Goal: Information Seeking & Learning: Learn about a topic

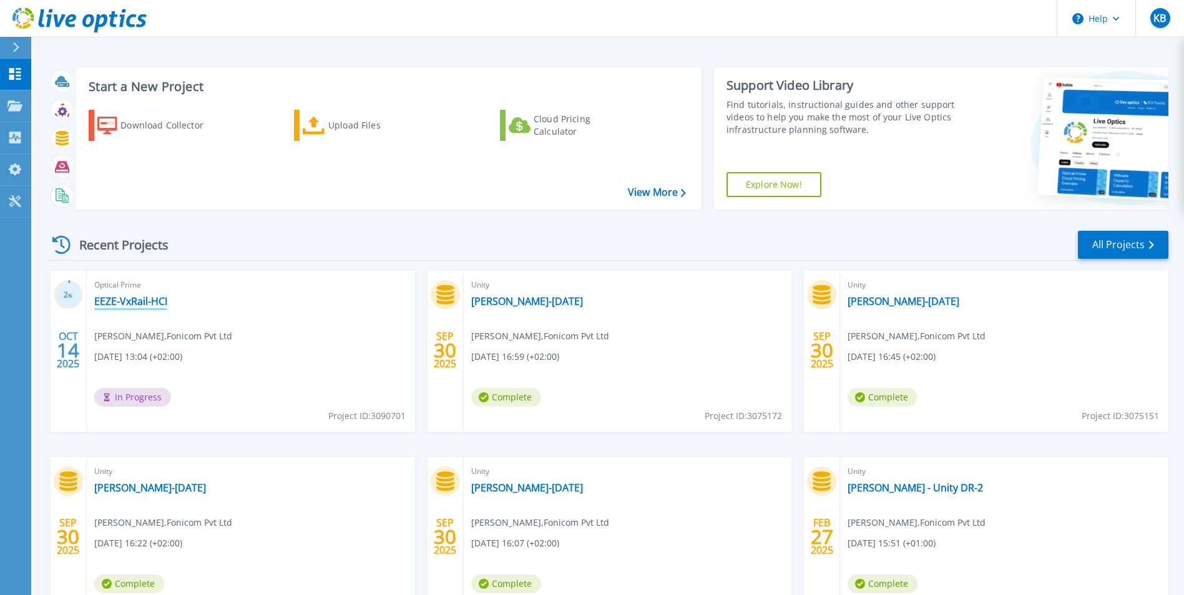
click at [144, 297] on link "EEZE-VxRail-HCI" at bounding box center [130, 301] width 73 height 12
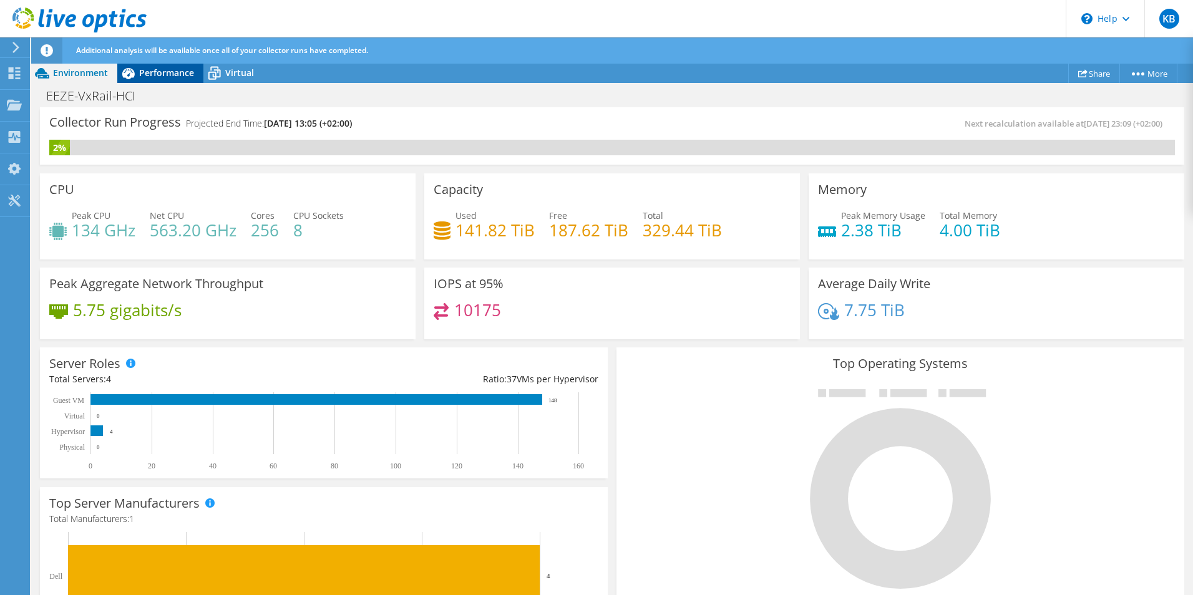
click at [168, 74] on span "Performance" at bounding box center [166, 73] width 55 height 12
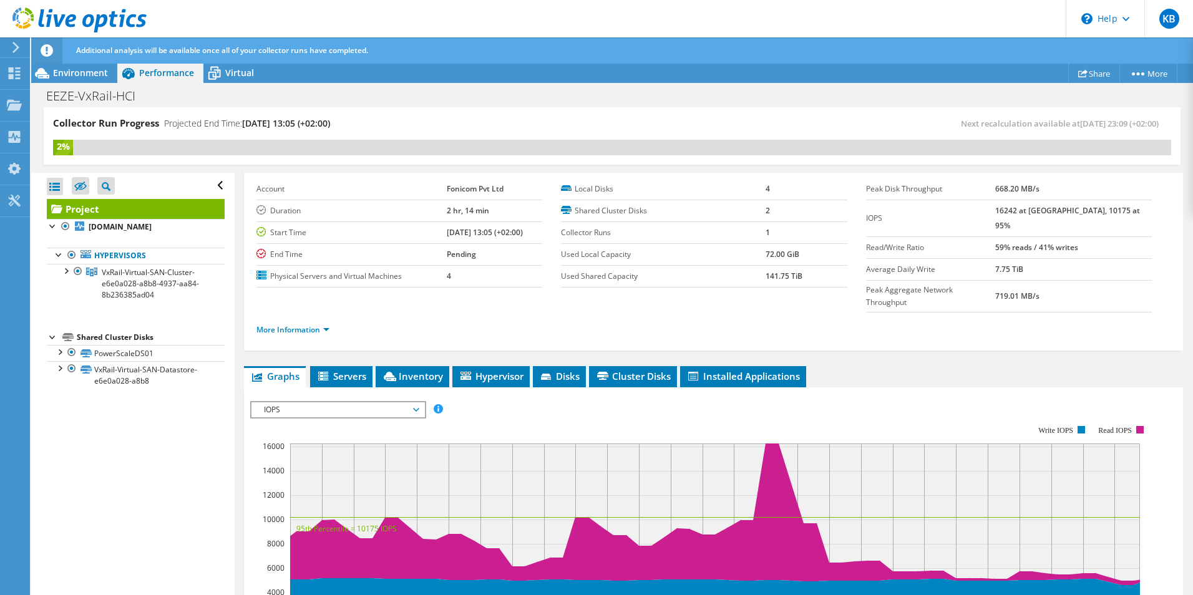
scroll to position [34, 0]
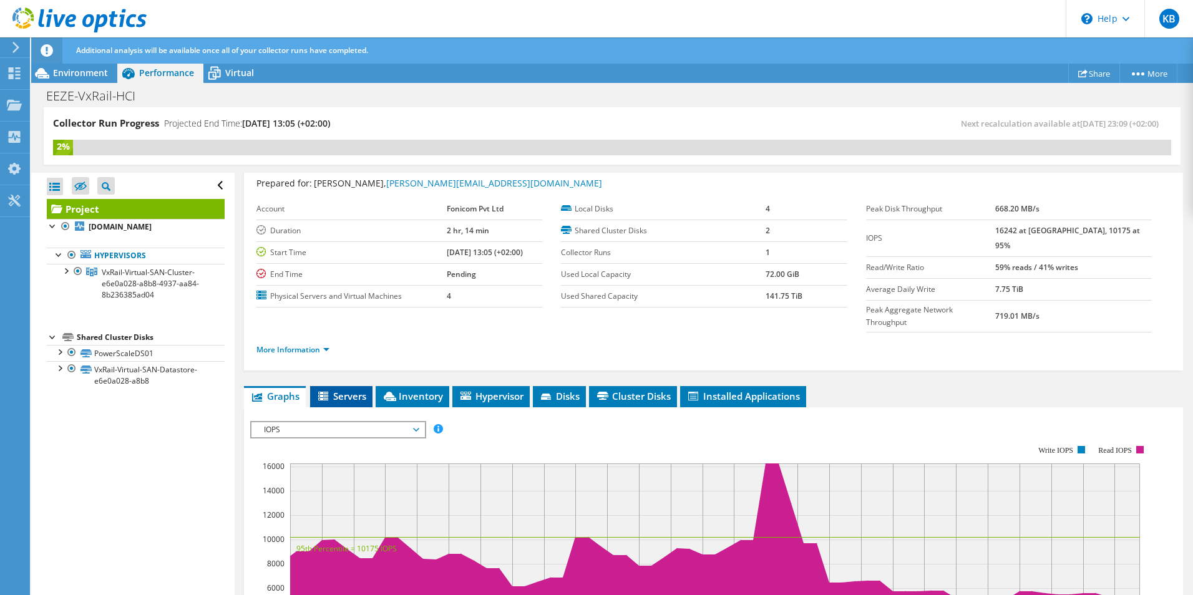
click at [339, 390] on span "Servers" at bounding box center [341, 396] width 50 height 12
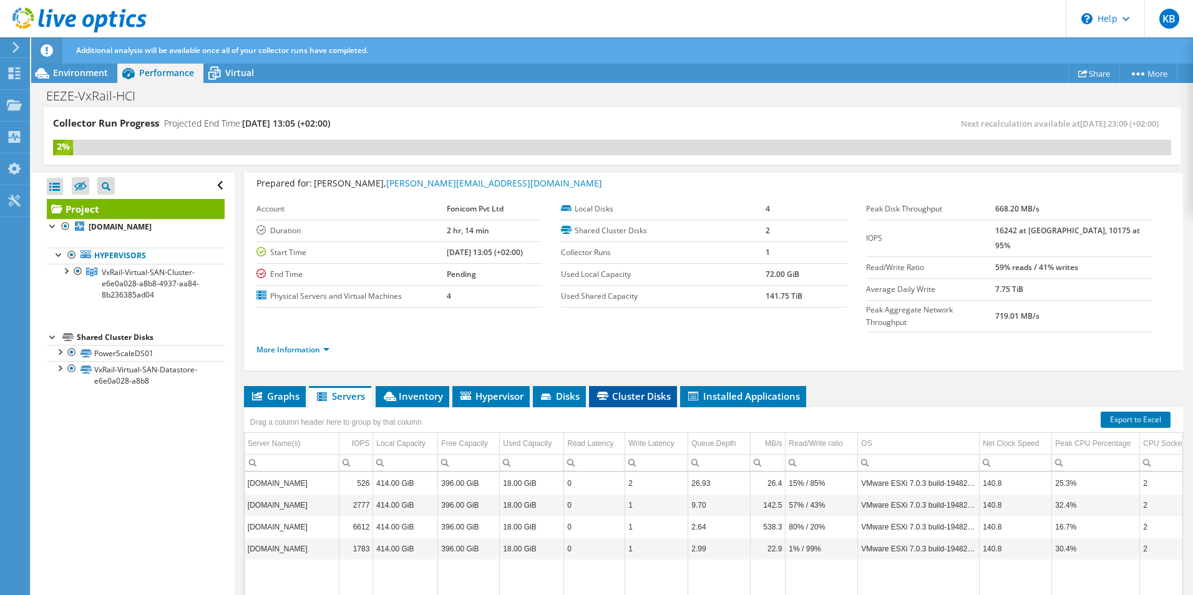
click at [637, 390] on span "Cluster Disks" at bounding box center [633, 396] width 76 height 12
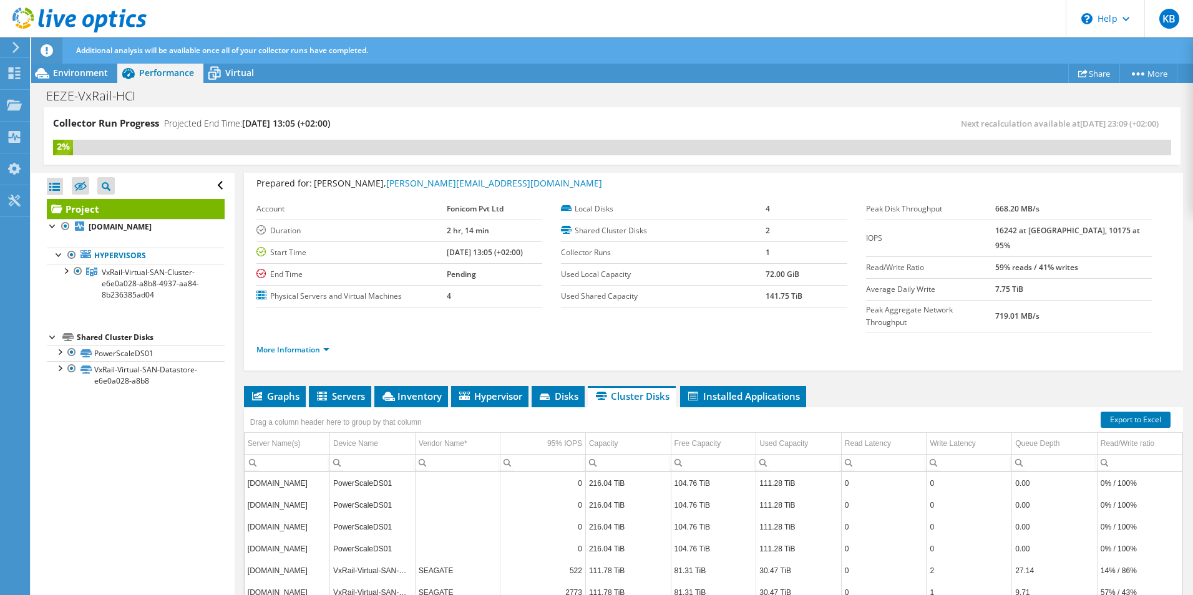
scroll to position [132, 0]
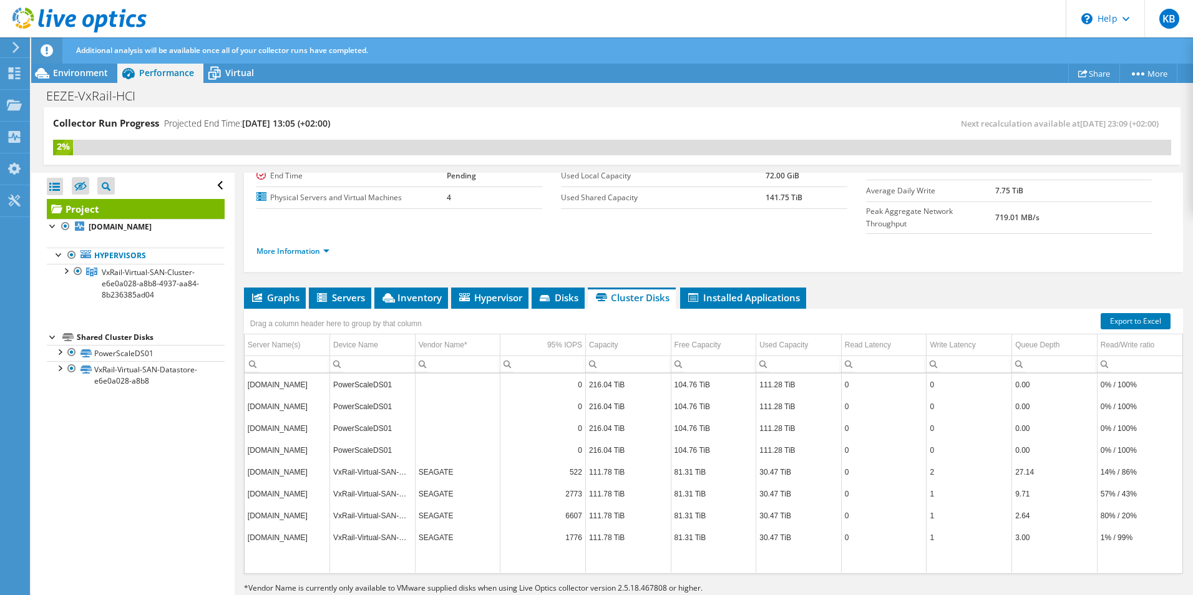
click at [459, 461] on td "SEAGATE" at bounding box center [457, 472] width 85 height 22
click at [242, 62] on div "Additional analysis will be available once all of your collector runs have comp…" at bounding box center [635, 50] width 1125 height 26
click at [235, 72] on span "Virtual" at bounding box center [239, 73] width 29 height 12
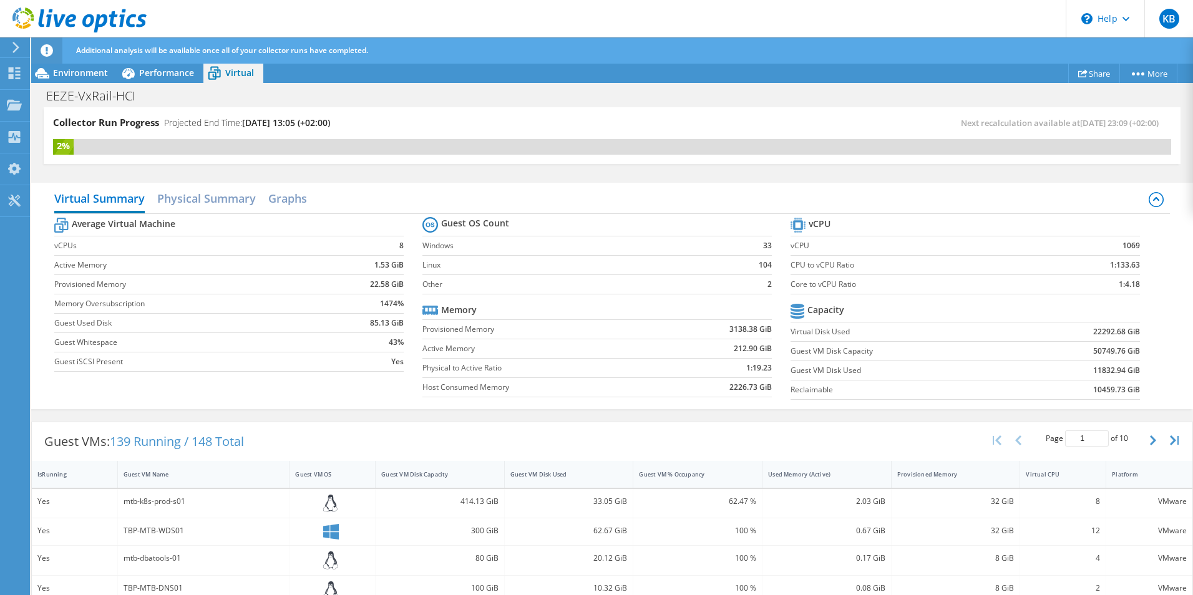
scroll to position [0, 0]
click at [220, 198] on h2 "Physical Summary" at bounding box center [206, 200] width 99 height 27
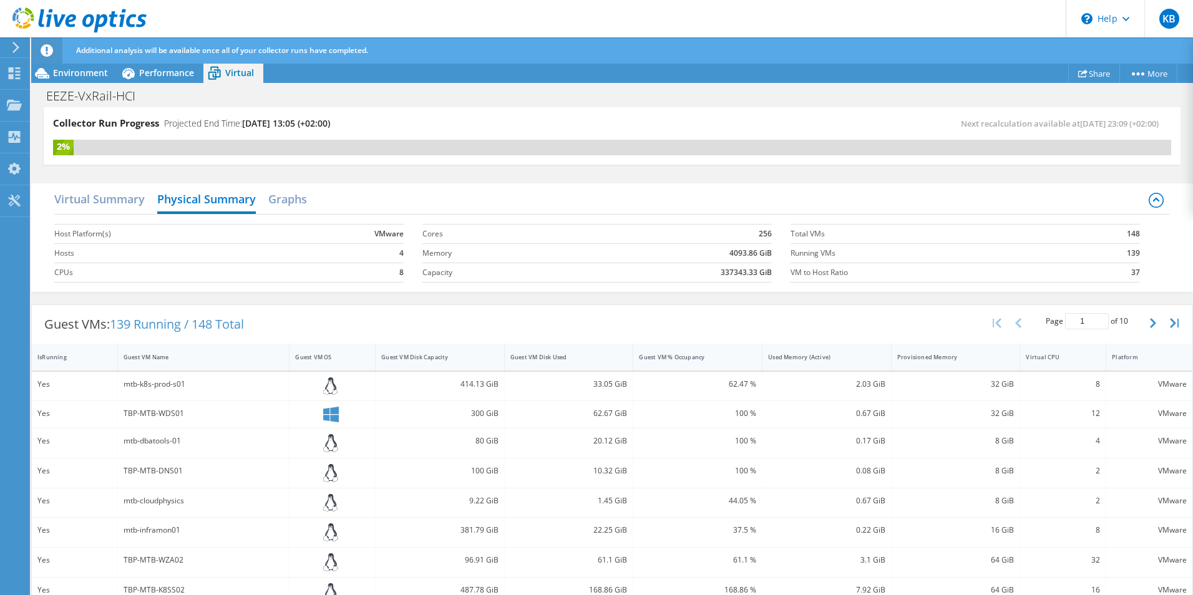
click at [291, 185] on div "Virtual Summary Physical Summary Graphs Host Platform(s) VMware Hosts 4 CPUs 8 …" at bounding box center [612, 237] width 1162 height 109
click at [289, 199] on h2 "Graphs" at bounding box center [287, 200] width 39 height 27
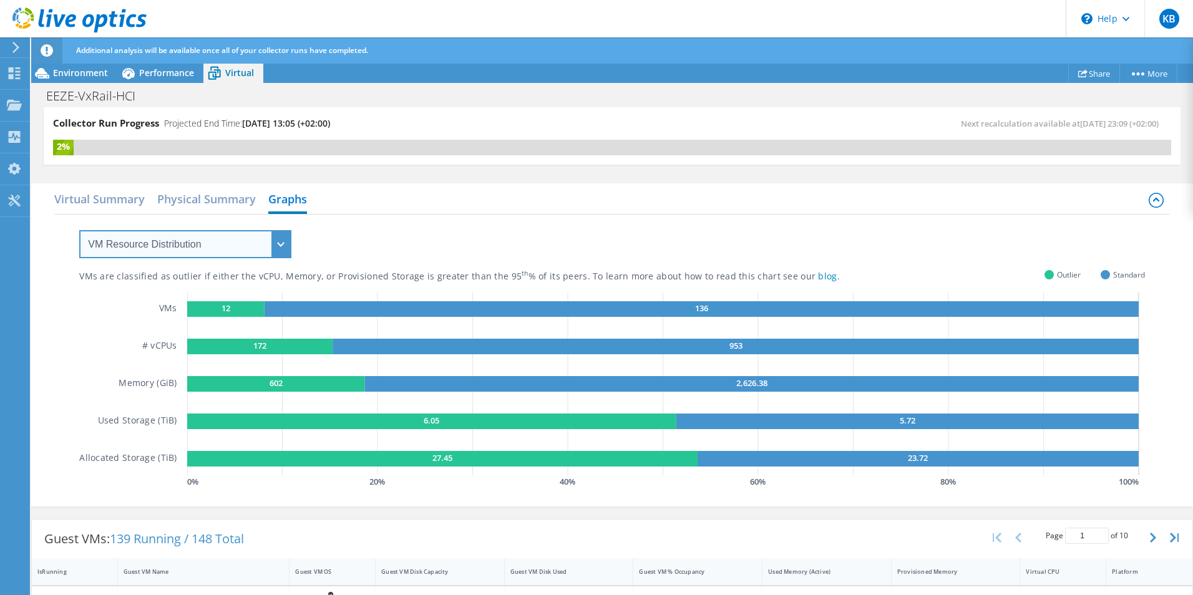
click at [248, 240] on select "VM Resource Distribution Provisioning Contrast Over Provisioning" at bounding box center [185, 244] width 212 height 28
select select "Provisioning Contrast"
click at [79, 230] on select "VM Resource Distribution Provisioning Contrast Over Provisioning" at bounding box center [185, 244] width 212 height 28
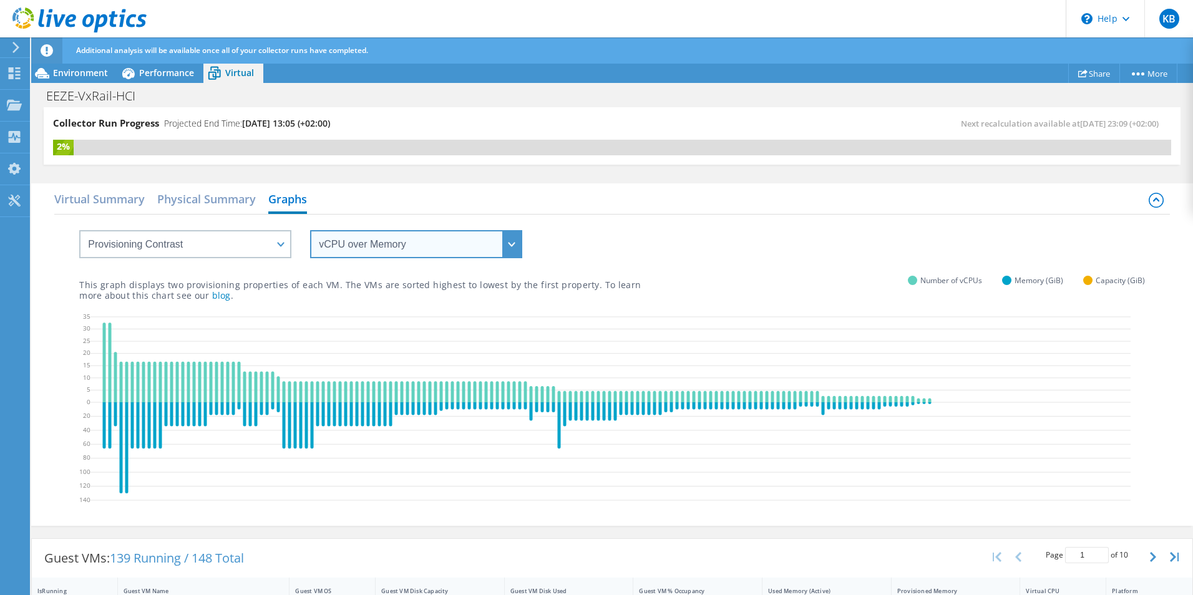
click at [388, 244] on select "vCPU over Memory vCPU over Capacity Memory over vCPU Memory over Capacity Capac…" at bounding box center [416, 244] width 212 height 28
select select "Capacity over vCPU"
click at [310, 230] on select "vCPU over Memory vCPU over Capacity Memory over vCPU Memory over Capacity Capac…" at bounding box center [416, 244] width 212 height 28
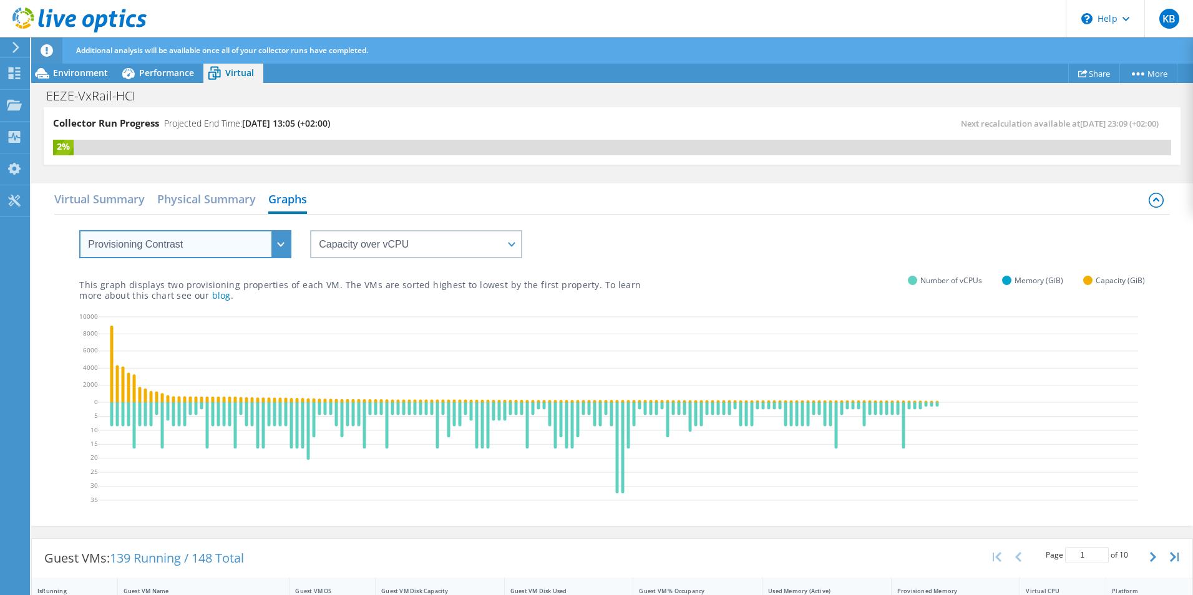
click at [224, 250] on select "VM Resource Distribution Provisioning Contrast Over Provisioning" at bounding box center [185, 244] width 212 height 28
click at [79, 230] on select "VM Resource Distribution Provisioning Contrast Over Provisioning" at bounding box center [185, 244] width 212 height 28
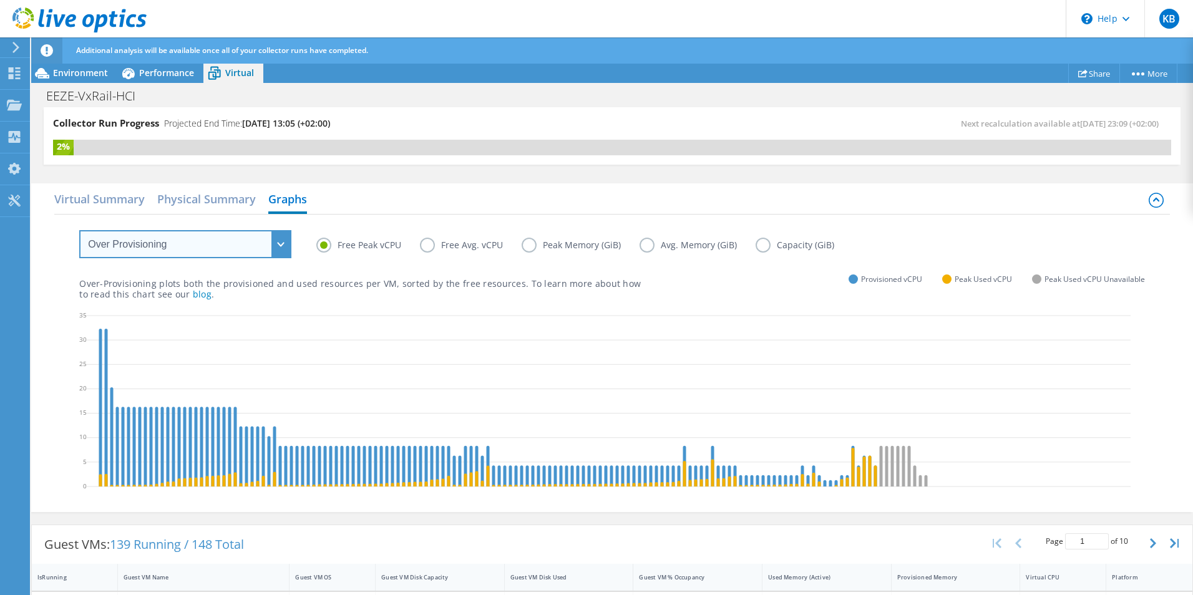
click at [195, 243] on select "VM Resource Distribution Provisioning Contrast Over Provisioning" at bounding box center [185, 244] width 212 height 28
select select "VM Resource Distribution"
click at [79, 230] on select "VM Resource Distribution Provisioning Contrast Over Provisioning" at bounding box center [185, 244] width 212 height 28
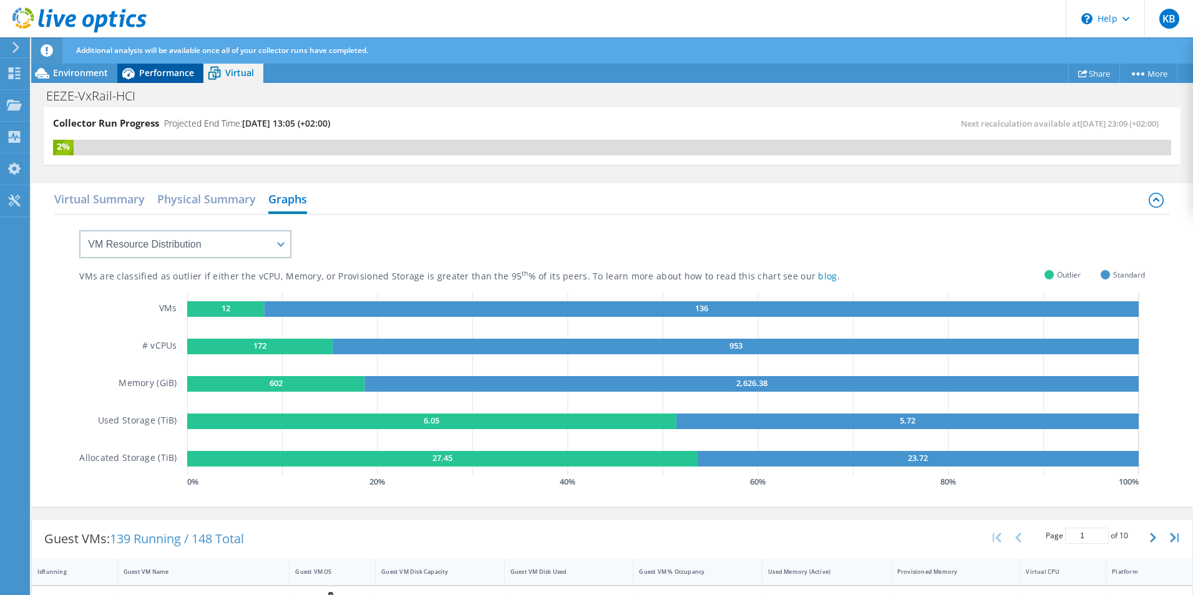
click at [171, 67] on span "Performance" at bounding box center [166, 73] width 55 height 12
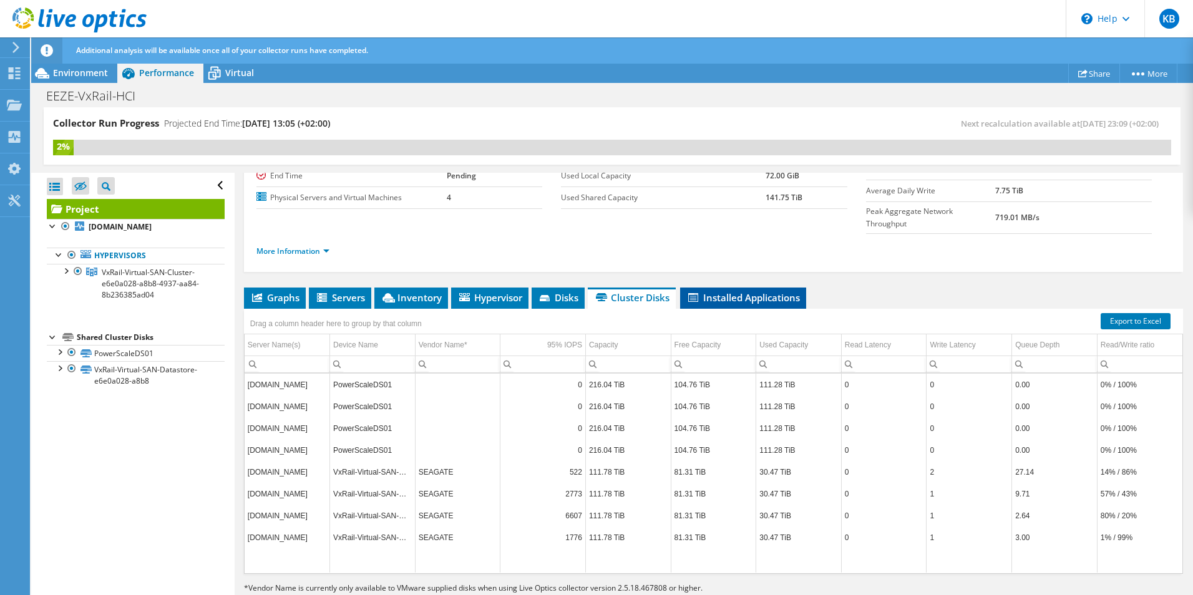
click at [755, 288] on li "Installed Applications" at bounding box center [743, 298] width 126 height 21
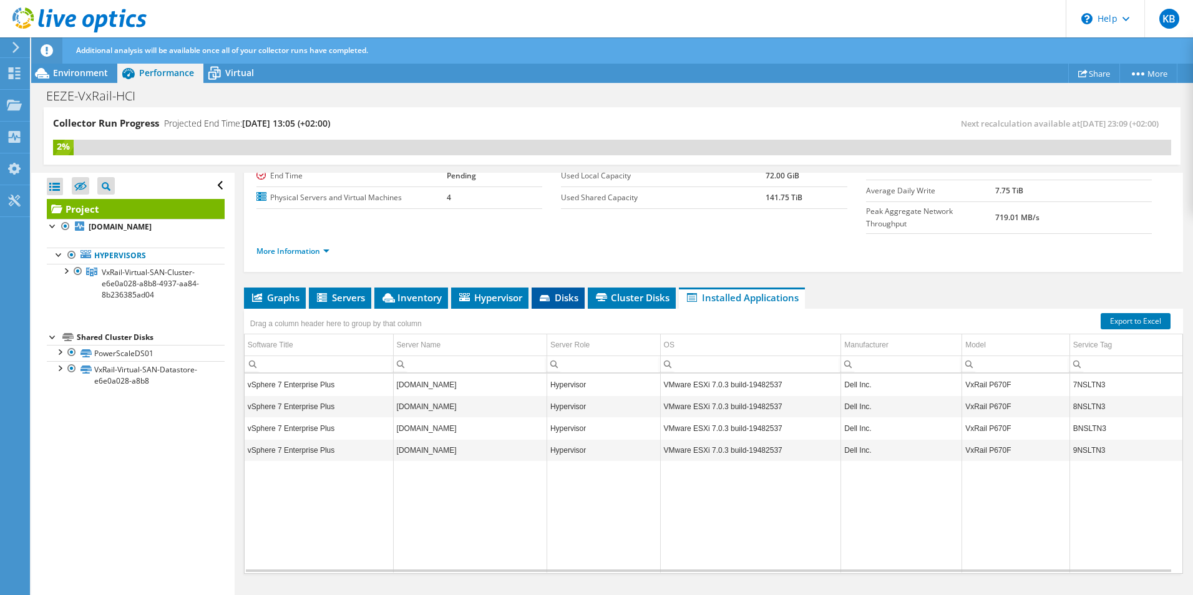
click at [553, 291] on span "Disks" at bounding box center [558, 297] width 41 height 12
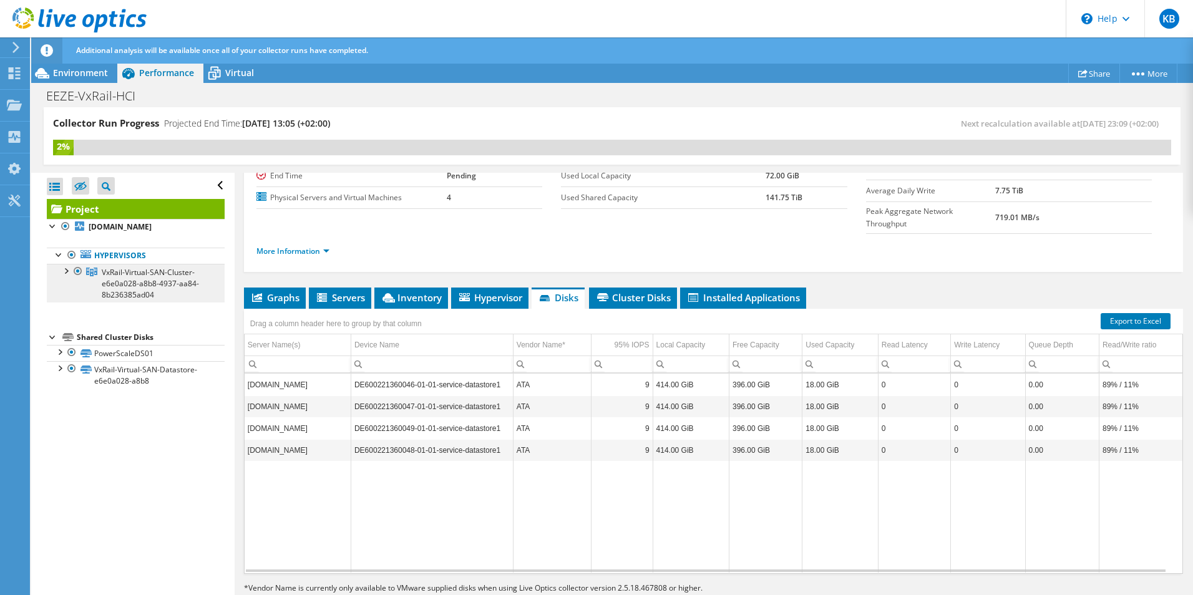
click at [115, 293] on span "VxRail-Virtual-SAN-Cluster-e6e0a028-a8b8-4937-aa84-8b236385ad04" at bounding box center [150, 283] width 97 height 33
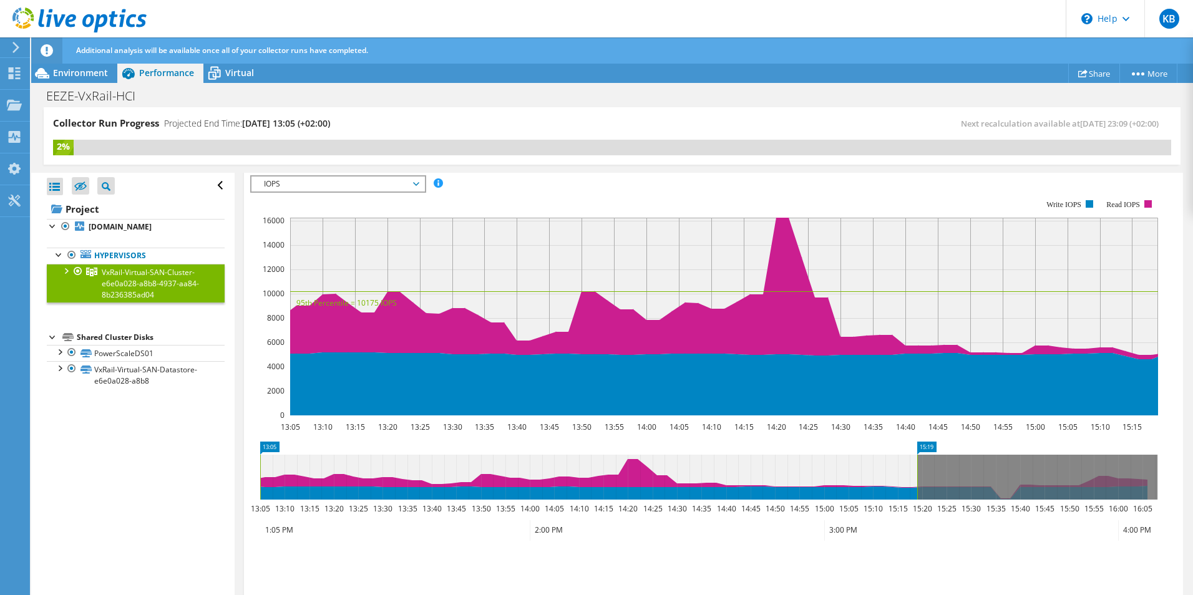
scroll to position [195, 0]
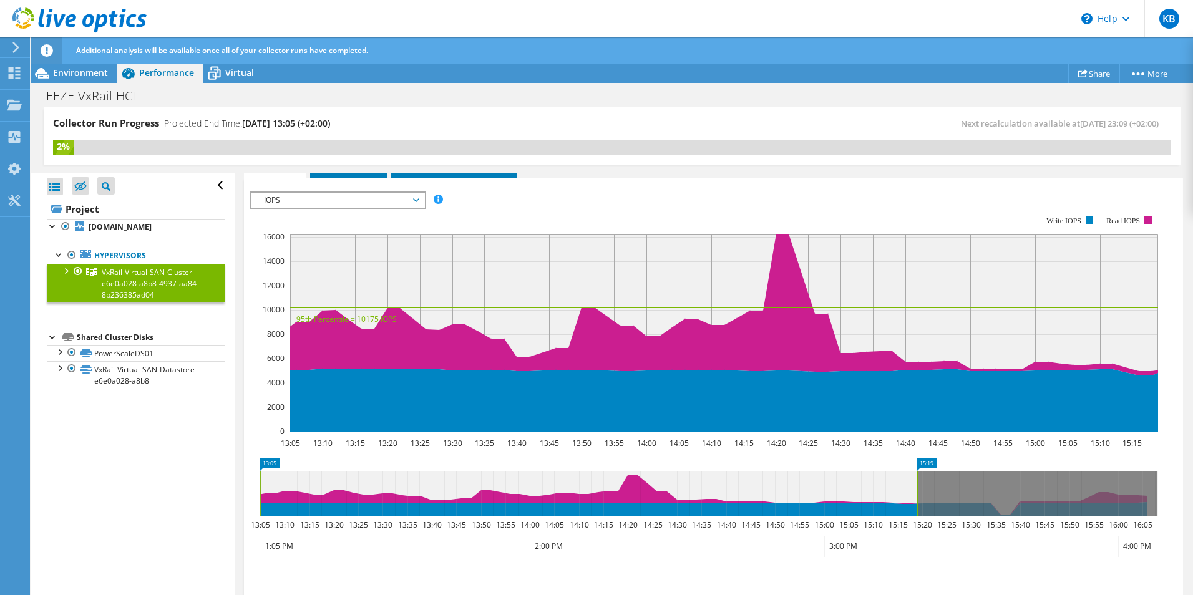
click at [368, 196] on span "IOPS" at bounding box center [338, 200] width 160 height 15
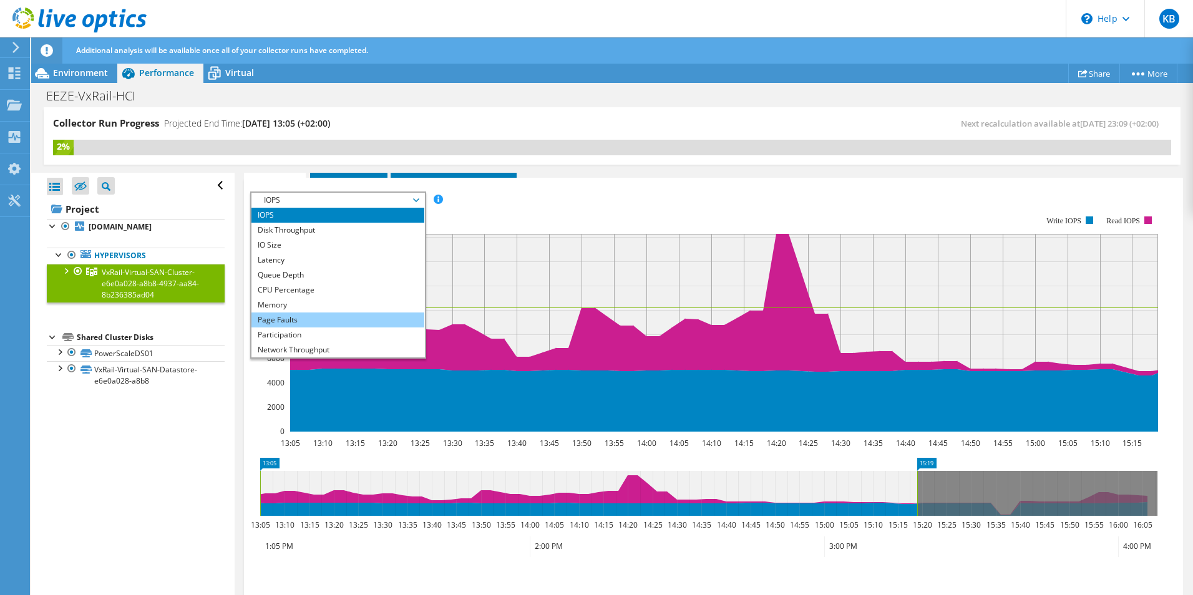
scroll to position [45, 0]
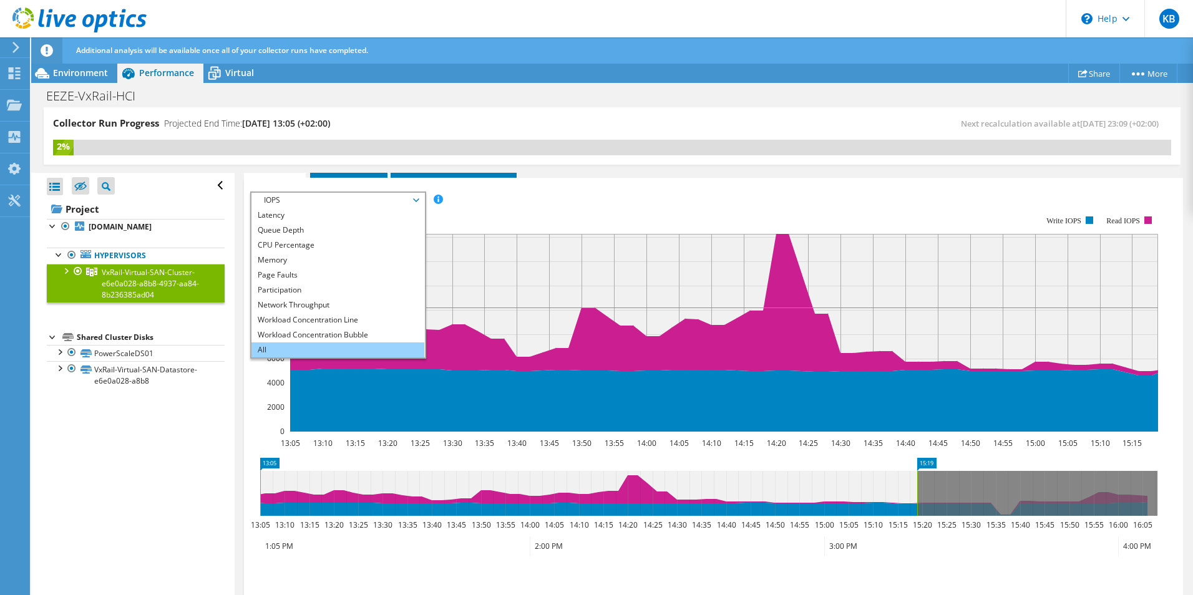
click at [330, 351] on li "All" at bounding box center [337, 350] width 173 height 15
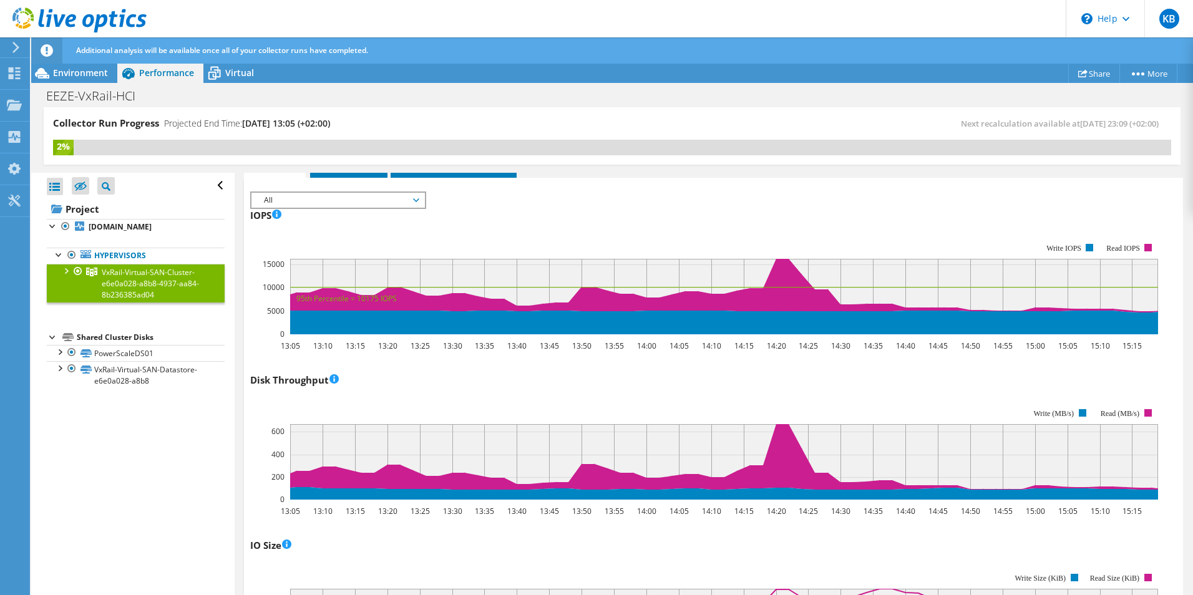
click at [349, 205] on span "All" at bounding box center [338, 200] width 160 height 15
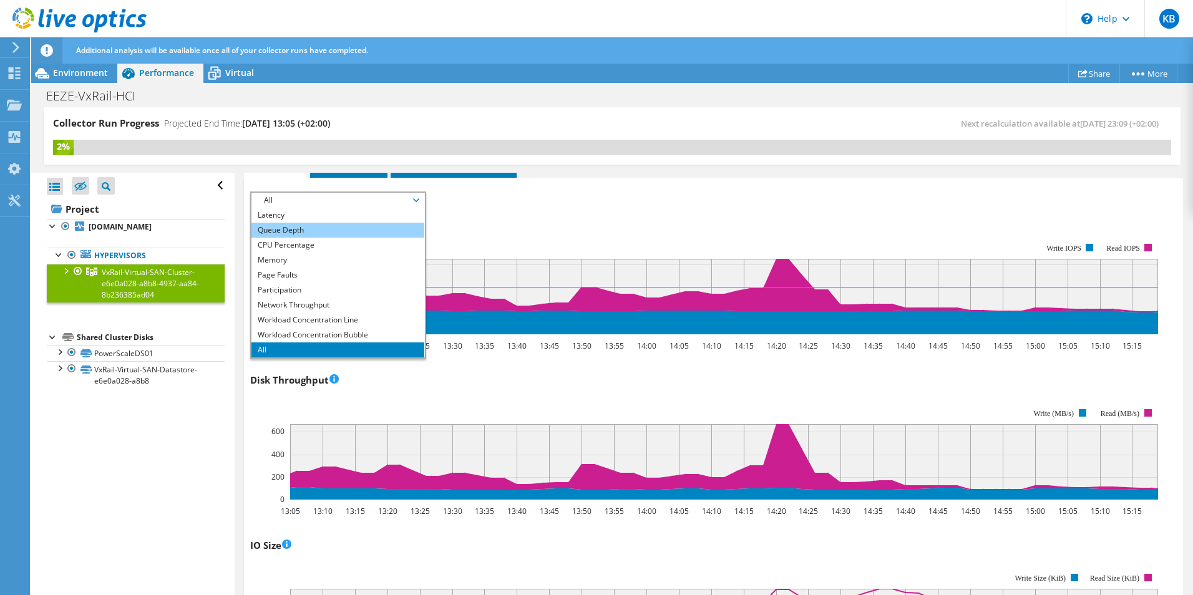
click at [338, 228] on li "Queue Depth" at bounding box center [337, 230] width 173 height 15
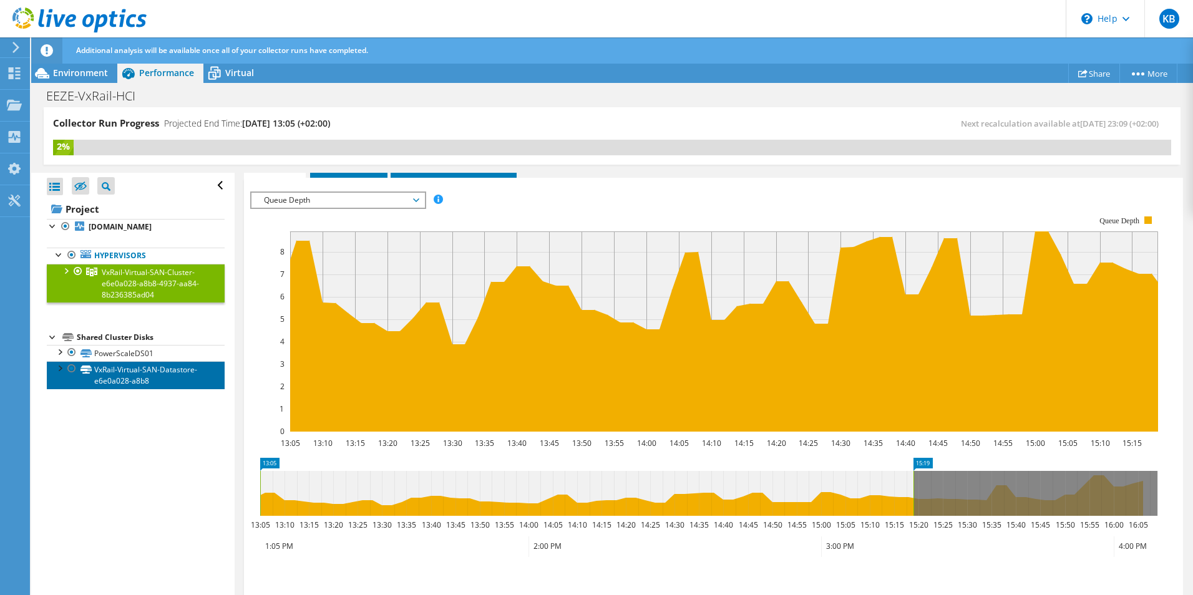
drag, startPoint x: 134, startPoint y: 378, endPoint x: 140, endPoint y: 377, distance: 6.3
click at [134, 378] on link "VxRail-Virtual-SAN-Datastore-e6e0a028-a8b8" at bounding box center [136, 374] width 178 height 27
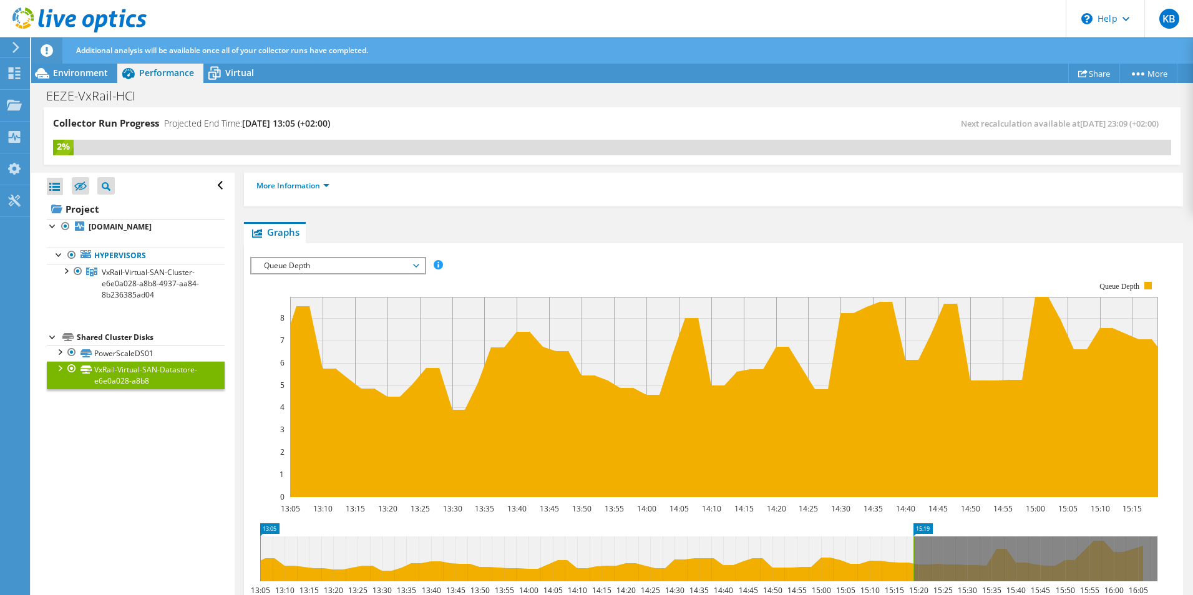
scroll to position [260, 0]
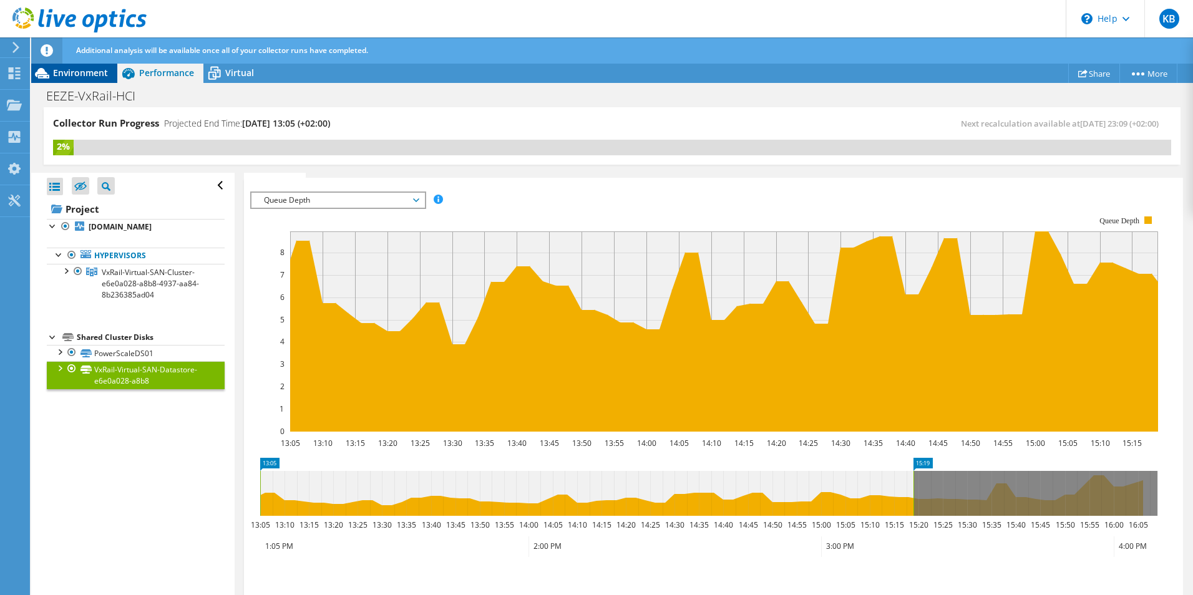
click at [71, 71] on span "Environment" at bounding box center [80, 73] width 55 height 12
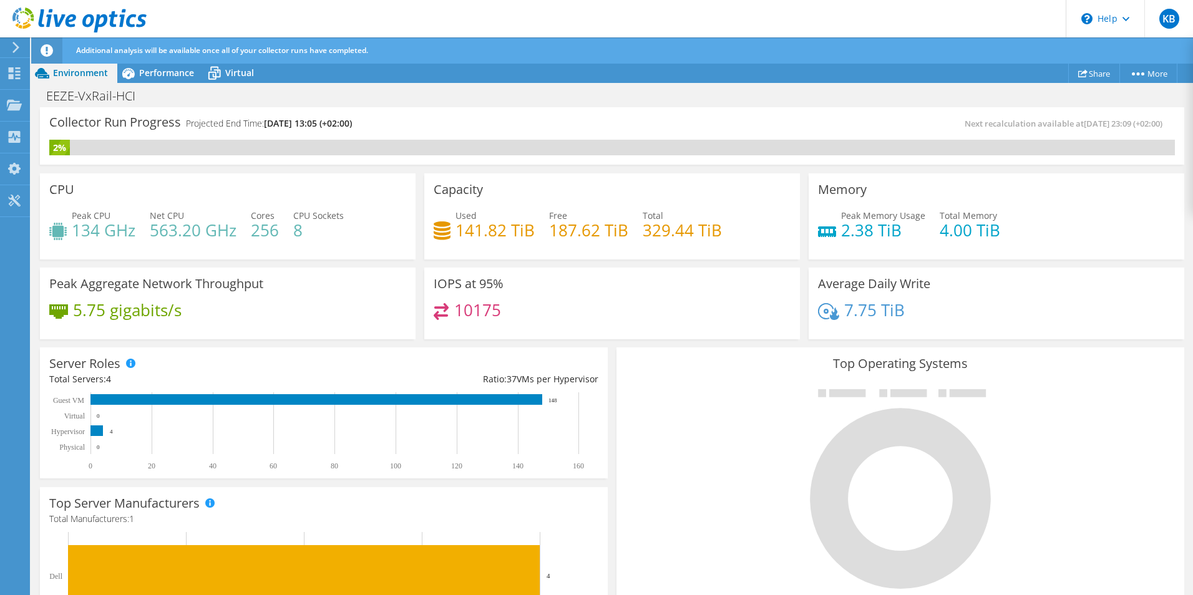
scroll to position [368, 0]
click at [157, 74] on span "Performance" at bounding box center [166, 73] width 55 height 12
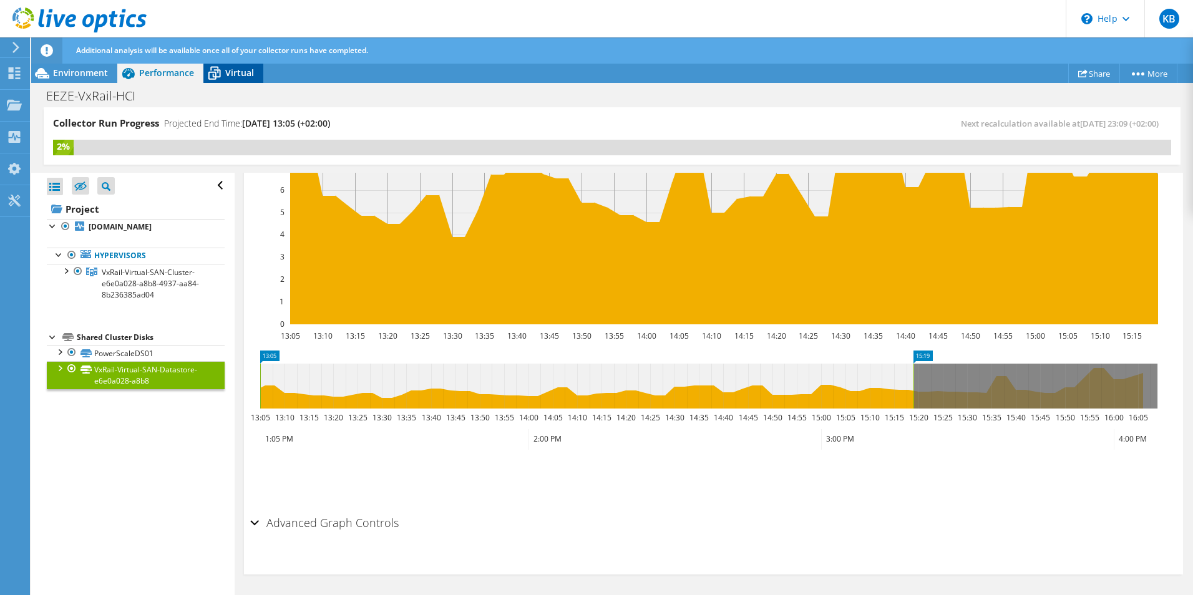
click at [231, 71] on span "Virtual" at bounding box center [239, 73] width 29 height 12
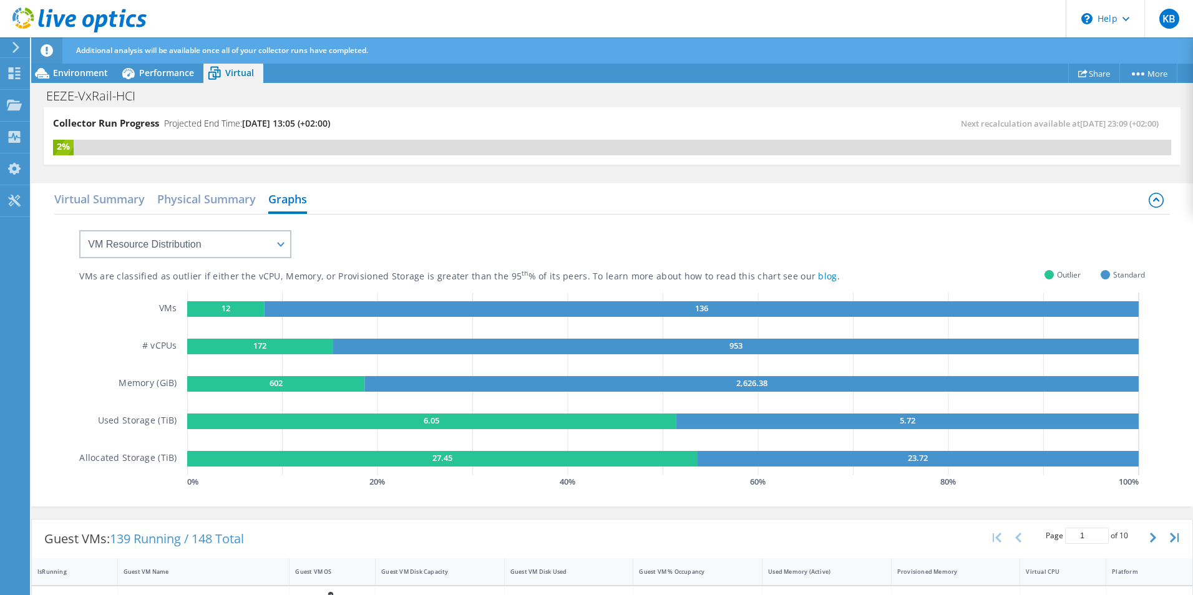
scroll to position [56, 0]
click at [95, 200] on h2 "Virtual Summary" at bounding box center [99, 200] width 90 height 27
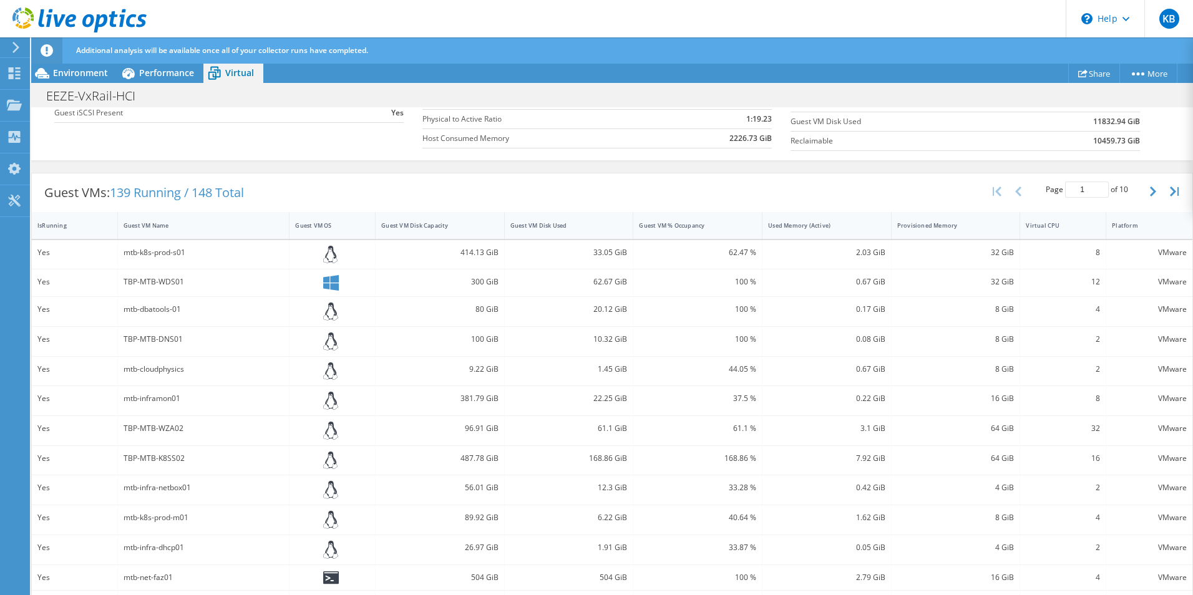
scroll to position [0, 0]
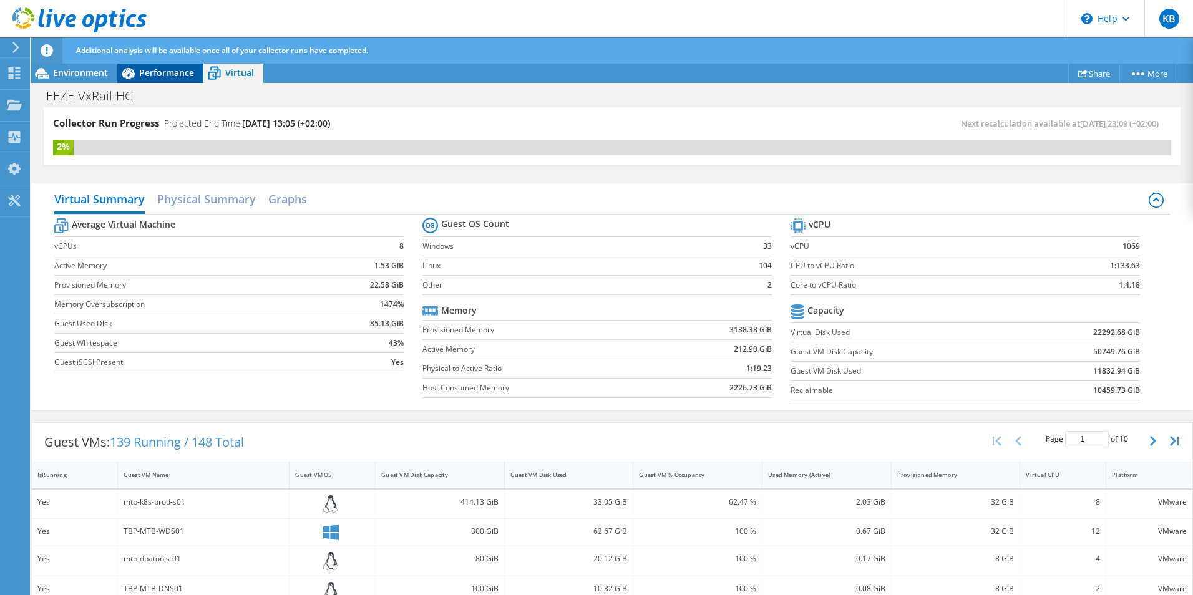
click at [139, 64] on icon at bounding box center [128, 73] width 22 height 22
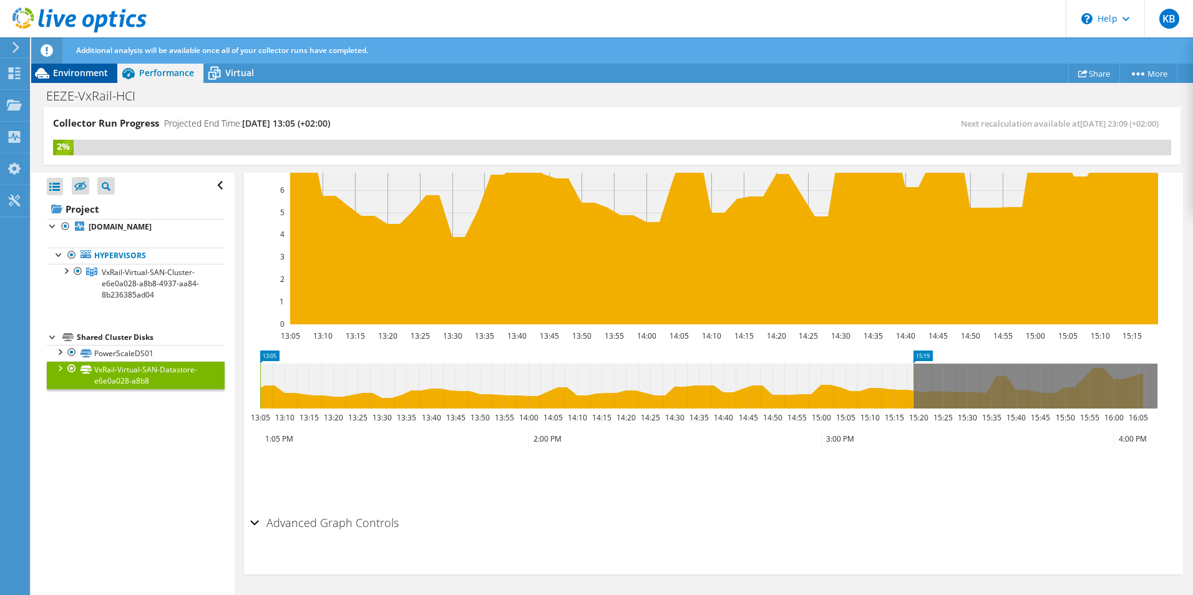
click at [76, 79] on div "Environment" at bounding box center [74, 73] width 86 height 20
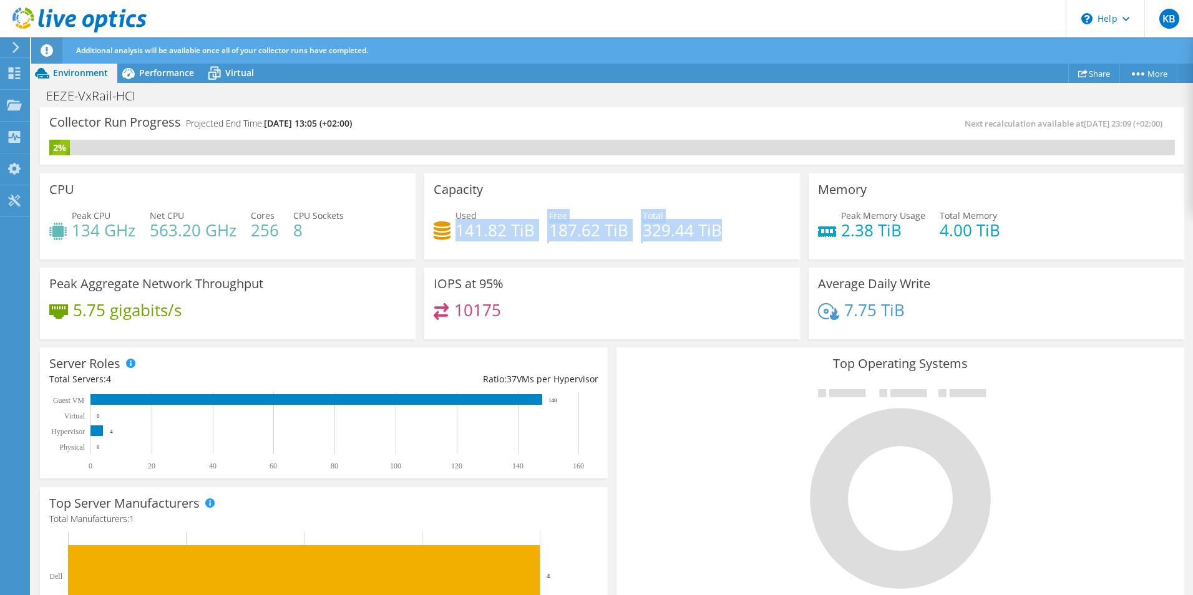
drag, startPoint x: 723, startPoint y: 234, endPoint x: 457, endPoint y: 235, distance: 265.8
click at [457, 235] on div "Used 141.82 TiB Free 187.62 TiB Total 329.44 TiB" at bounding box center [612, 229] width 357 height 41
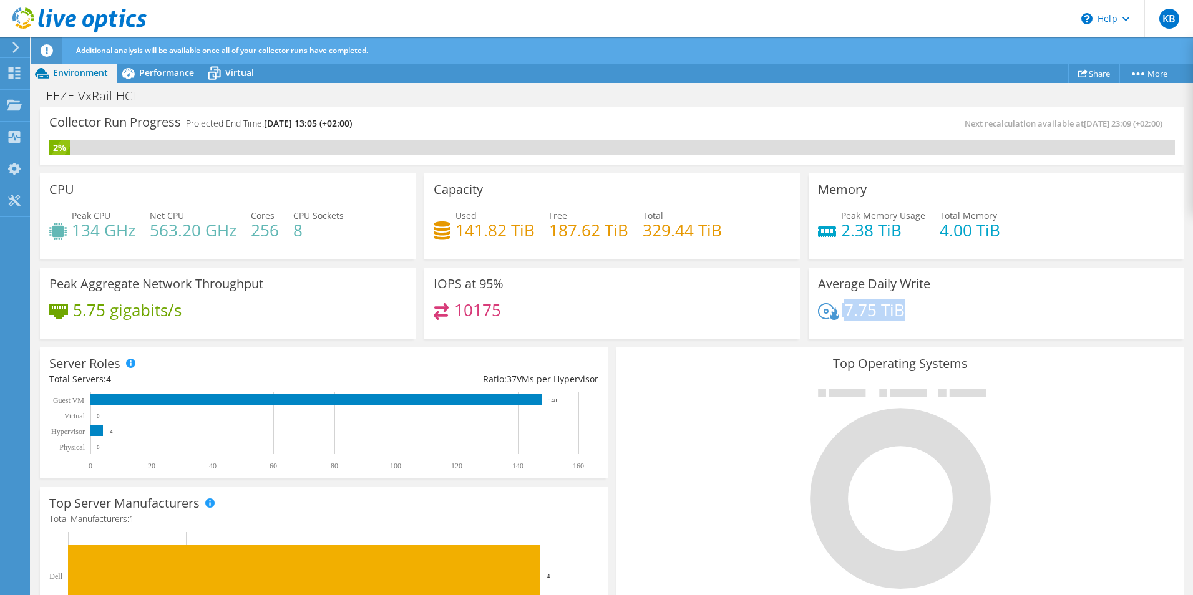
drag, startPoint x: 904, startPoint y: 312, endPoint x: 836, endPoint y: 313, distance: 68.0
click at [836, 313] on div "7.75 TiB" at bounding box center [996, 316] width 357 height 26
click at [170, 77] on span "Performance" at bounding box center [166, 73] width 55 height 12
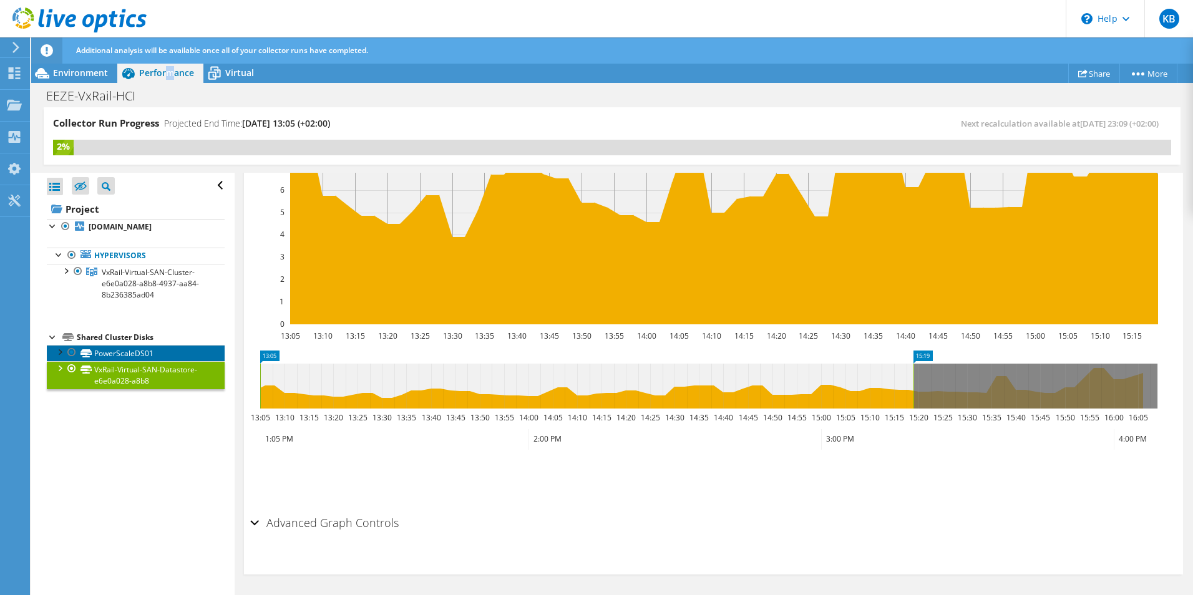
click at [137, 352] on link "PowerScaleDS01" at bounding box center [136, 353] width 178 height 16
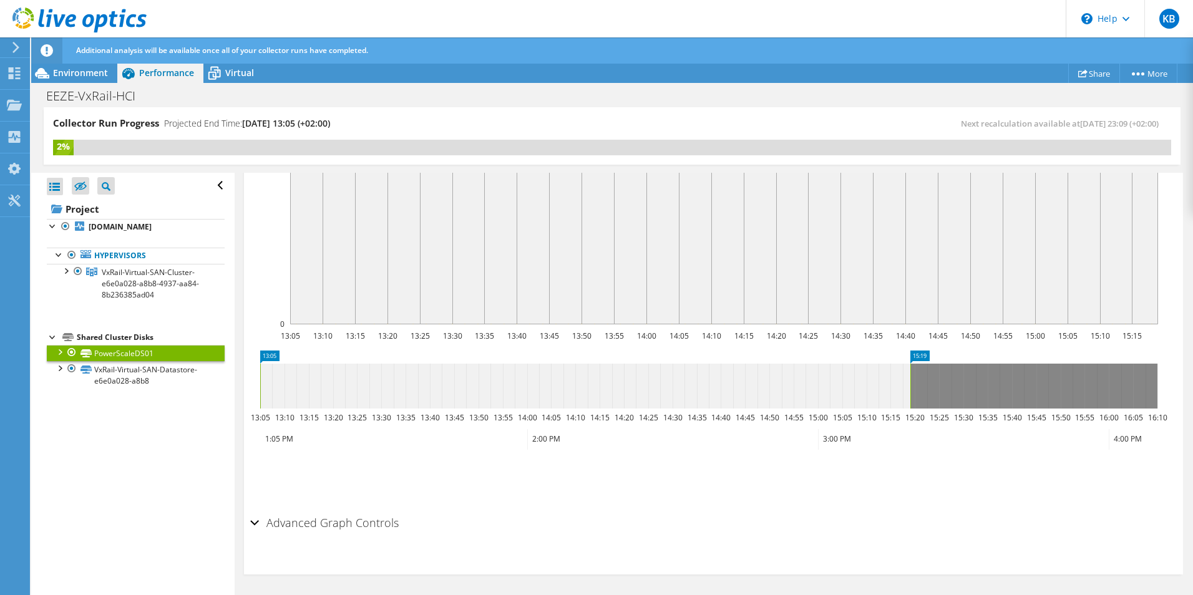
click at [61, 354] on div at bounding box center [59, 351] width 12 height 12
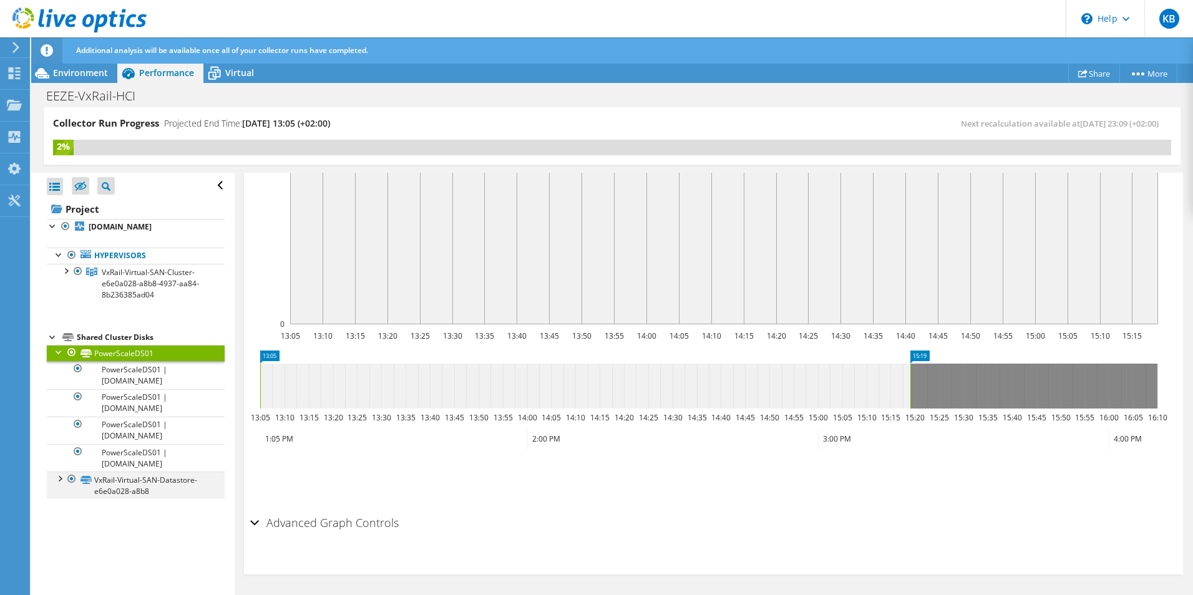
click at [60, 481] on div at bounding box center [59, 478] width 12 height 12
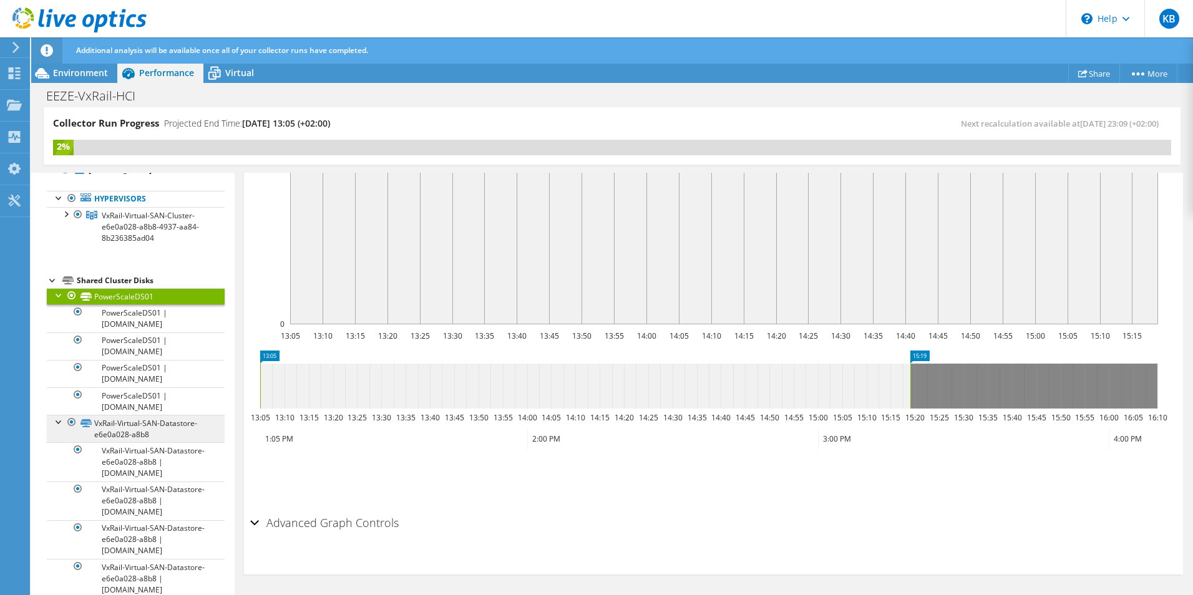
scroll to position [73, 0]
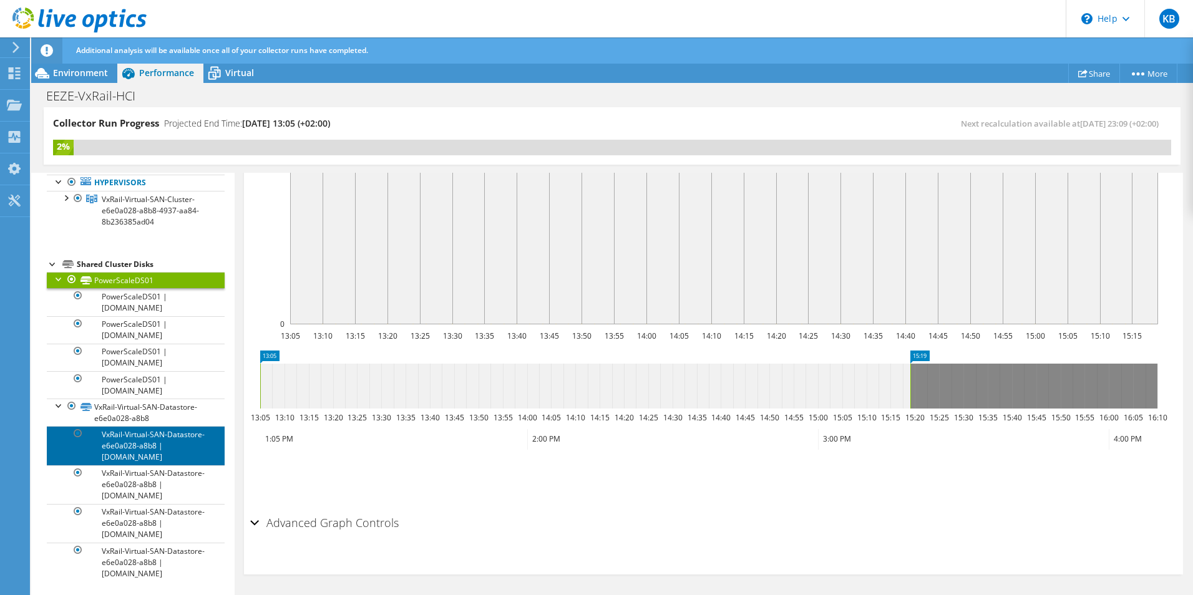
click at [159, 451] on link "VxRail-Virtual-SAN-Datastore-e6e0a028-a8b8 | [DOMAIN_NAME]" at bounding box center [136, 445] width 178 height 39
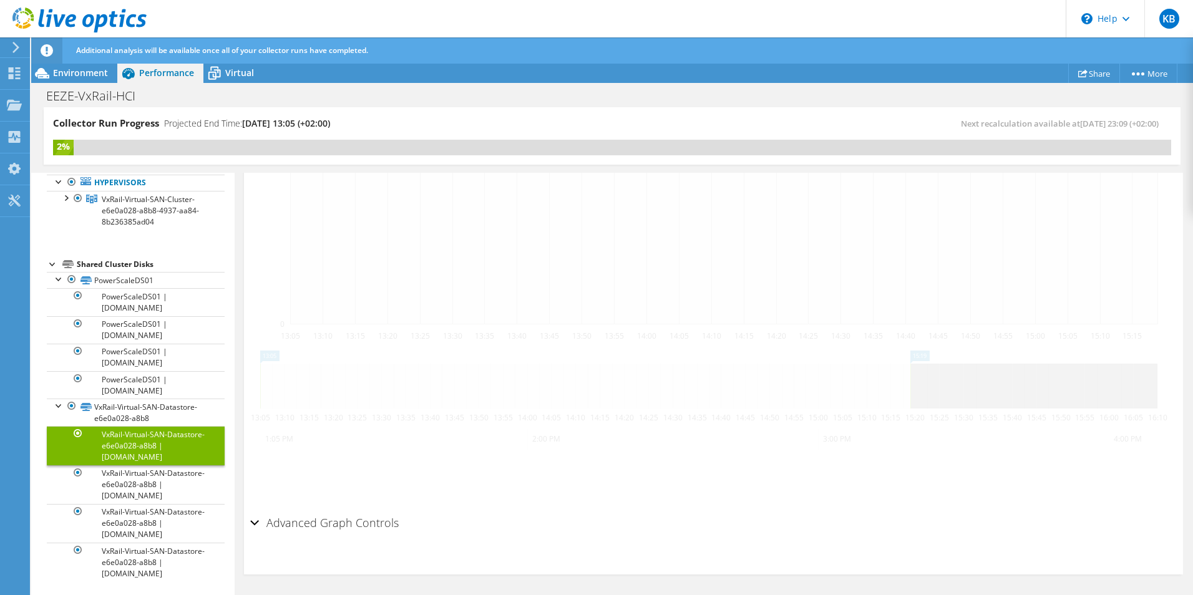
scroll to position [324, 0]
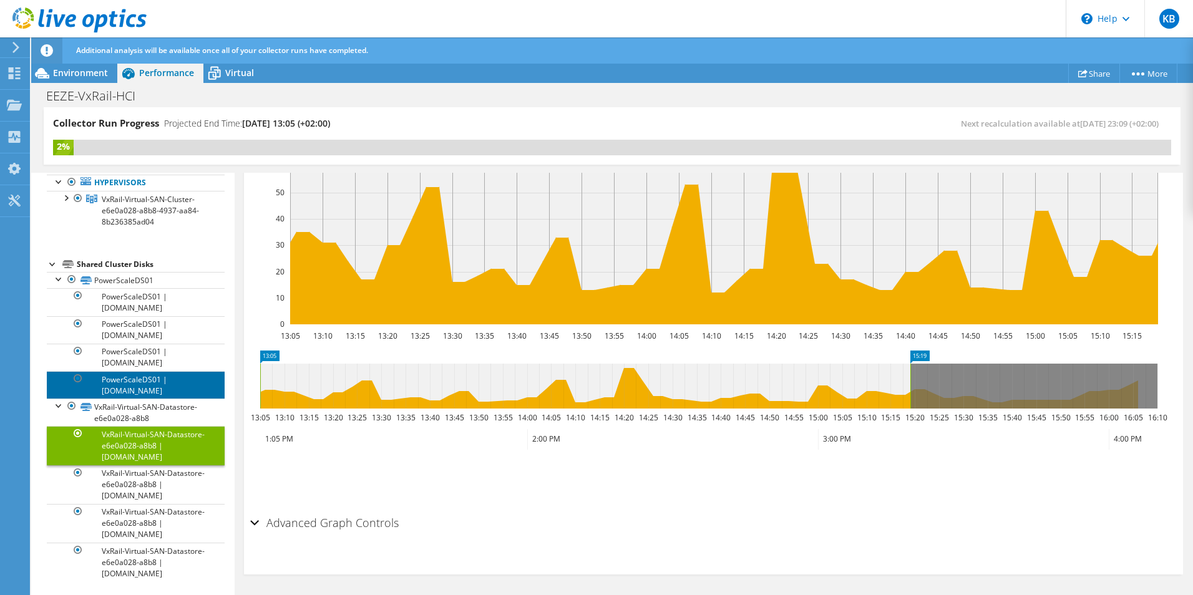
click at [128, 373] on link "PowerScaleDS01 | [DOMAIN_NAME]" at bounding box center [136, 384] width 178 height 27
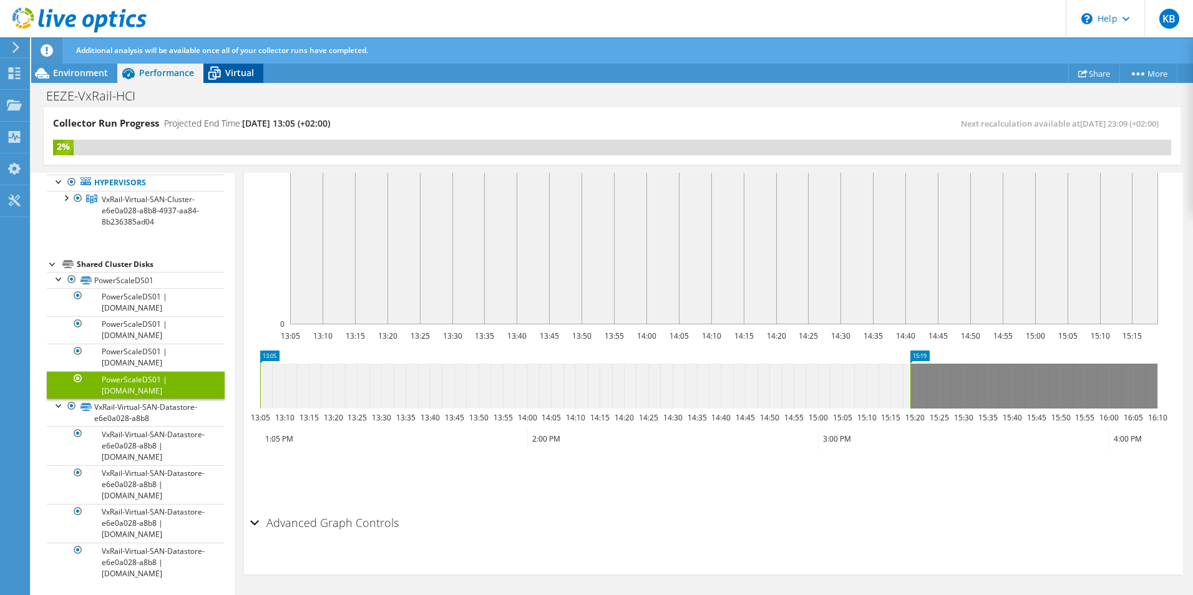
click at [238, 74] on span "Virtual" at bounding box center [239, 73] width 29 height 12
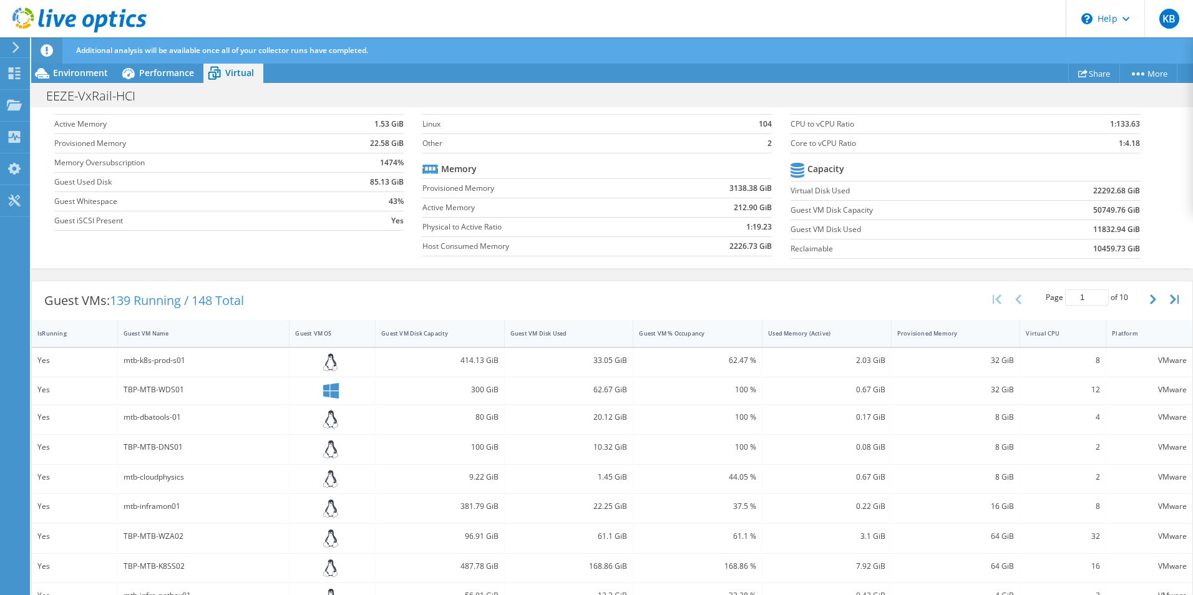
scroll to position [337, 0]
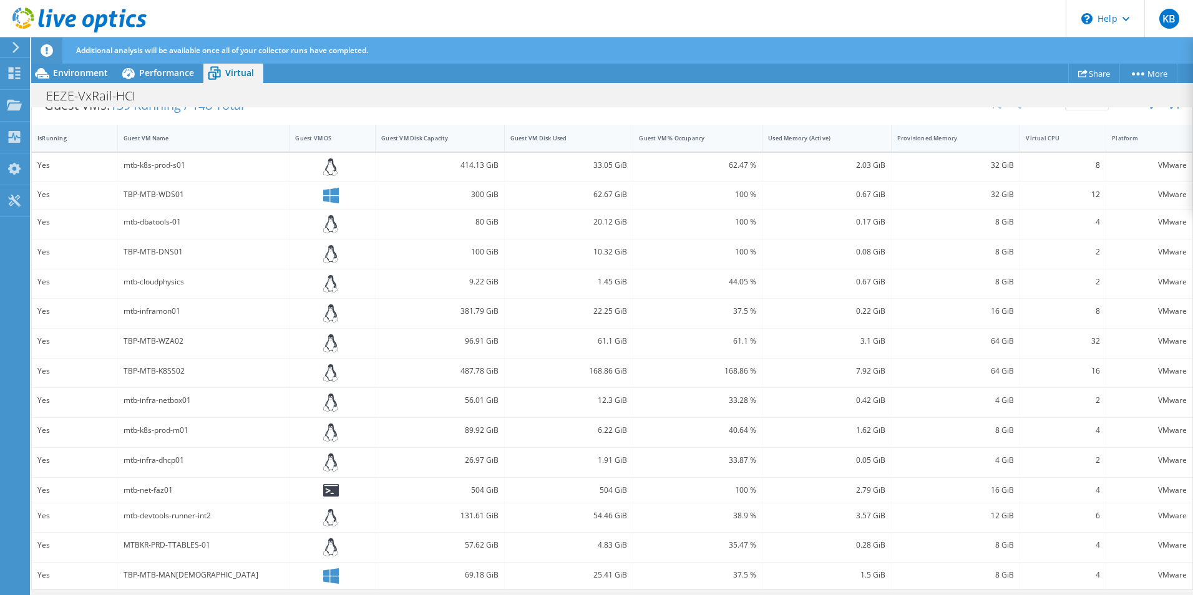
click at [943, 134] on div "Provisioned Memory" at bounding box center [948, 138] width 102 height 8
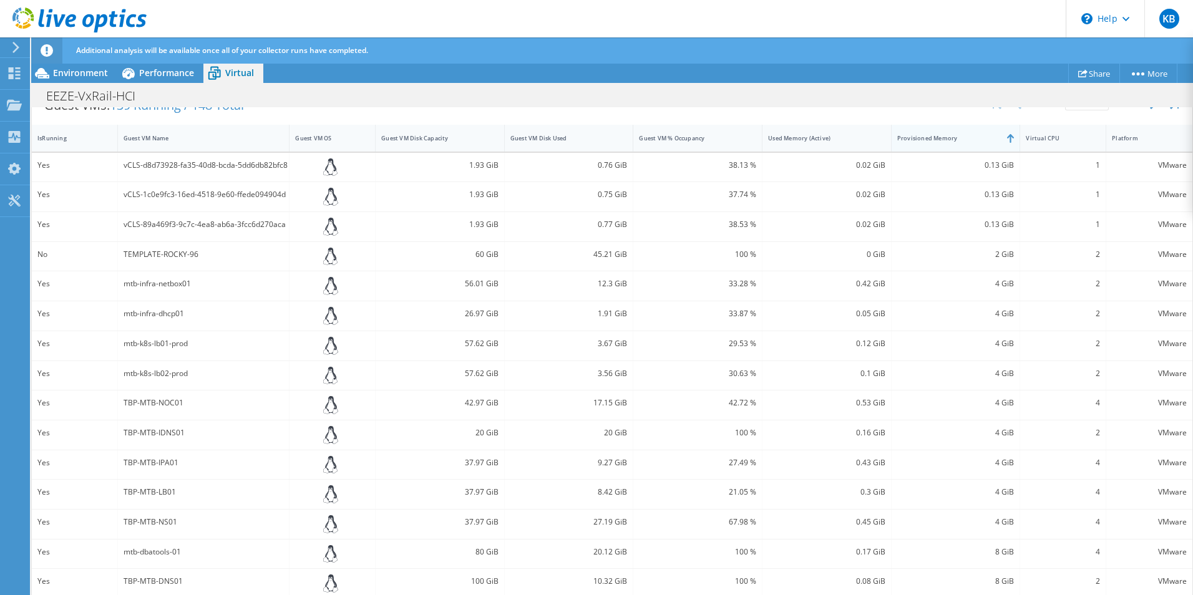
click at [943, 135] on div "Provisioned Memory" at bounding box center [948, 138] width 102 height 8
click at [449, 145] on div "Guest VM Disk Capacity" at bounding box center [433, 138] width 114 height 19
click at [417, 145] on div "Guest VM Disk Capacity" at bounding box center [433, 138] width 114 height 19
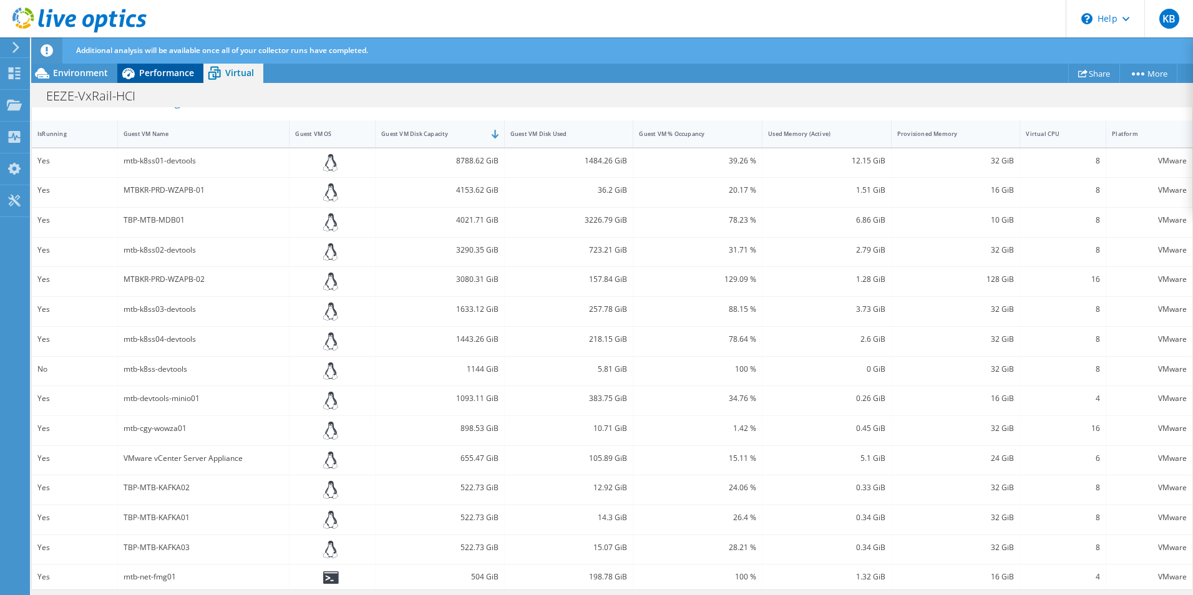
click at [167, 68] on span "Performance" at bounding box center [166, 73] width 55 height 12
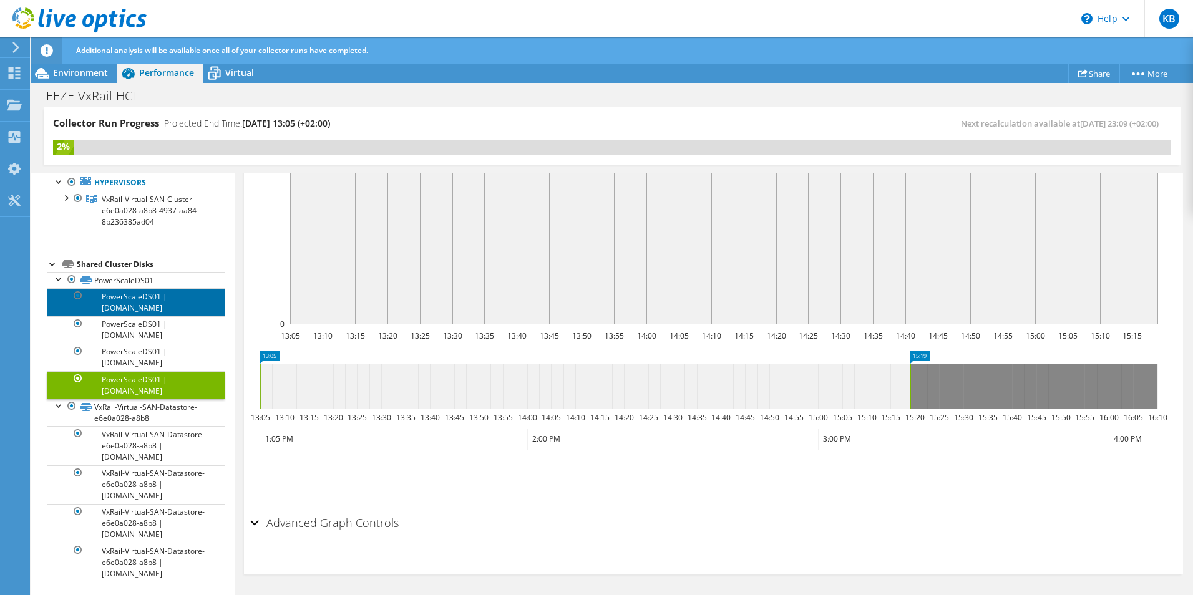
click at [139, 297] on link "PowerScaleDS01 | [DOMAIN_NAME]" at bounding box center [136, 301] width 178 height 27
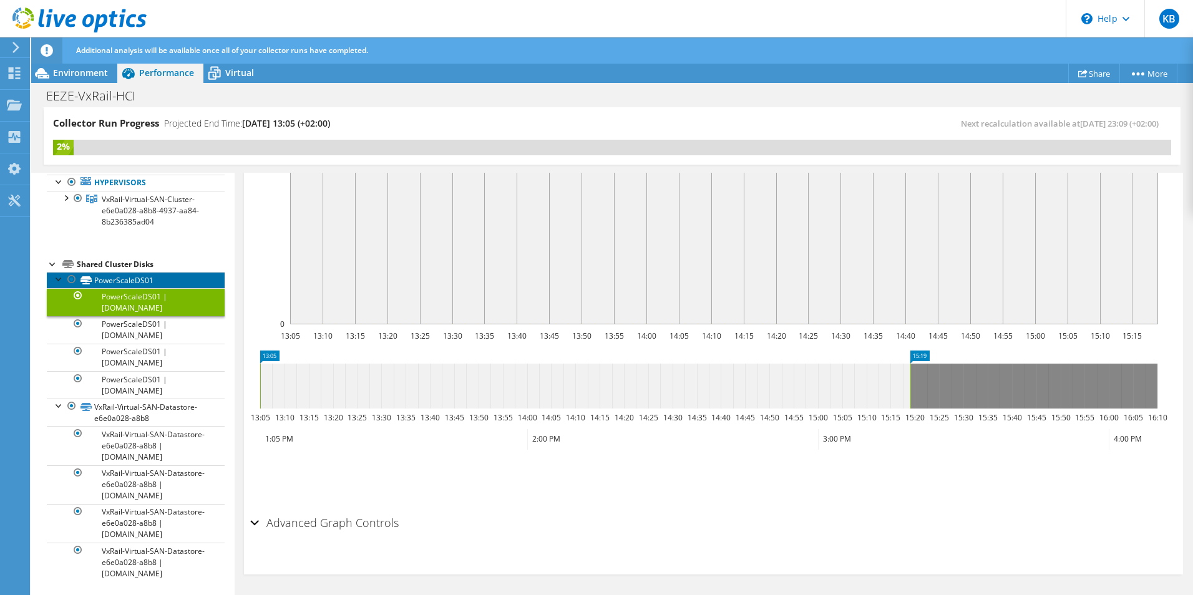
click at [115, 278] on link "PowerScaleDS01" at bounding box center [136, 280] width 178 height 16
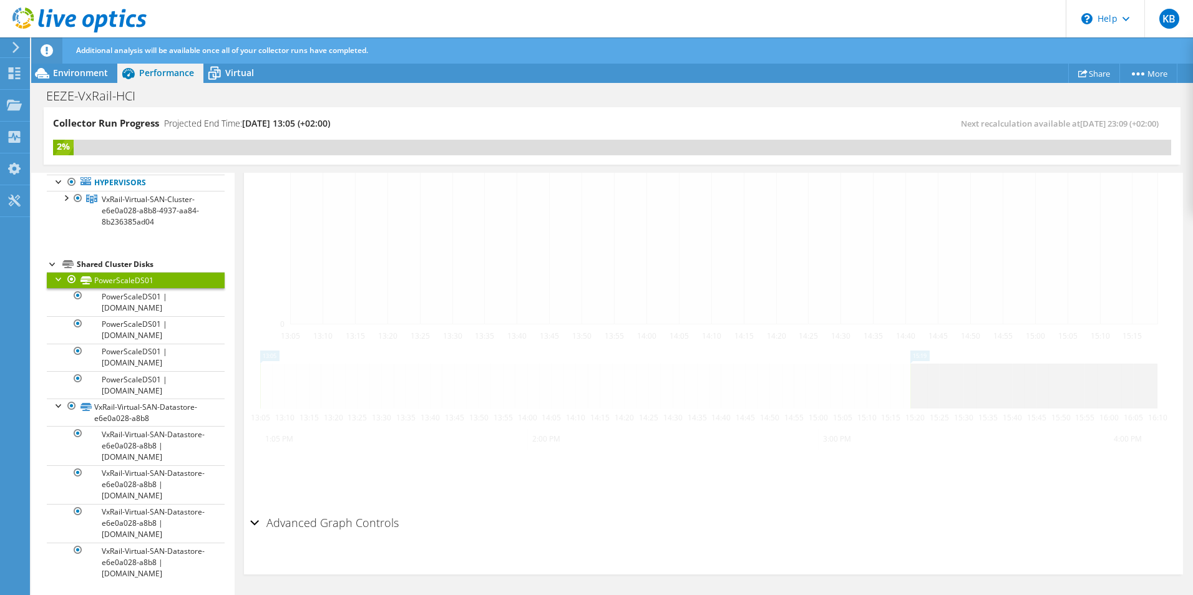
scroll to position [368, 0]
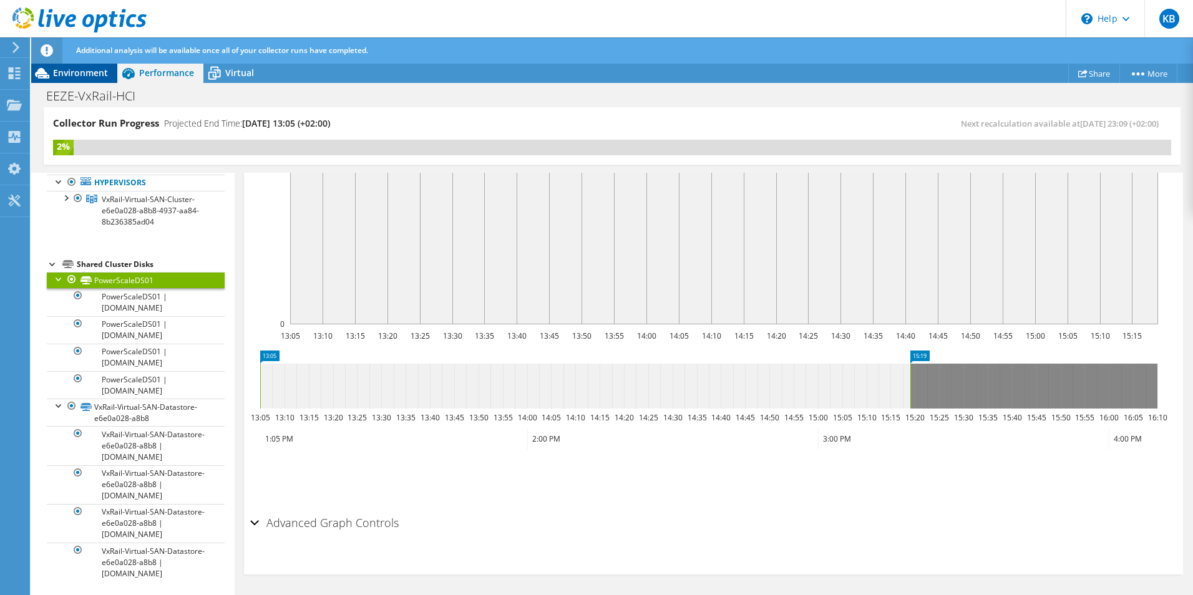
click at [84, 77] on span "Environment" at bounding box center [80, 73] width 55 height 12
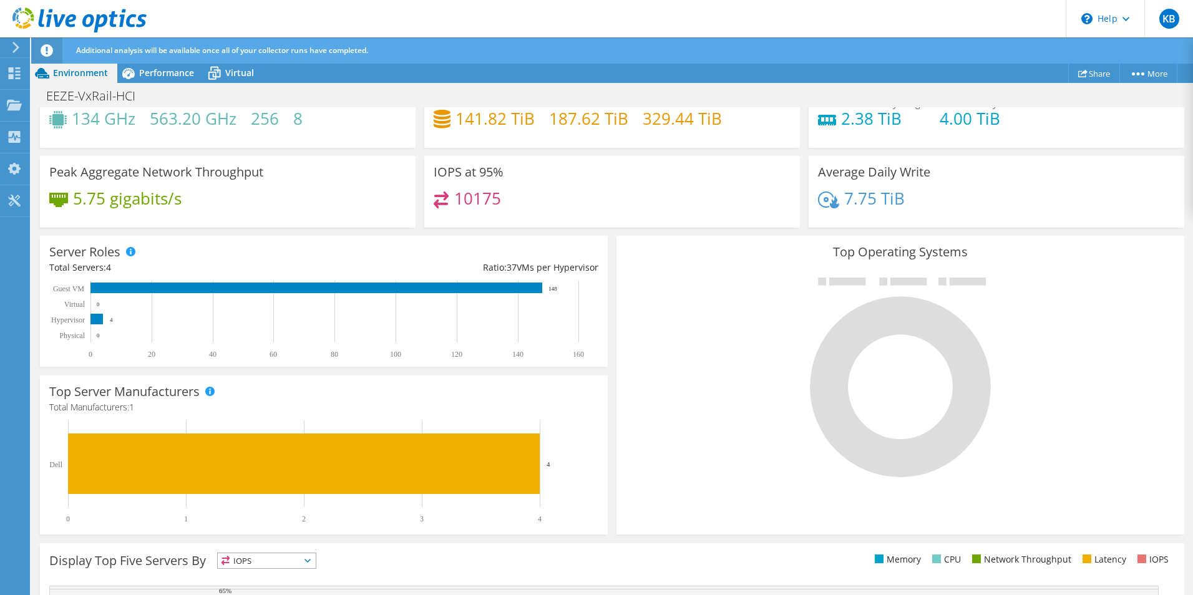
scroll to position [0, 0]
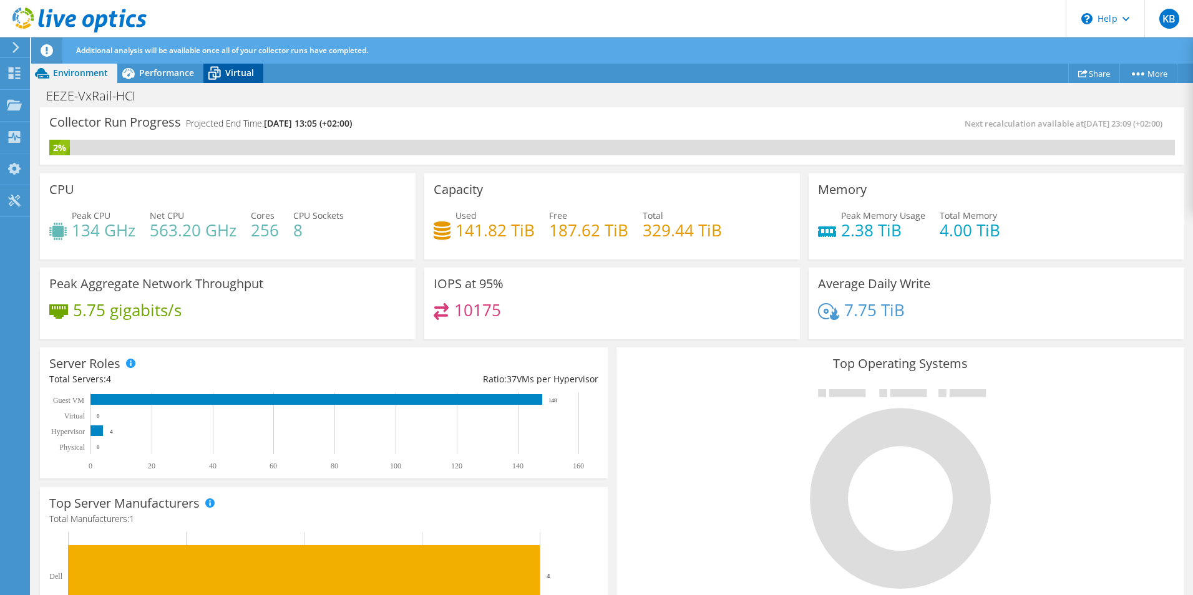
click at [227, 76] on span "Virtual" at bounding box center [239, 73] width 29 height 12
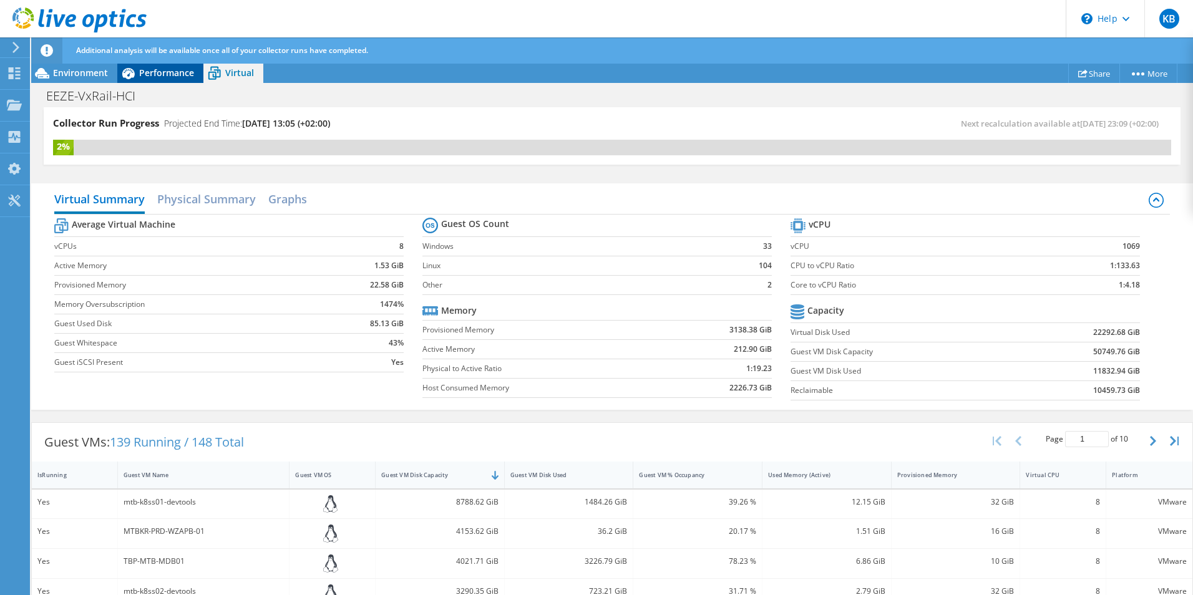
click at [165, 79] on div "Performance" at bounding box center [160, 73] width 86 height 20
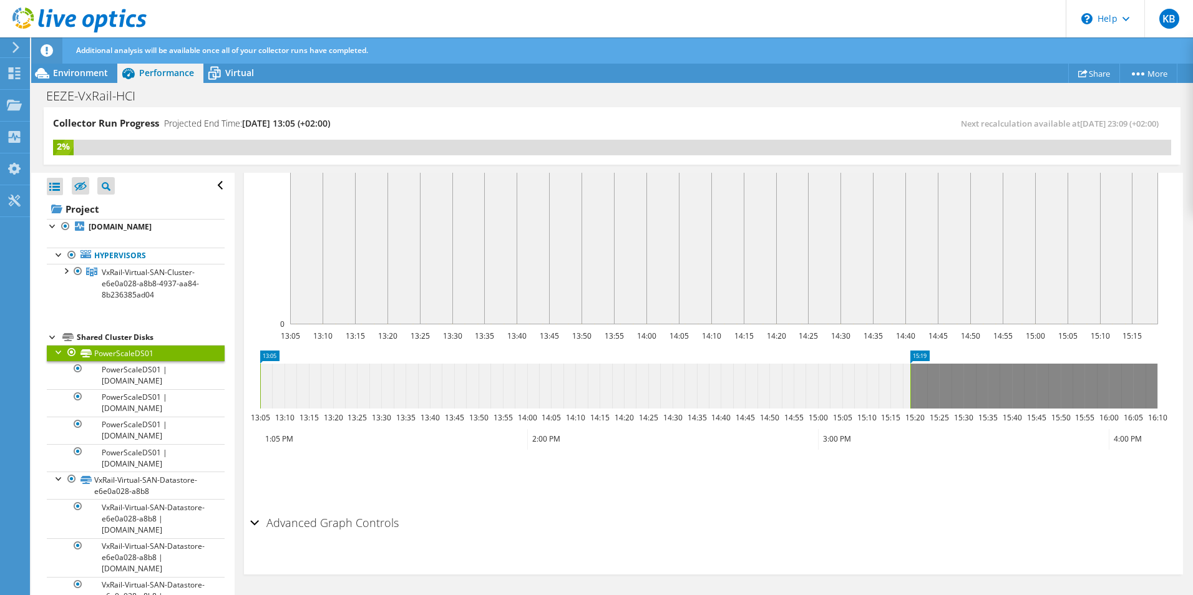
click at [48, 330] on div at bounding box center [53, 336] width 12 height 12
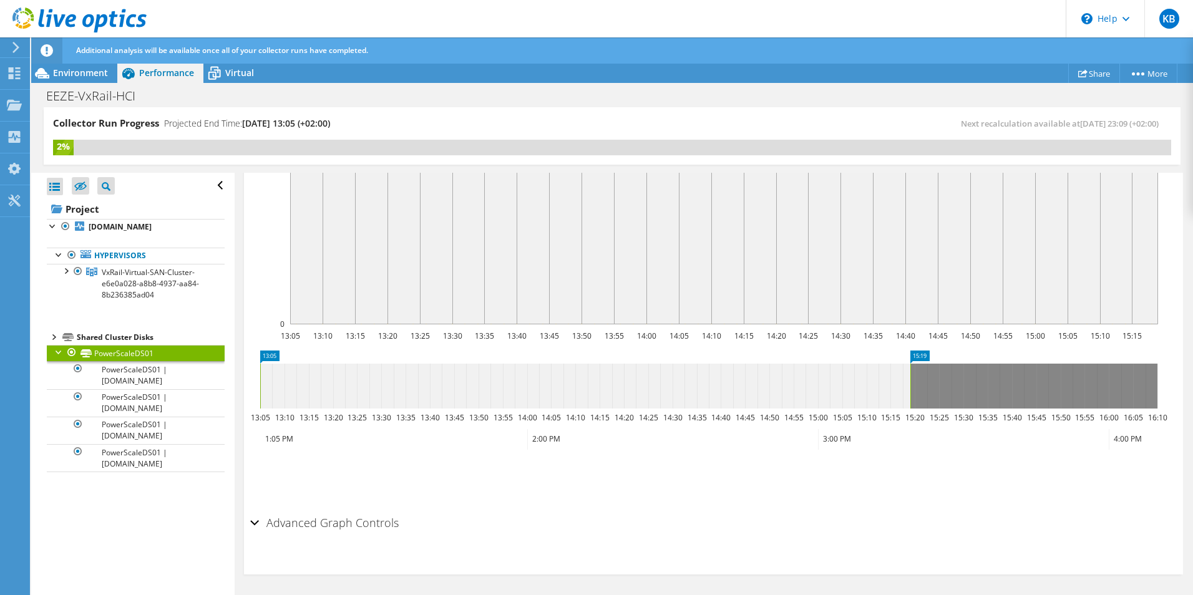
click at [56, 342] on div at bounding box center [53, 336] width 12 height 12
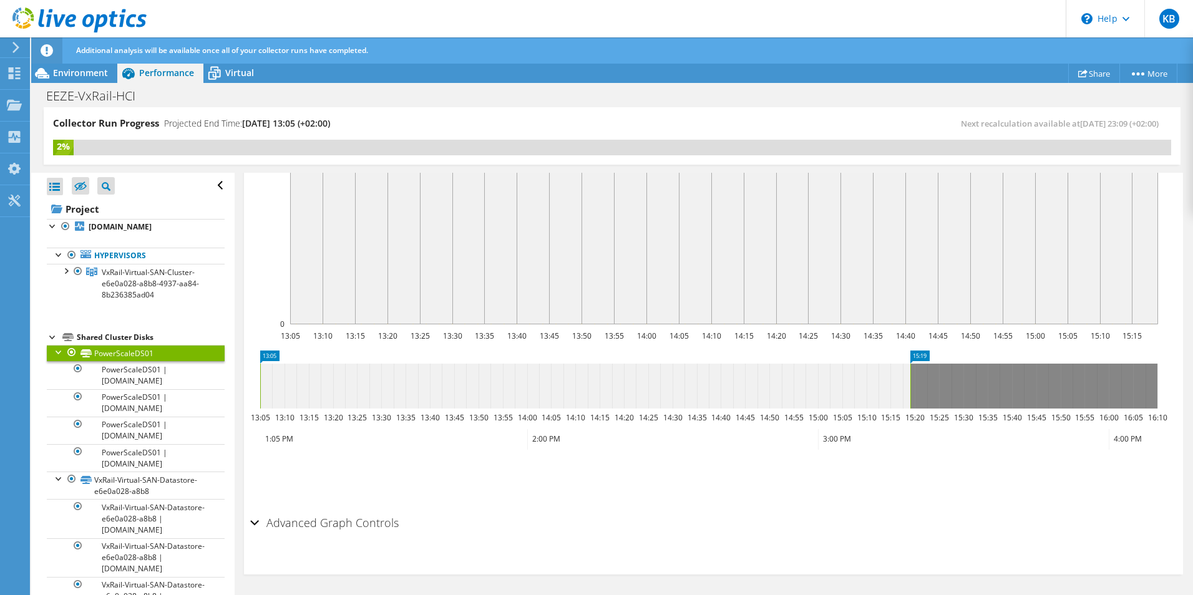
click at [109, 335] on div "Shared Cluster Disks" at bounding box center [151, 337] width 148 height 15
click at [56, 351] on div at bounding box center [59, 351] width 12 height 12
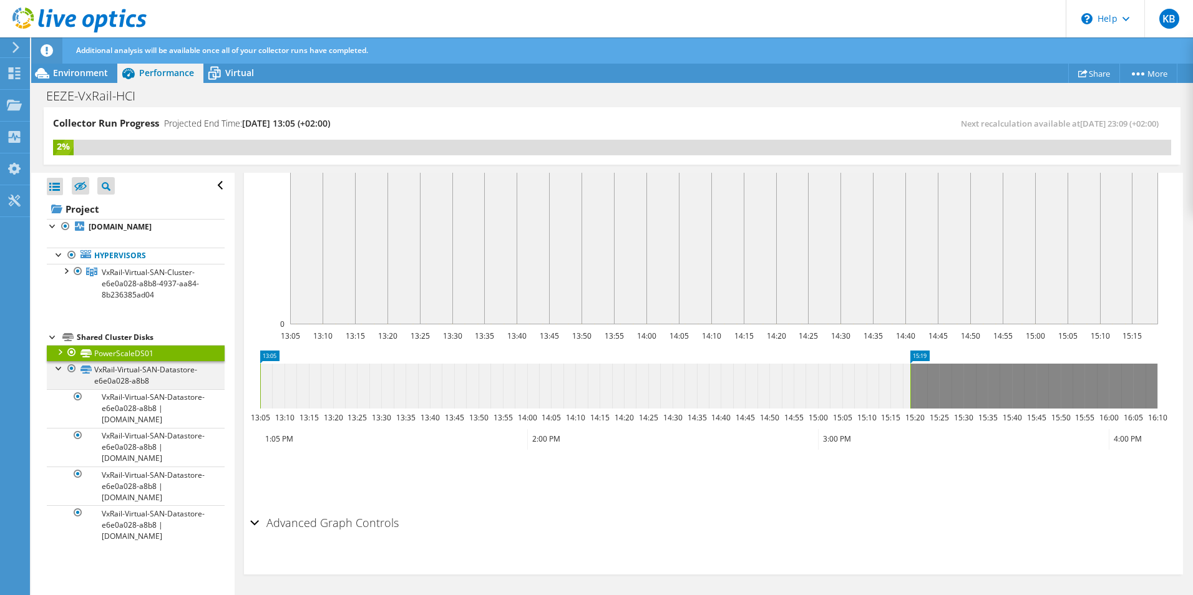
click at [61, 367] on div at bounding box center [59, 367] width 12 height 12
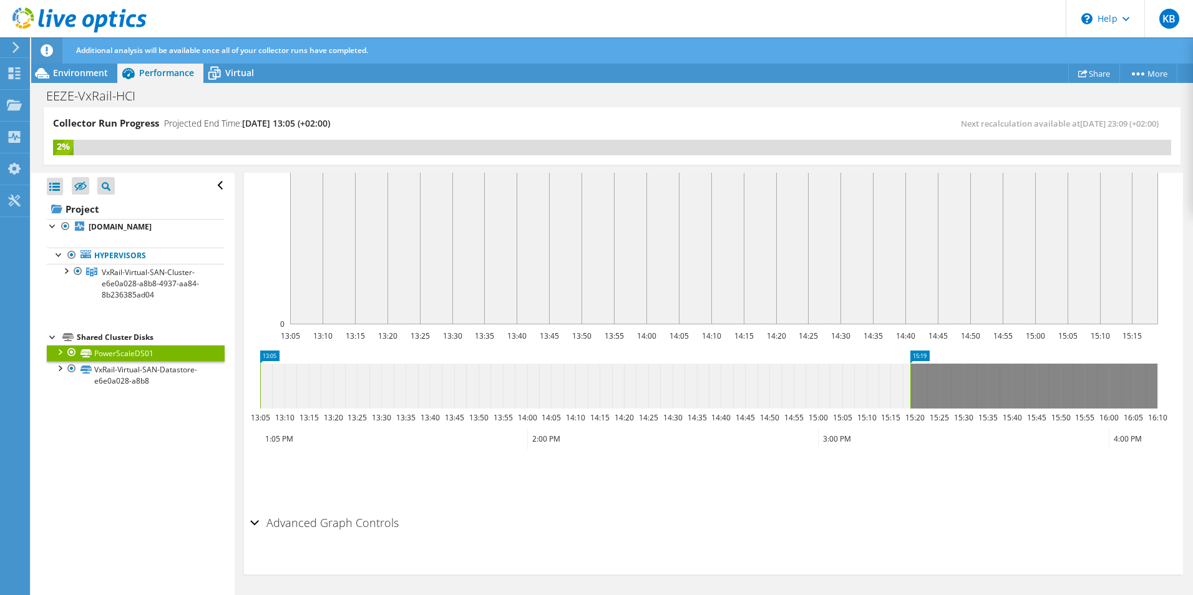
click at [134, 356] on link "PowerScaleDS01" at bounding box center [136, 353] width 178 height 16
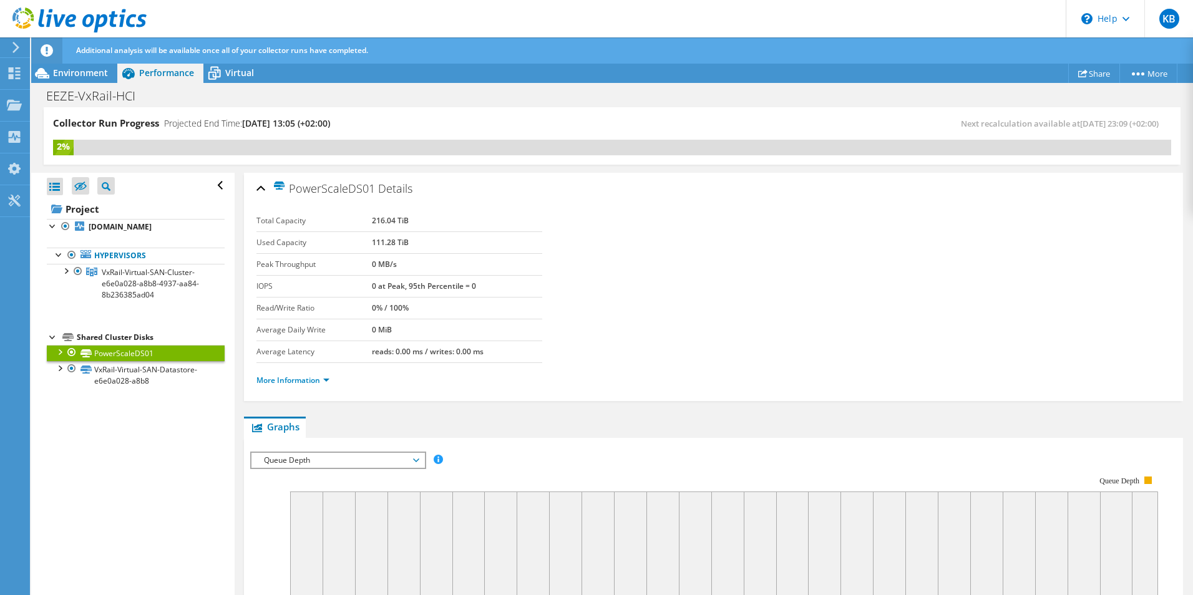
drag, startPoint x: 422, startPoint y: 241, endPoint x: 353, endPoint y: 247, distance: 69.5
click at [353, 247] on tr "Used Capacity 111.28 TiB" at bounding box center [399, 243] width 286 height 22
click at [171, 376] on link "VxRail-Virtual-SAN-Datastore-e6e0a028-a8b8" at bounding box center [136, 374] width 178 height 27
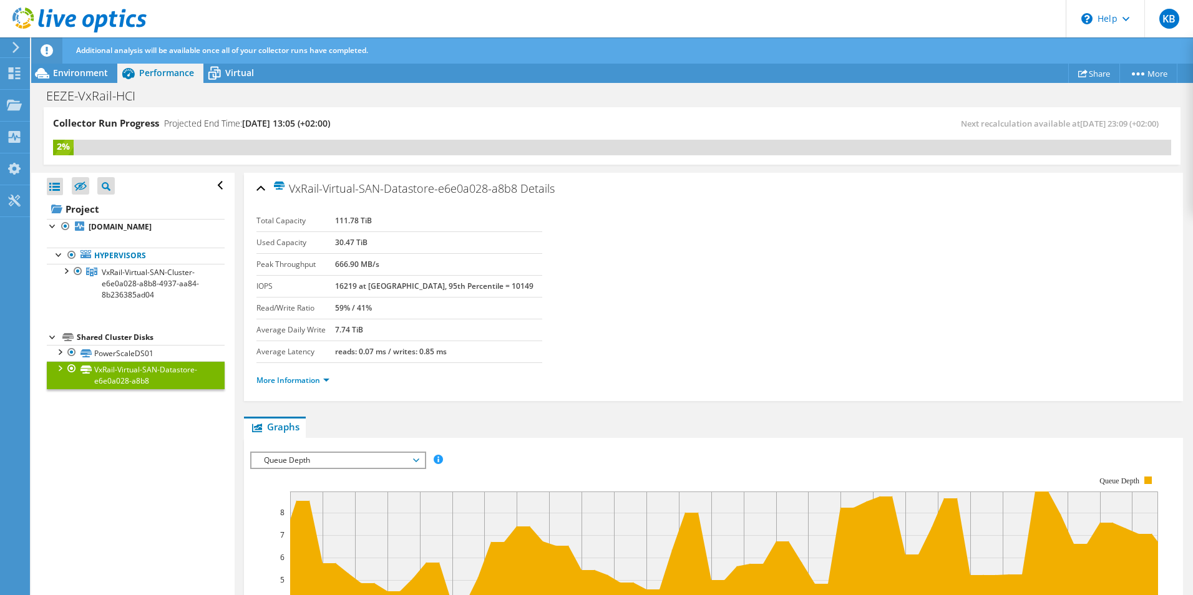
drag, startPoint x: 411, startPoint y: 245, endPoint x: 350, endPoint y: 246, distance: 60.5
click at [350, 246] on tr "Used Capacity 30.47 TiB" at bounding box center [399, 243] width 286 height 22
click at [16, 42] on icon at bounding box center [15, 47] width 9 height 11
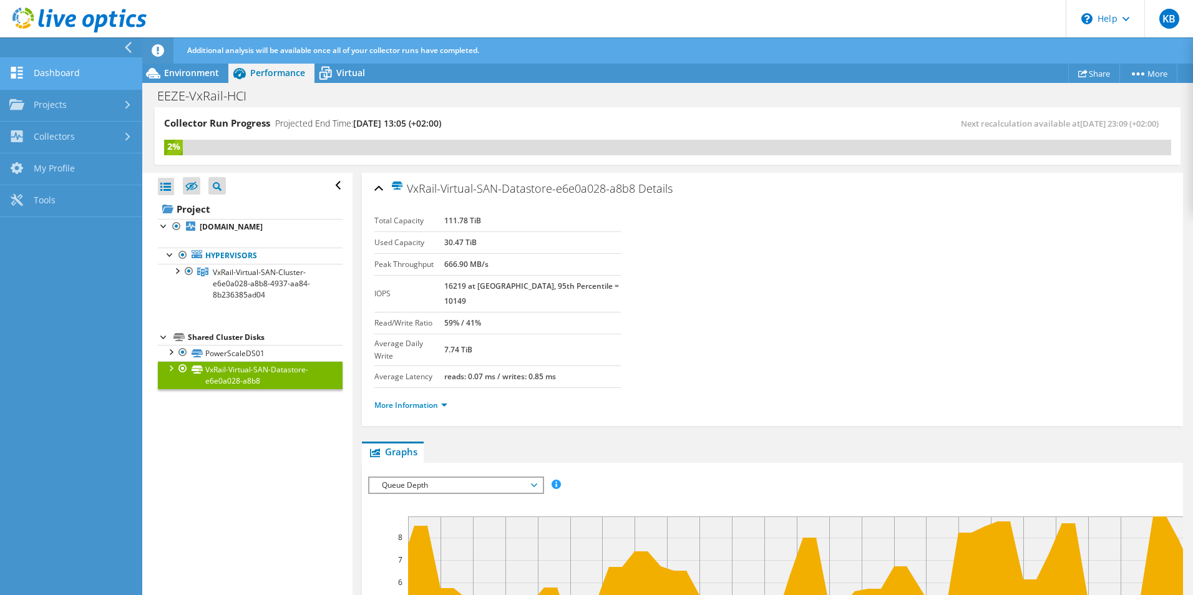
click at [69, 67] on link "Dashboard" at bounding box center [71, 74] width 142 height 32
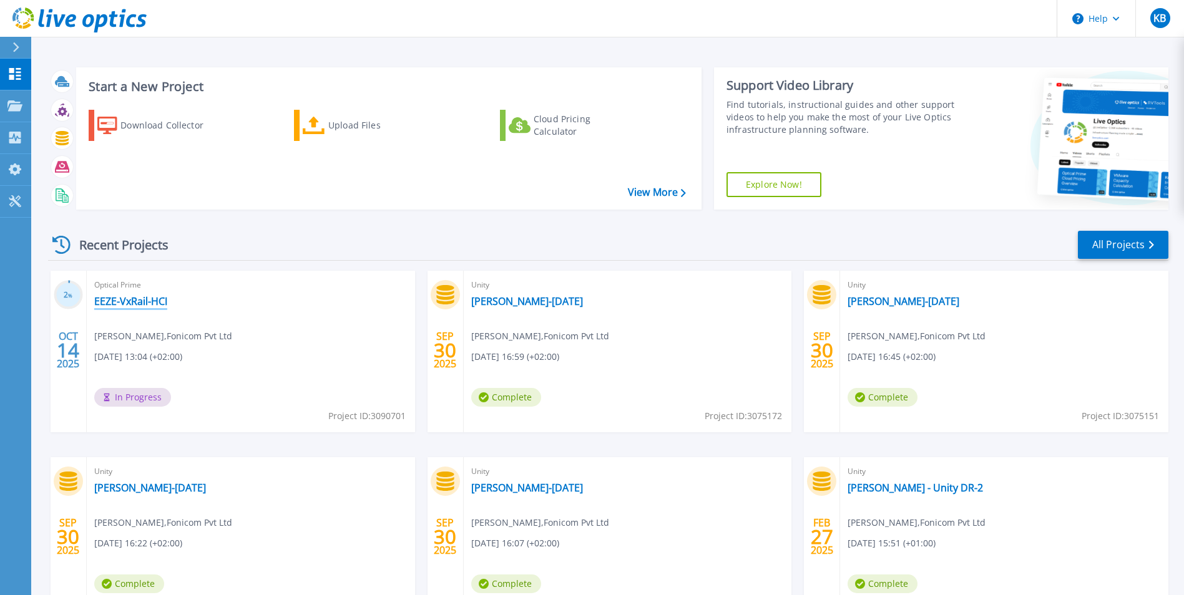
click at [129, 304] on link "EEZE-VxRail-HCI" at bounding box center [130, 301] width 73 height 12
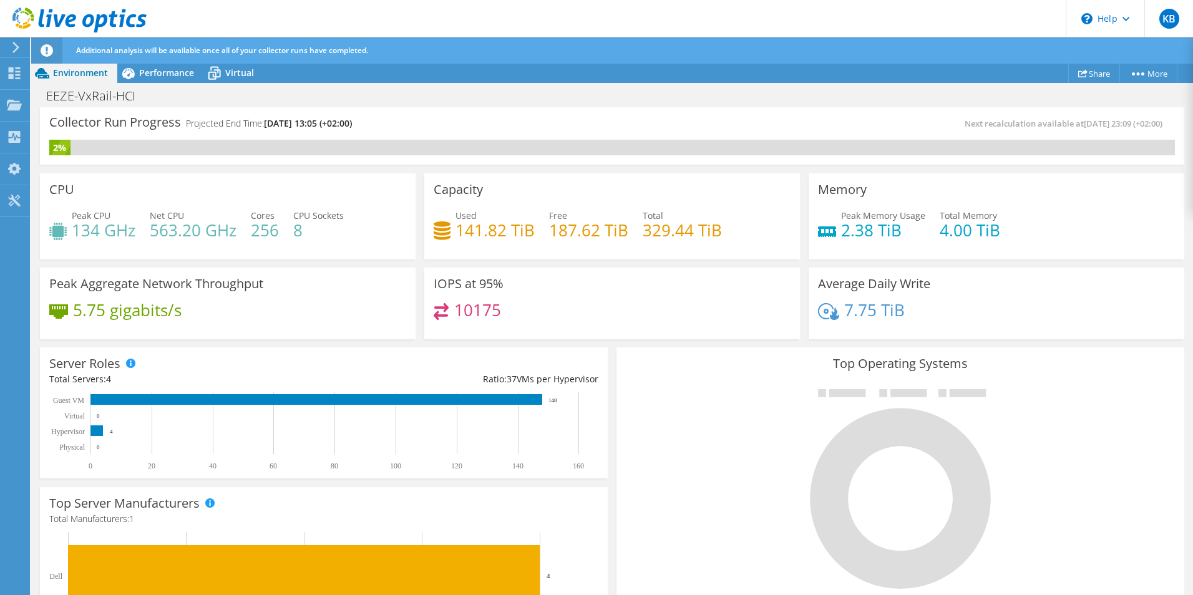
scroll to position [125, 0]
click at [235, 69] on span "Virtual" at bounding box center [239, 73] width 29 height 12
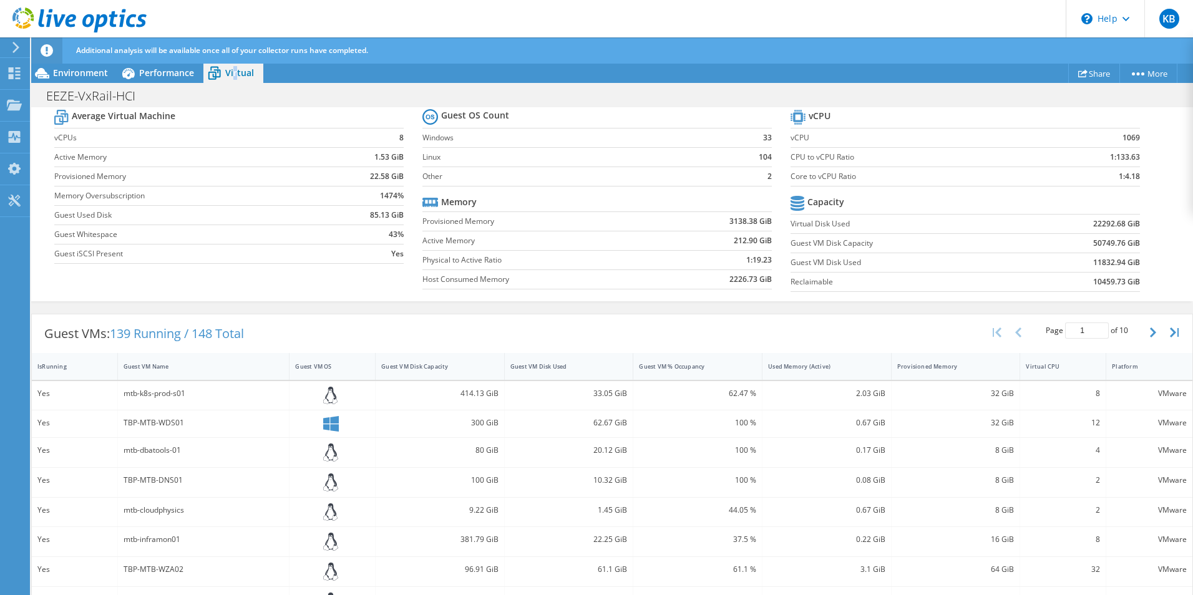
scroll to position [337, 0]
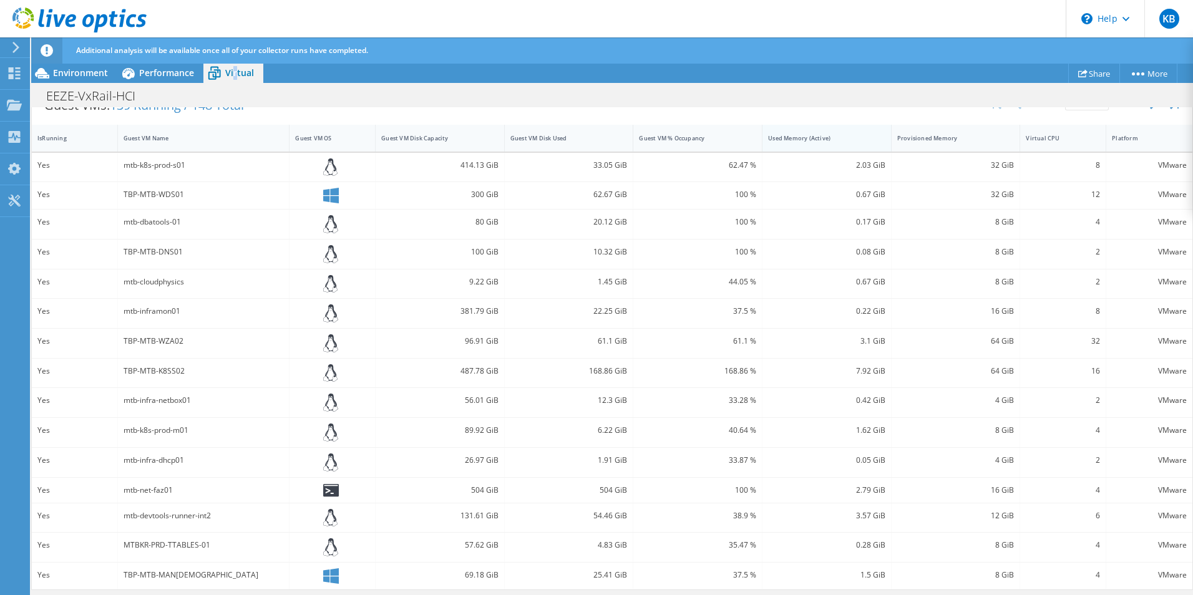
click at [819, 139] on div "Used Memory (Active)" at bounding box center [819, 138] width 102 height 8
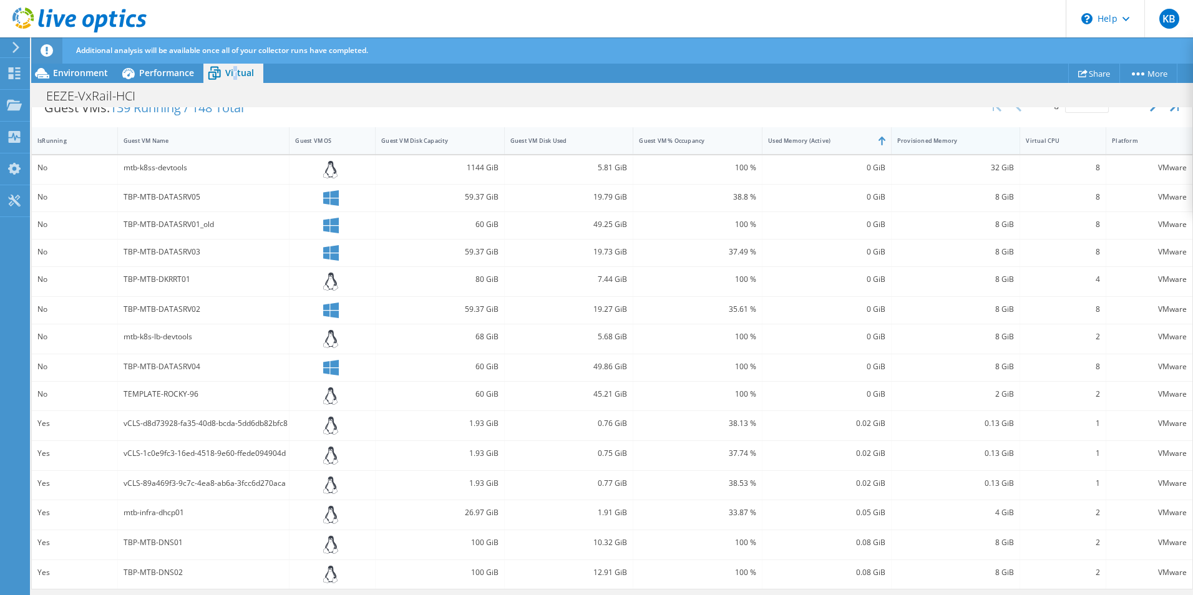
click at [911, 140] on div "Provisioned Memory" at bounding box center [948, 141] width 102 height 8
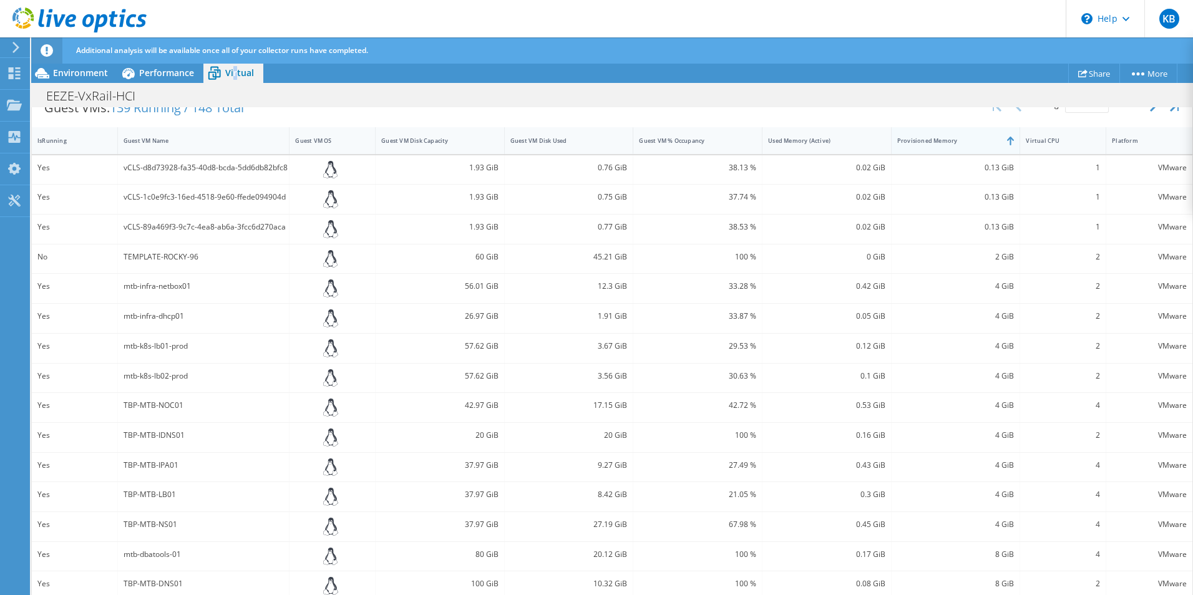
click at [947, 139] on div "Provisioned Memory" at bounding box center [948, 141] width 102 height 8
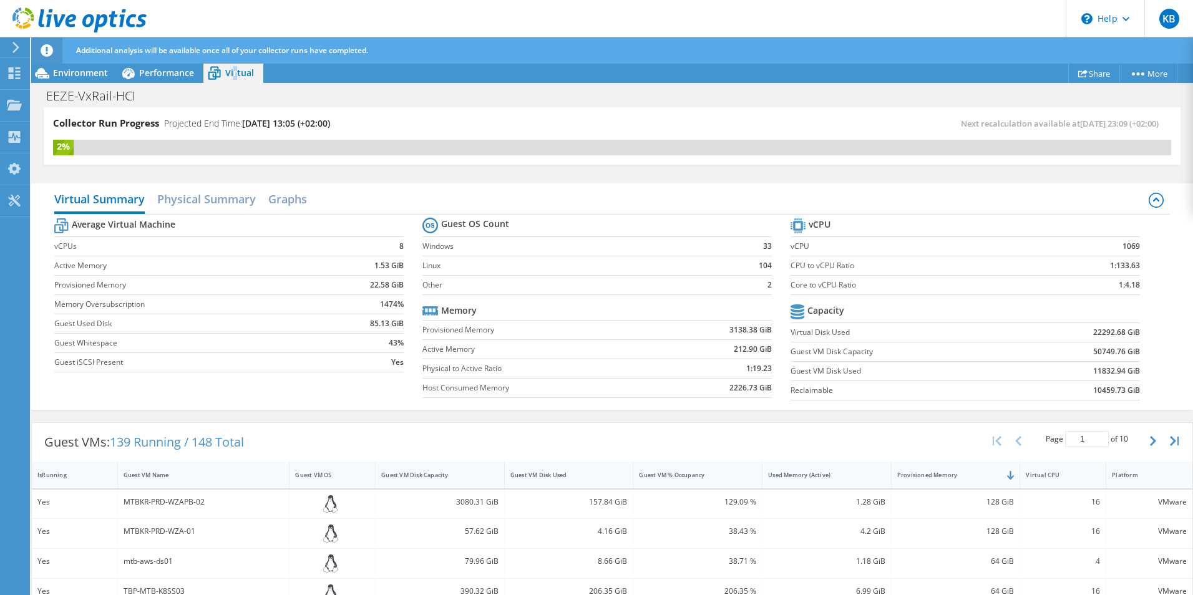
scroll to position [187, 0]
drag, startPoint x: 719, startPoint y: 334, endPoint x: 760, endPoint y: 329, distance: 41.6
click at [760, 329] on td "3138.38 GiB" at bounding box center [717, 329] width 109 height 19
drag, startPoint x: 760, startPoint y: 329, endPoint x: 756, endPoint y: 353, distance: 24.0
click at [756, 353] on td "212.90 GiB" at bounding box center [717, 348] width 109 height 19
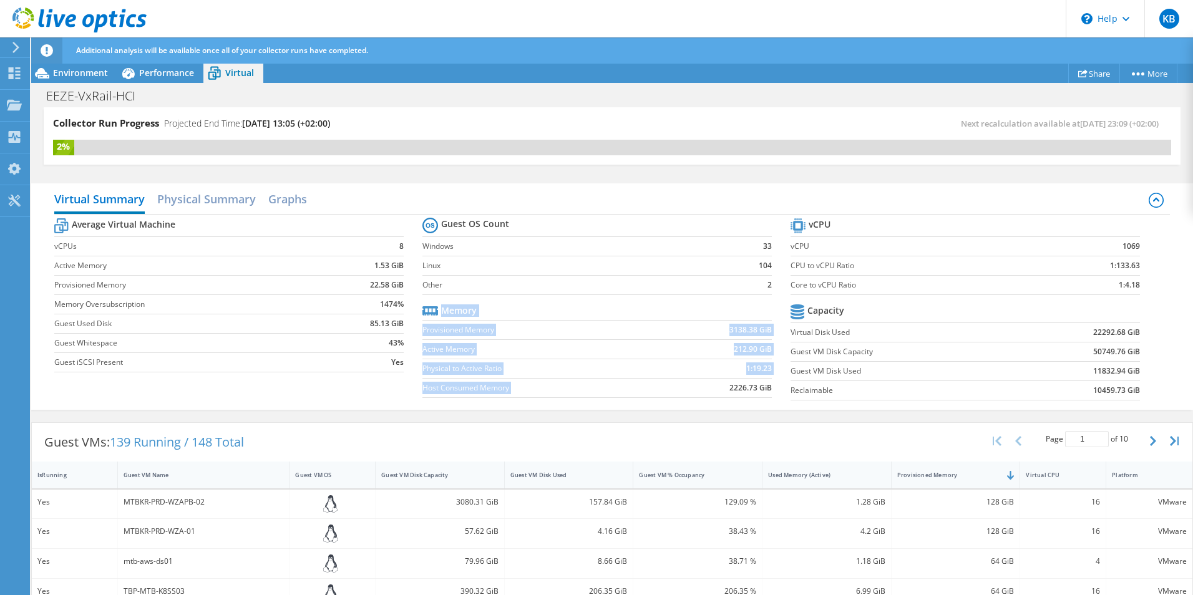
drag, startPoint x: 756, startPoint y: 353, endPoint x: 769, endPoint y: 387, distance: 36.5
click at [769, 387] on section "Guest OS Count Windows 33 Linux 104 Other 2 Memory Provisioned Memory 3138.38 G…" at bounding box center [606, 310] width 368 height 190
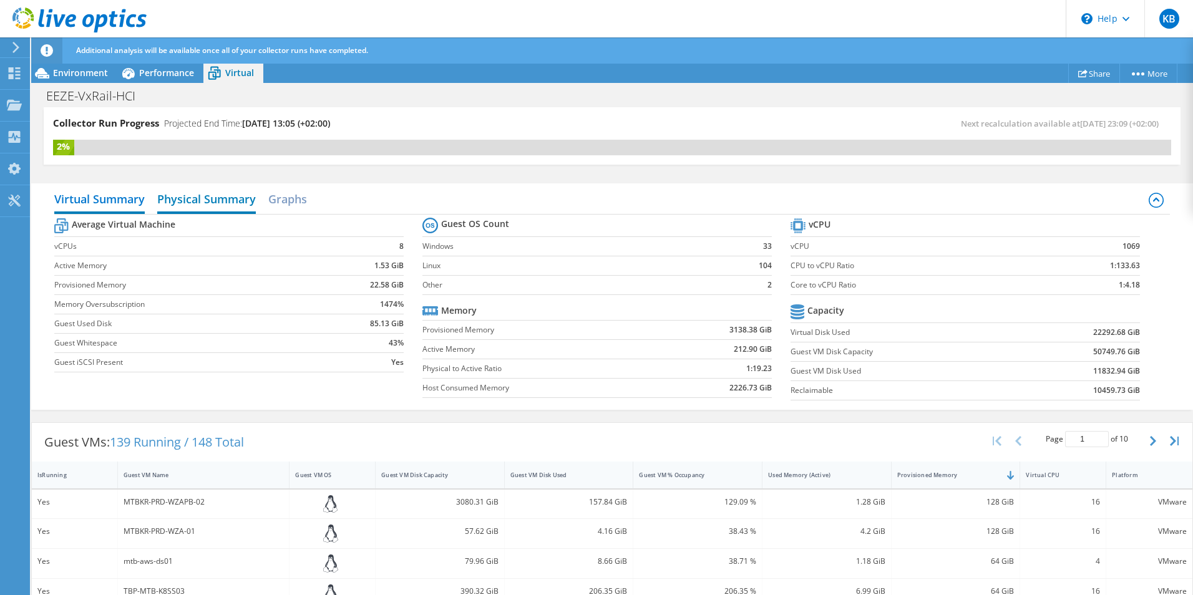
click at [235, 200] on h2 "Physical Summary" at bounding box center [206, 200] width 99 height 27
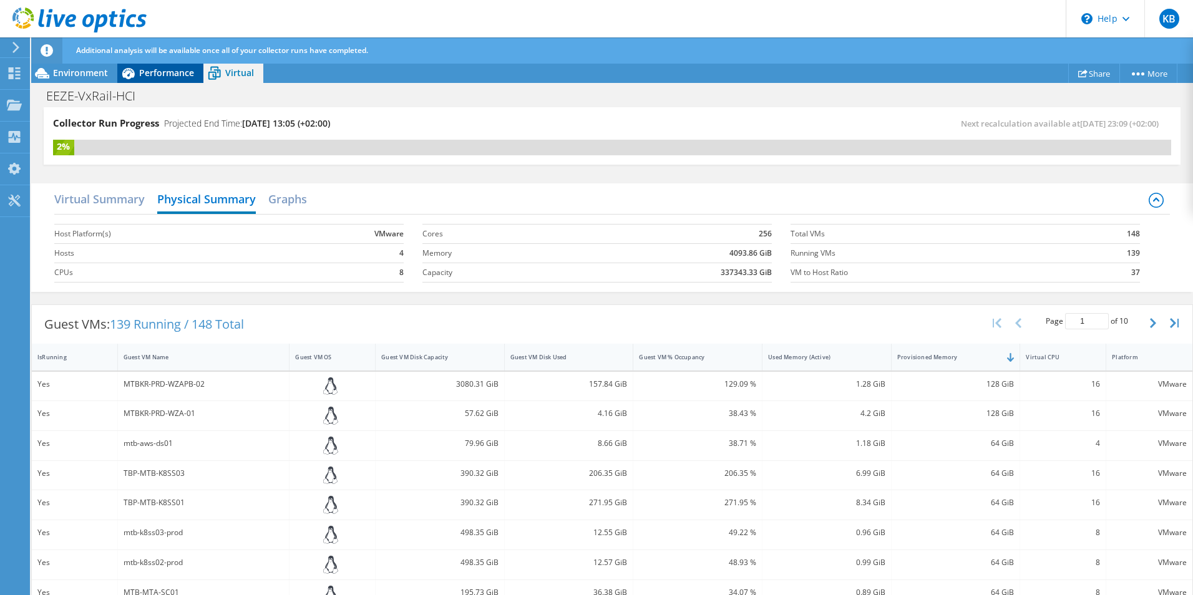
click at [171, 74] on span "Performance" at bounding box center [166, 73] width 55 height 12
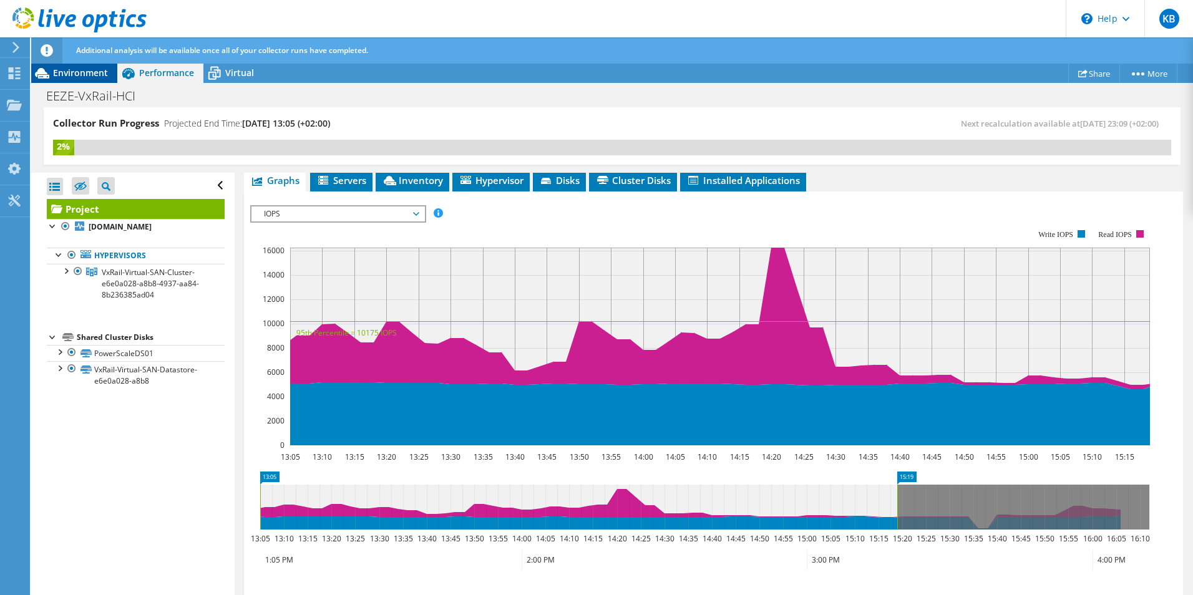
click at [84, 76] on span "Environment" at bounding box center [80, 73] width 55 height 12
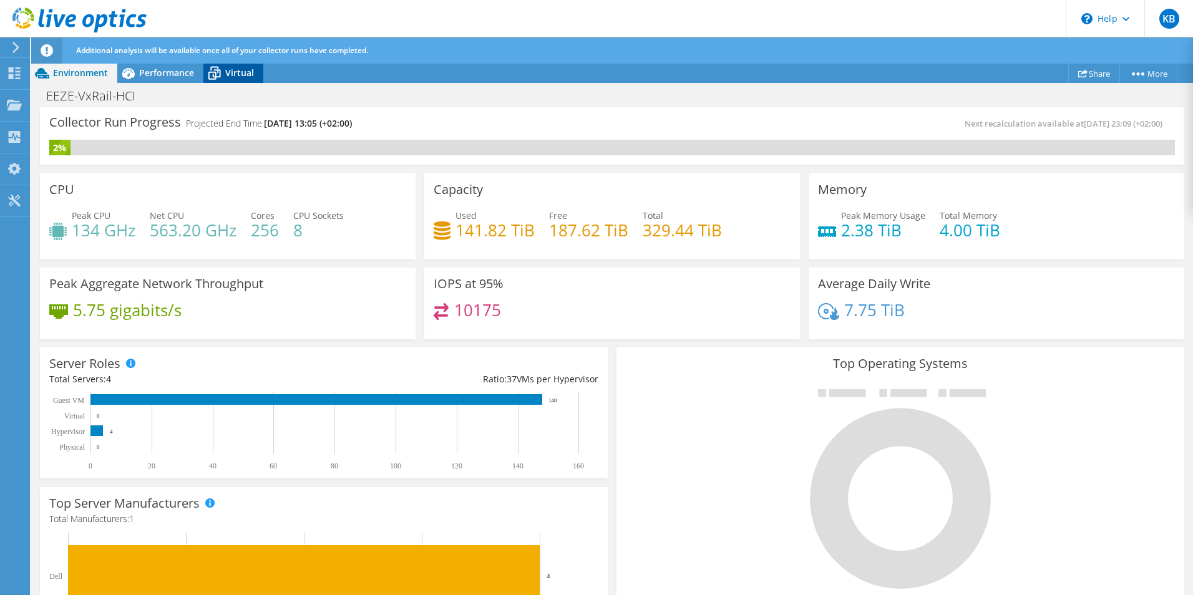
click at [230, 82] on div "Virtual" at bounding box center [233, 73] width 60 height 20
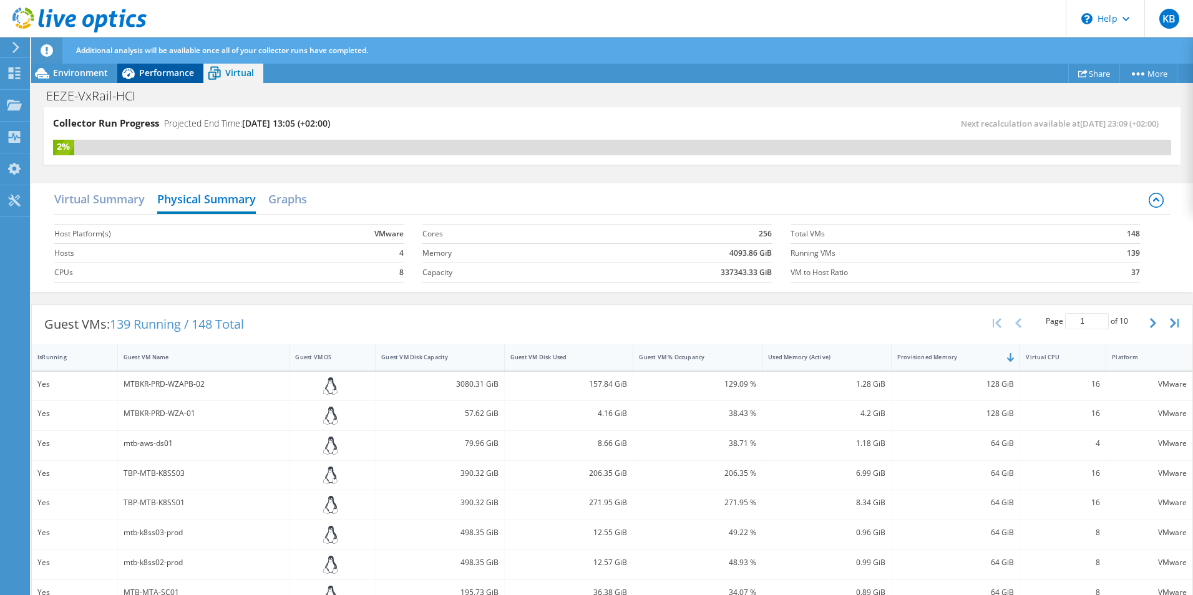
click at [170, 76] on span "Performance" at bounding box center [166, 73] width 55 height 12
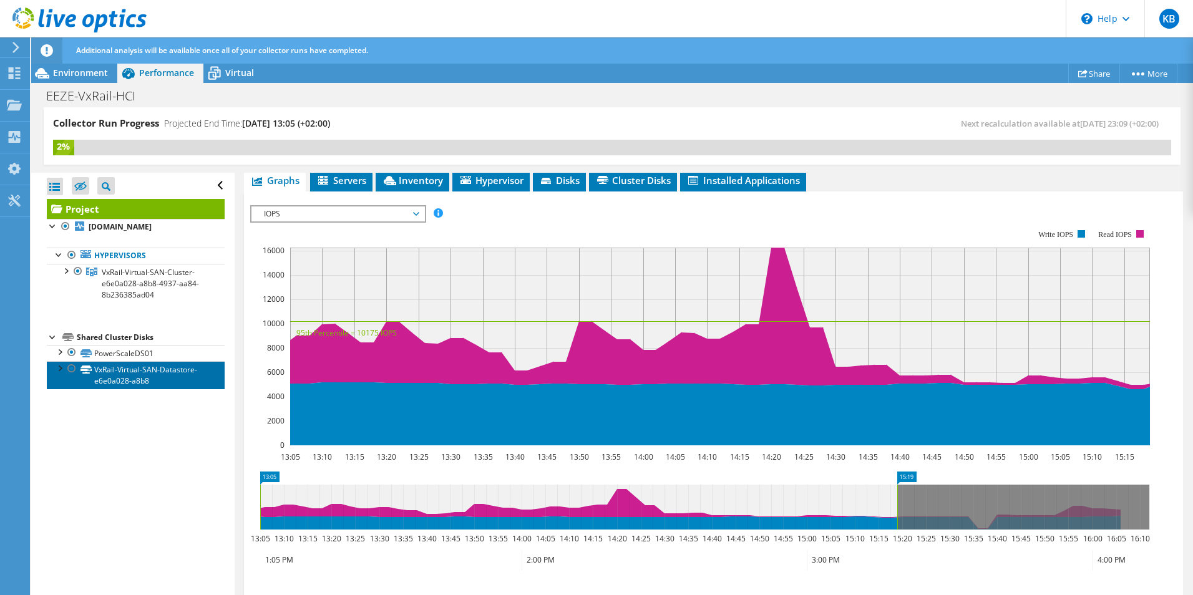
drag, startPoint x: 129, startPoint y: 369, endPoint x: 140, endPoint y: 373, distance: 12.3
click at [129, 369] on link "VxRail-Virtual-SAN-Datastore-e6e0a028-a8b8" at bounding box center [136, 374] width 178 height 27
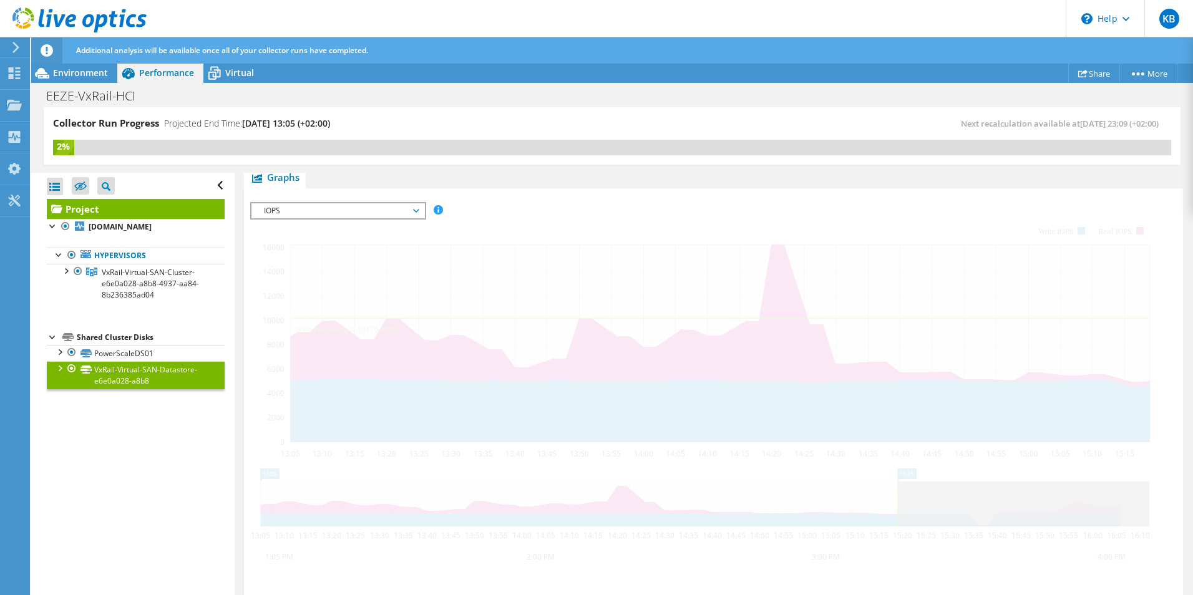
scroll to position [271, 0]
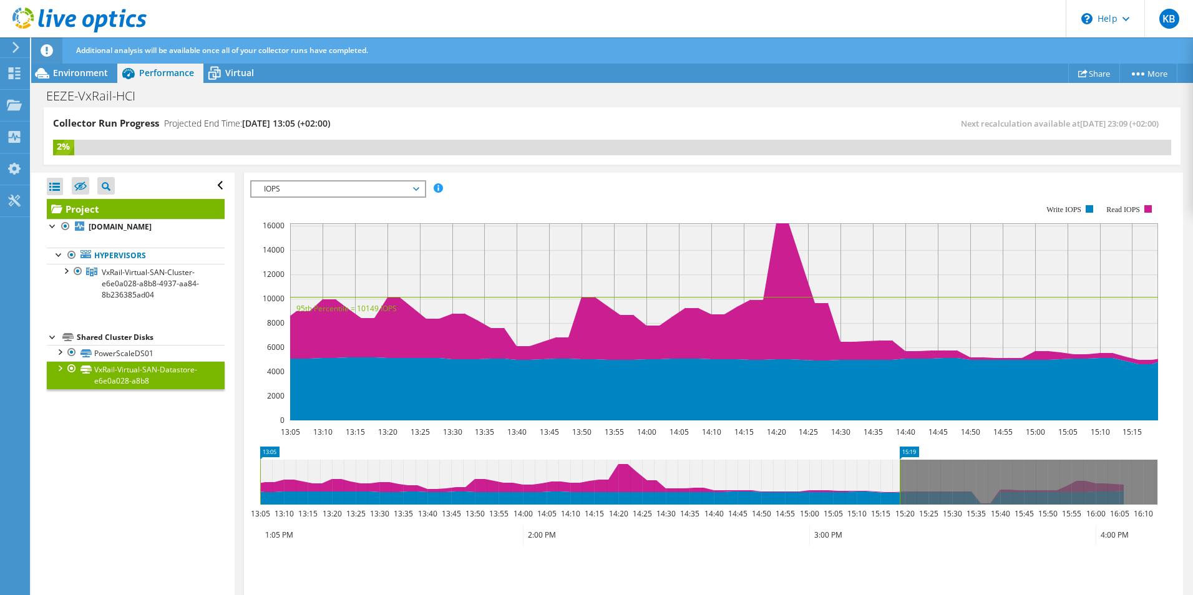
click at [358, 188] on span "IOPS" at bounding box center [338, 189] width 160 height 15
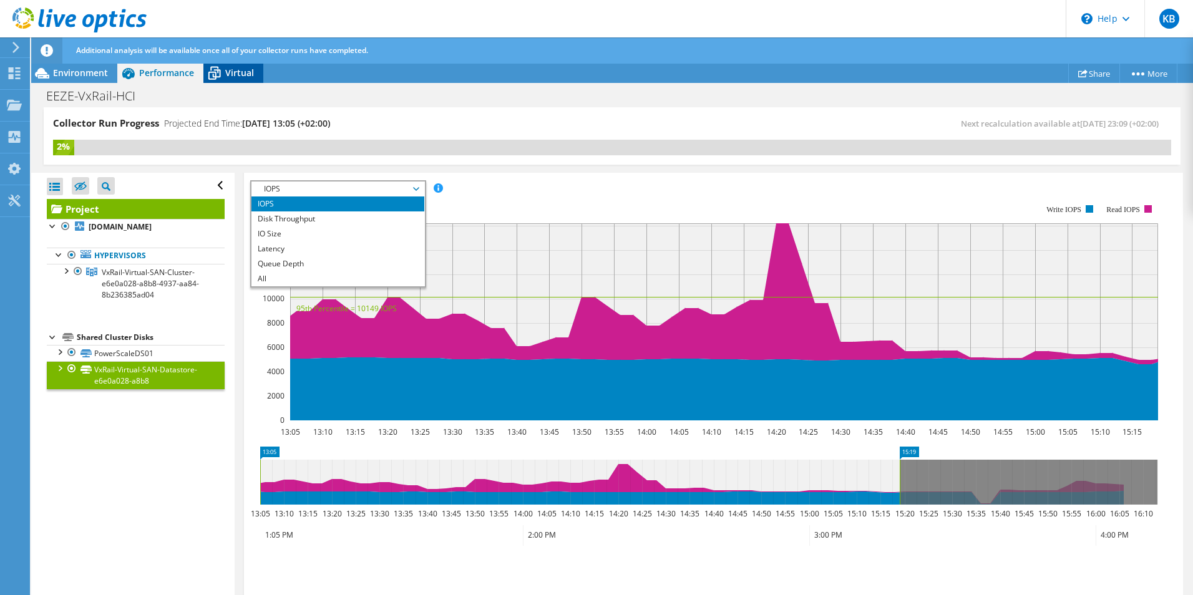
click at [230, 67] on span "Virtual" at bounding box center [239, 73] width 29 height 12
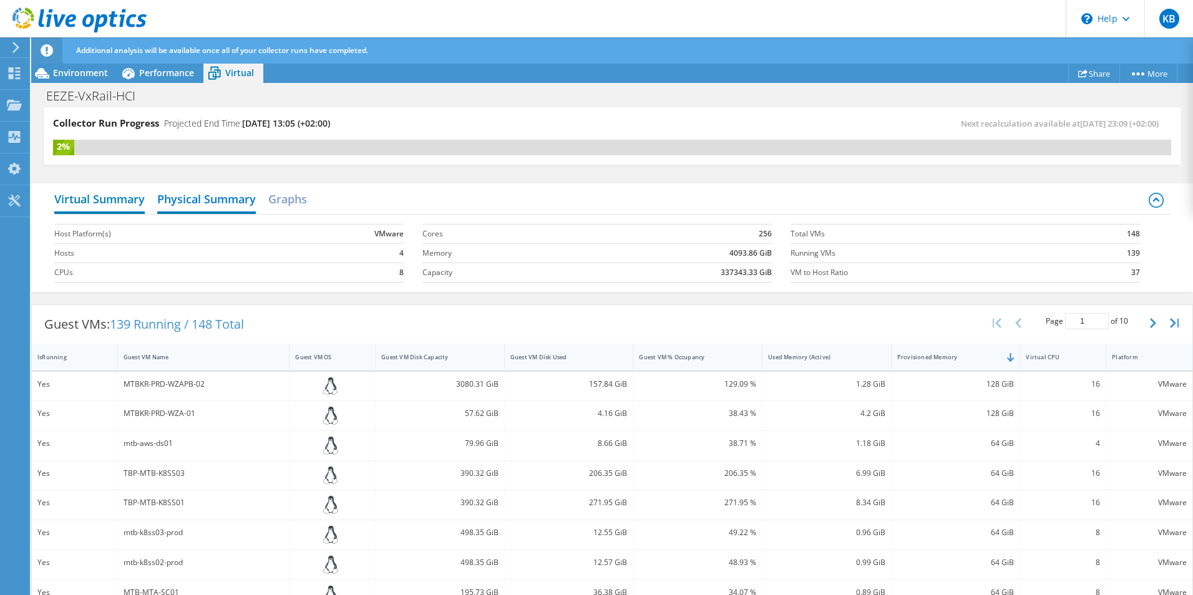
click at [102, 190] on h2 "Virtual Summary" at bounding box center [99, 200] width 90 height 27
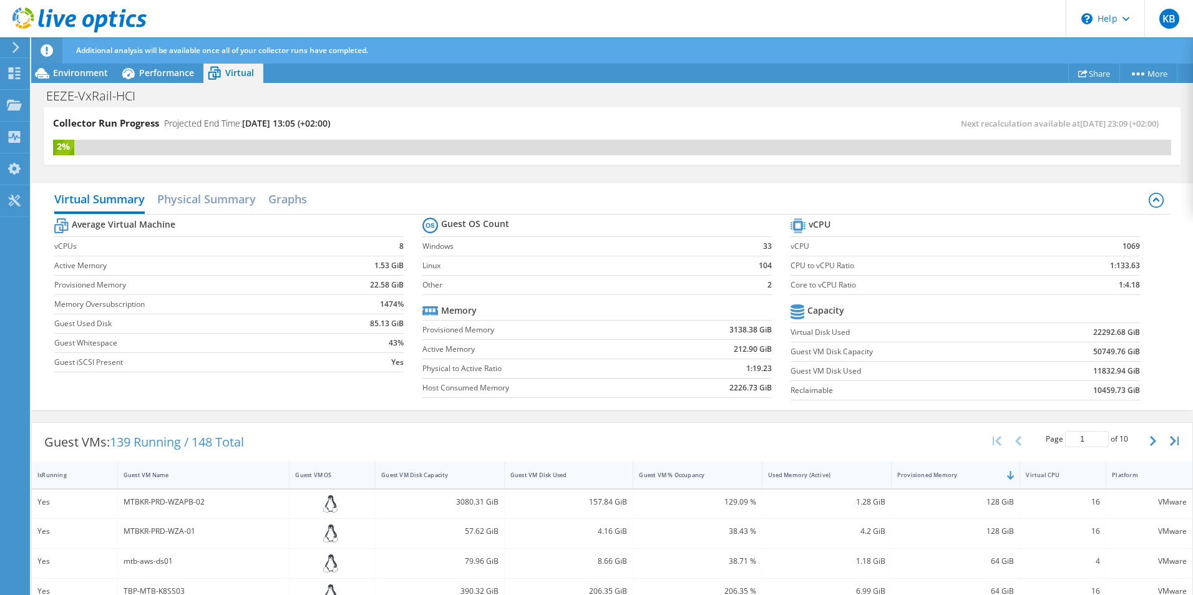
scroll to position [368, 0]
click at [92, 76] on span "Environment" at bounding box center [80, 73] width 55 height 12
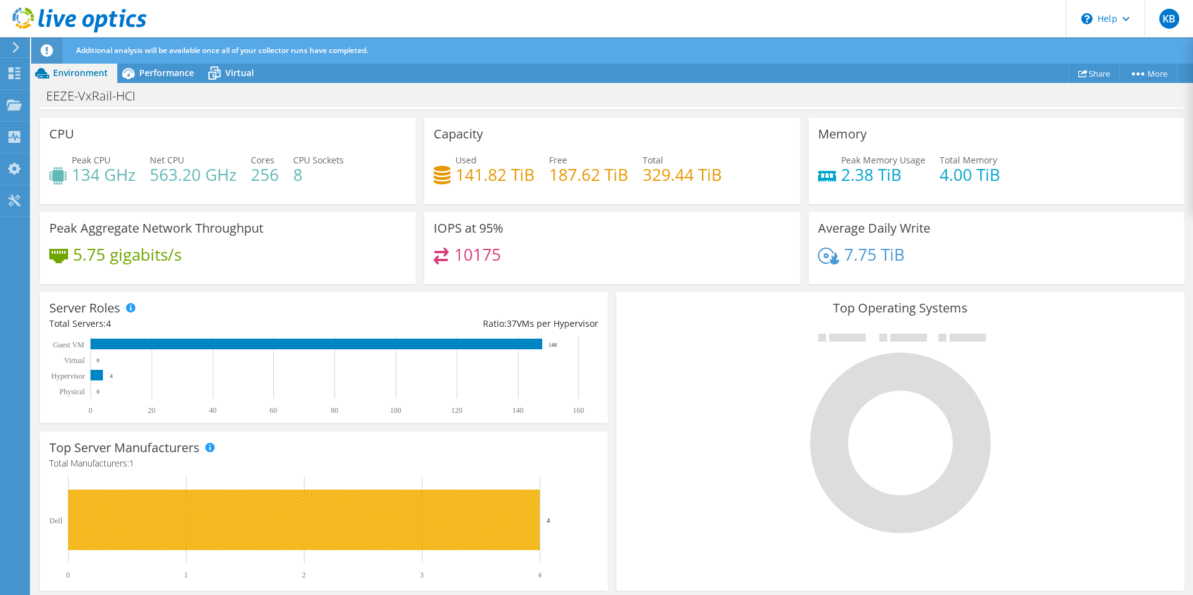
scroll to position [0, 0]
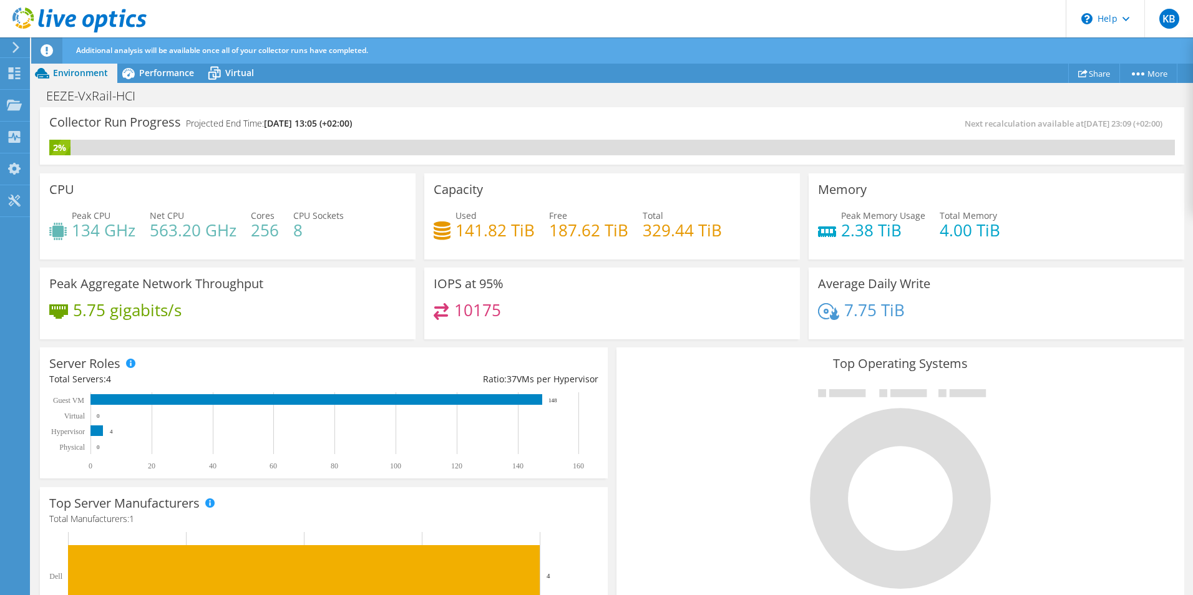
click at [142, 63] on div "Additional analysis will be available once all of your collector runs have comp…" at bounding box center [635, 50] width 1125 height 26
click at [145, 77] on span "Performance" at bounding box center [166, 73] width 55 height 12
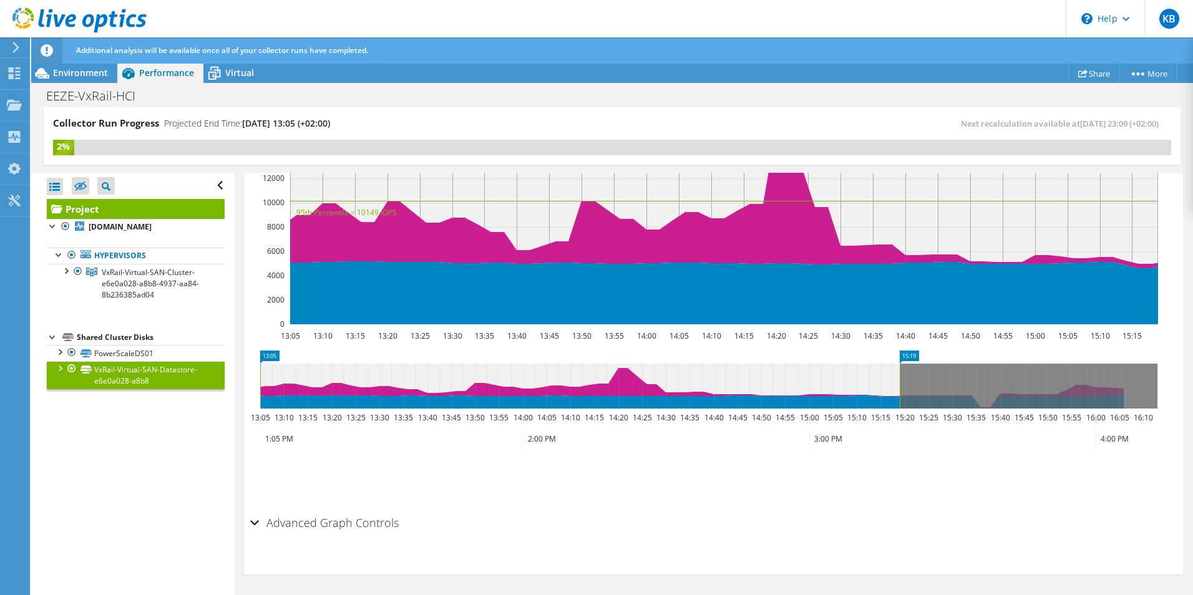
click at [124, 371] on link "VxRail-Virtual-SAN-Datastore-e6e0a028-a8b8" at bounding box center [136, 374] width 178 height 27
click at [56, 371] on div at bounding box center [59, 367] width 12 height 12
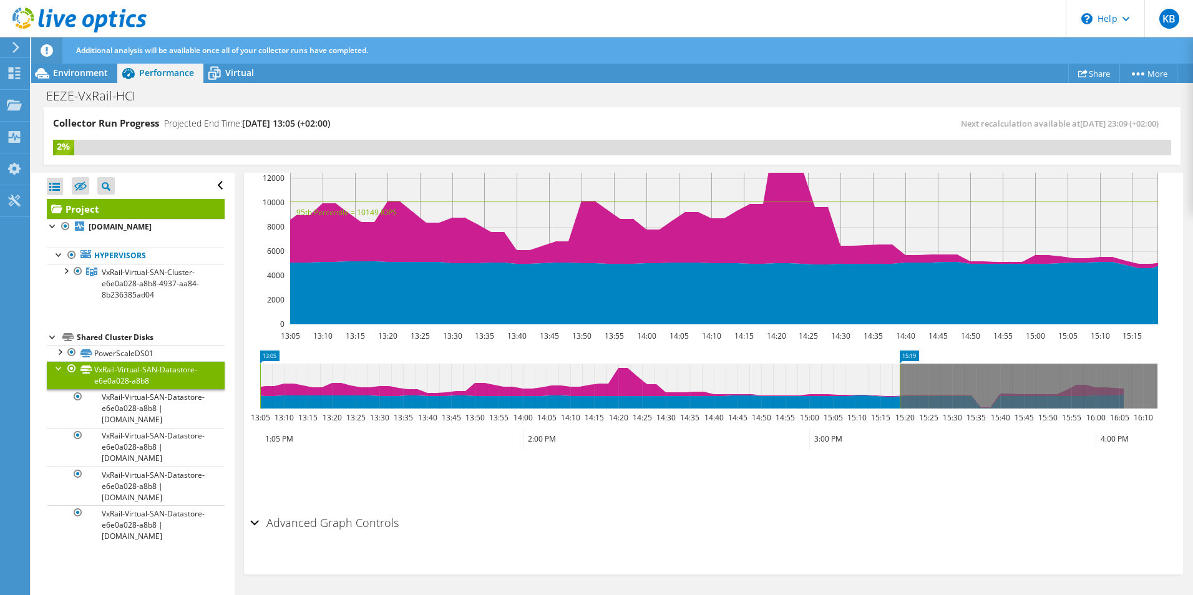
click at [110, 373] on link "VxRail-Virtual-SAN-Datastore-e6e0a028-a8b8" at bounding box center [136, 374] width 178 height 27
click at [233, 73] on span "Virtual" at bounding box center [239, 73] width 29 height 12
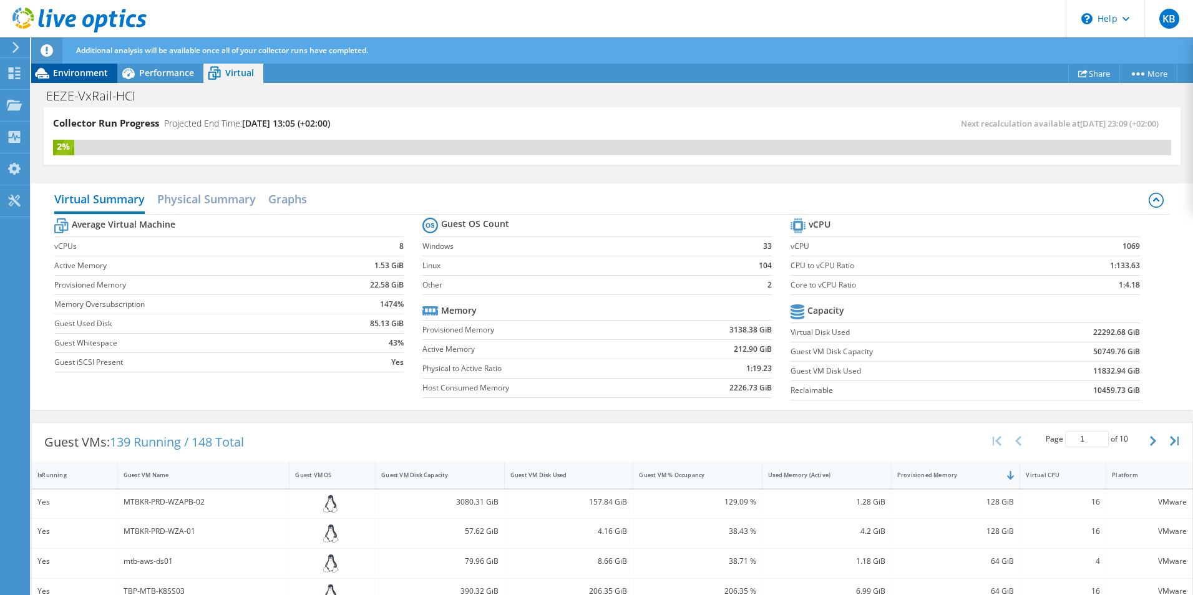
click at [89, 70] on span "Environment" at bounding box center [80, 73] width 55 height 12
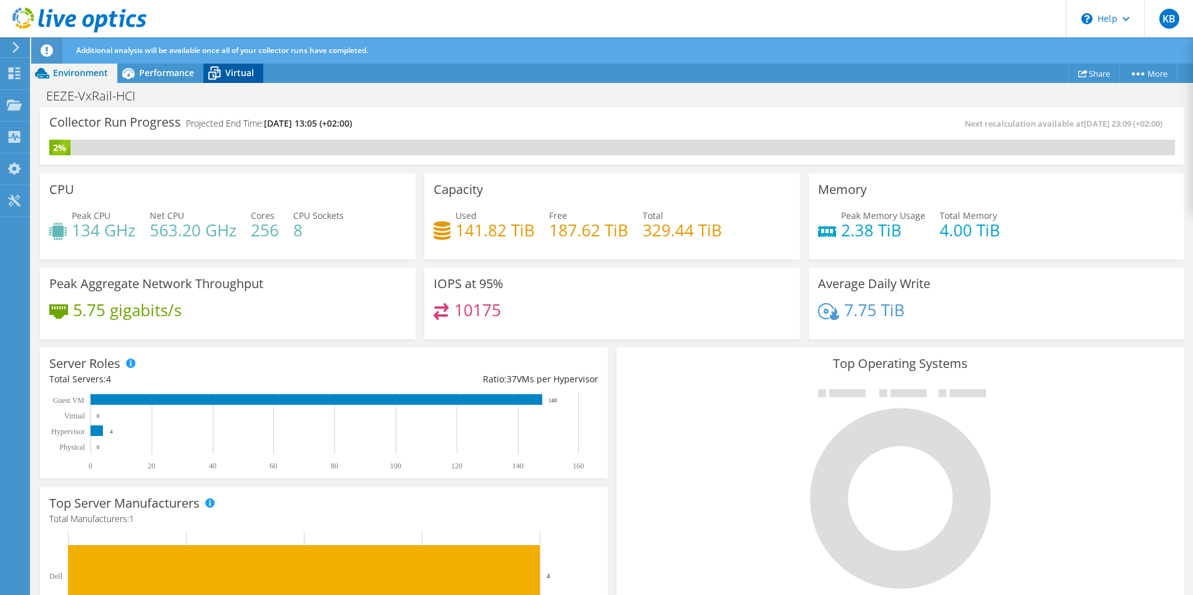
click at [236, 71] on span "Virtual" at bounding box center [239, 73] width 29 height 12
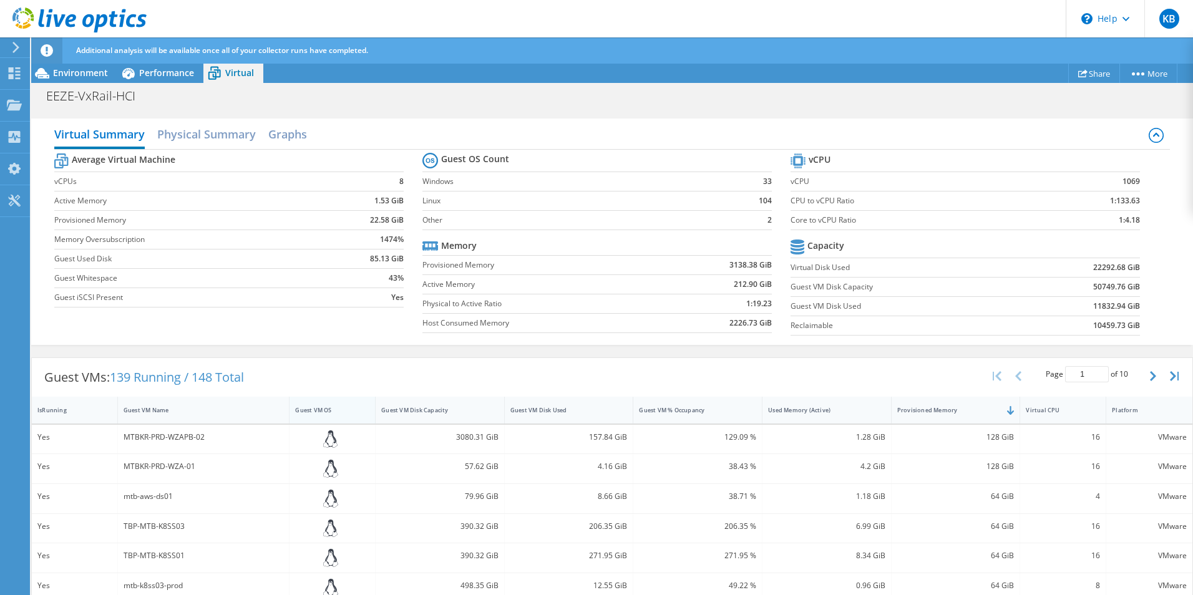
scroll to position [62, 0]
click at [223, 144] on h2 "Physical Summary" at bounding box center [206, 137] width 99 height 27
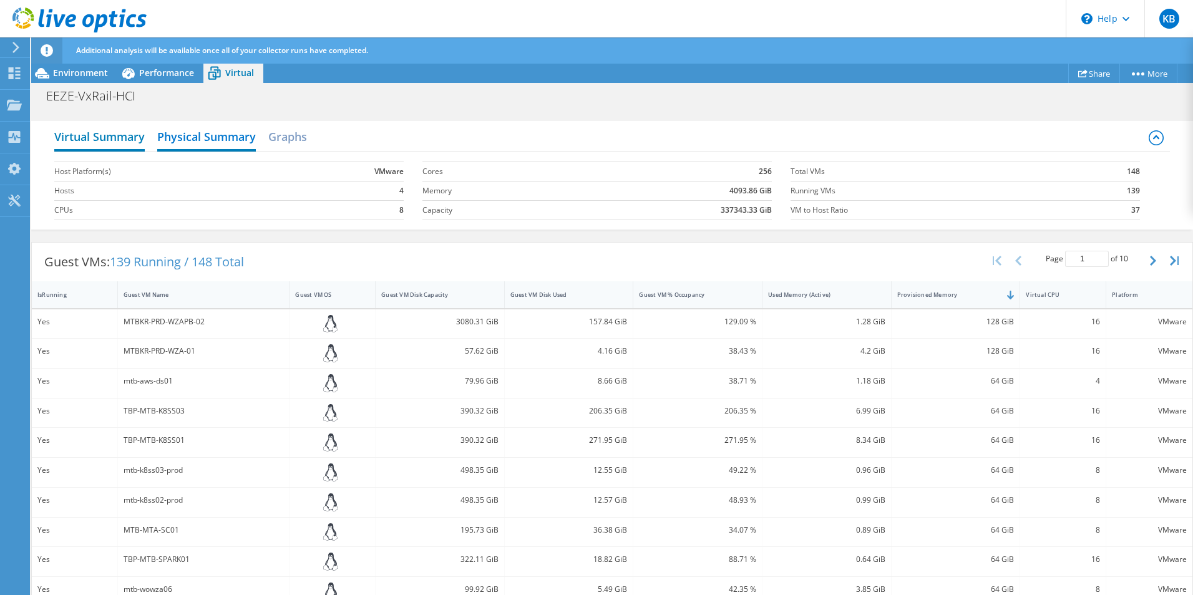
click at [117, 139] on h2 "Virtual Summary" at bounding box center [99, 137] width 90 height 27
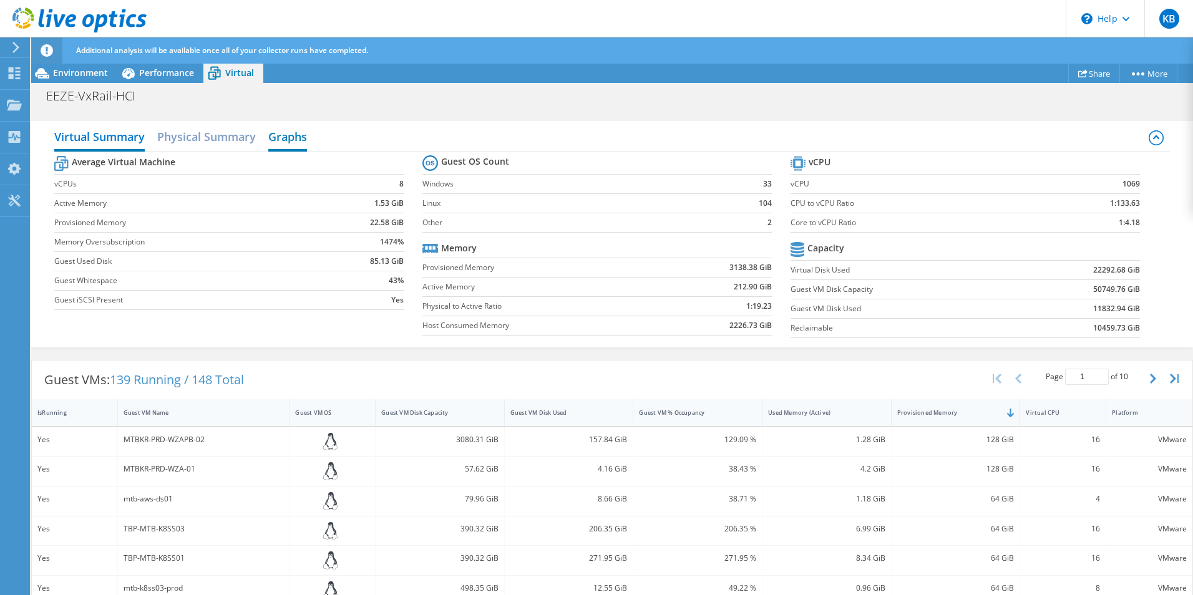
click at [284, 137] on h2 "Graphs" at bounding box center [287, 137] width 39 height 27
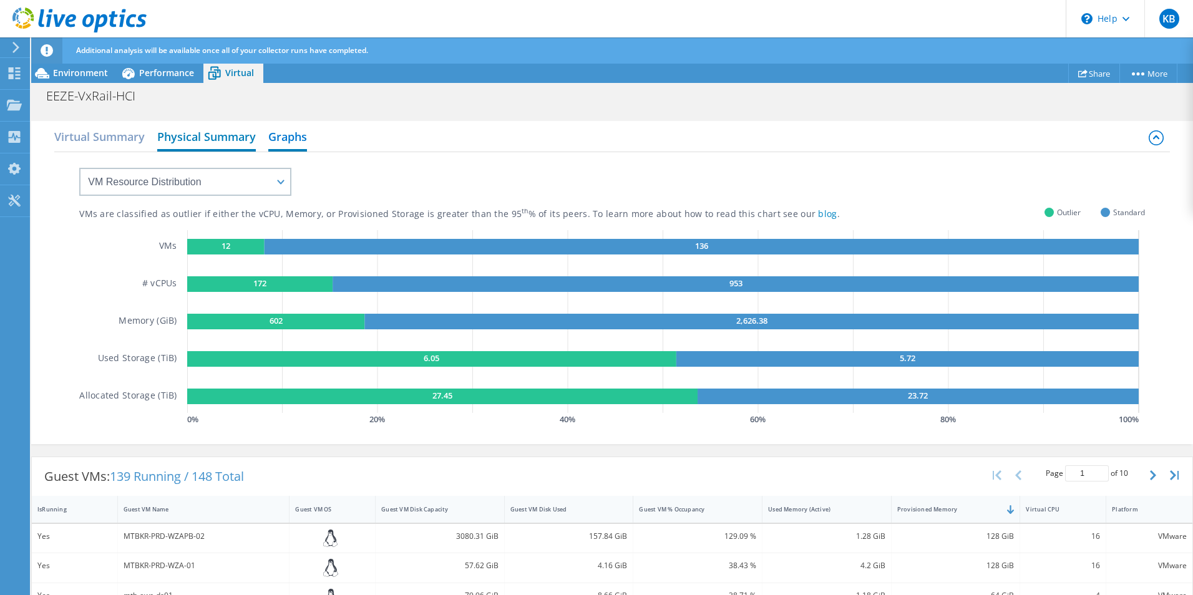
click at [207, 140] on h2 "Physical Summary" at bounding box center [206, 137] width 99 height 27
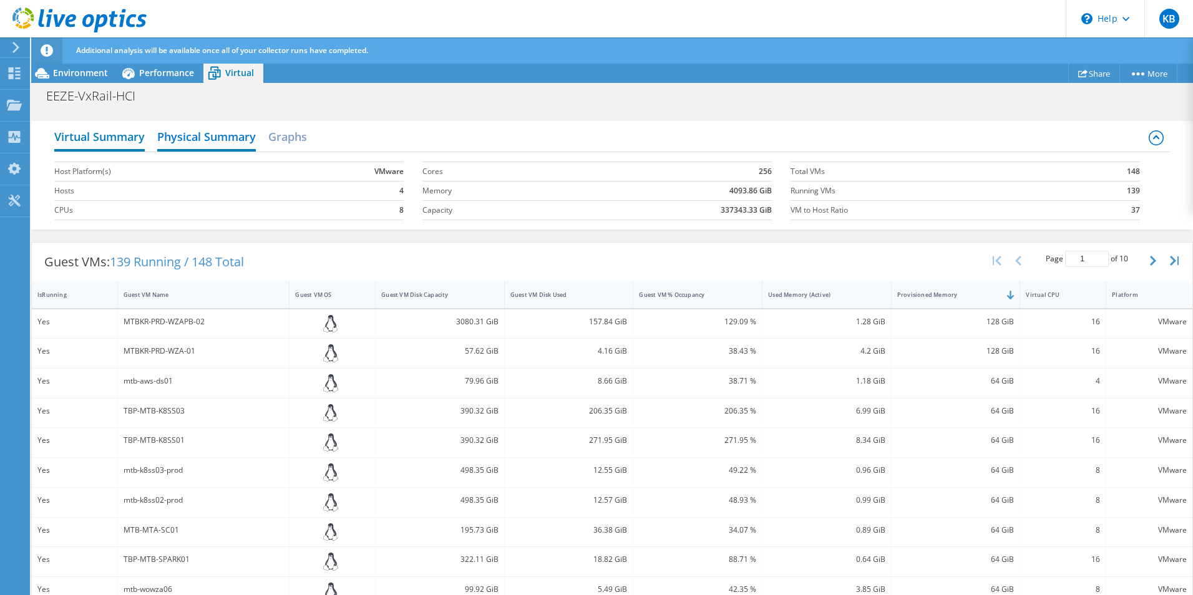
click at [109, 135] on h2 "Virtual Summary" at bounding box center [99, 137] width 90 height 27
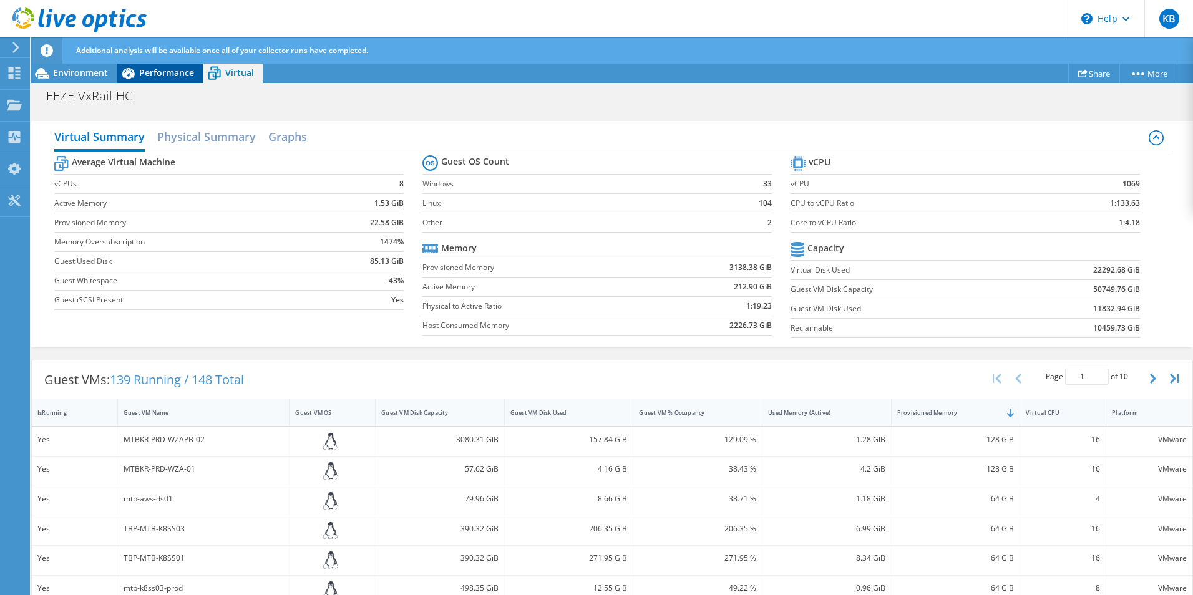
click at [142, 77] on span "Performance" at bounding box center [166, 73] width 55 height 12
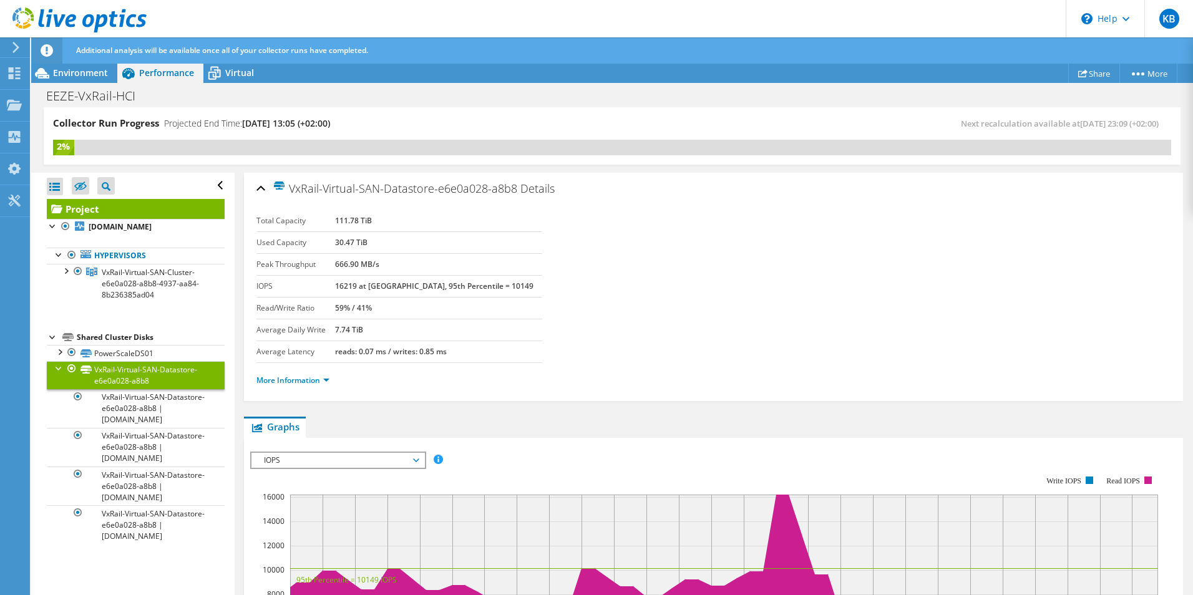
click at [214, 182] on div "Open All Close All Hide Excluded Nodes Project Tree Filter" at bounding box center [136, 186] width 178 height 26
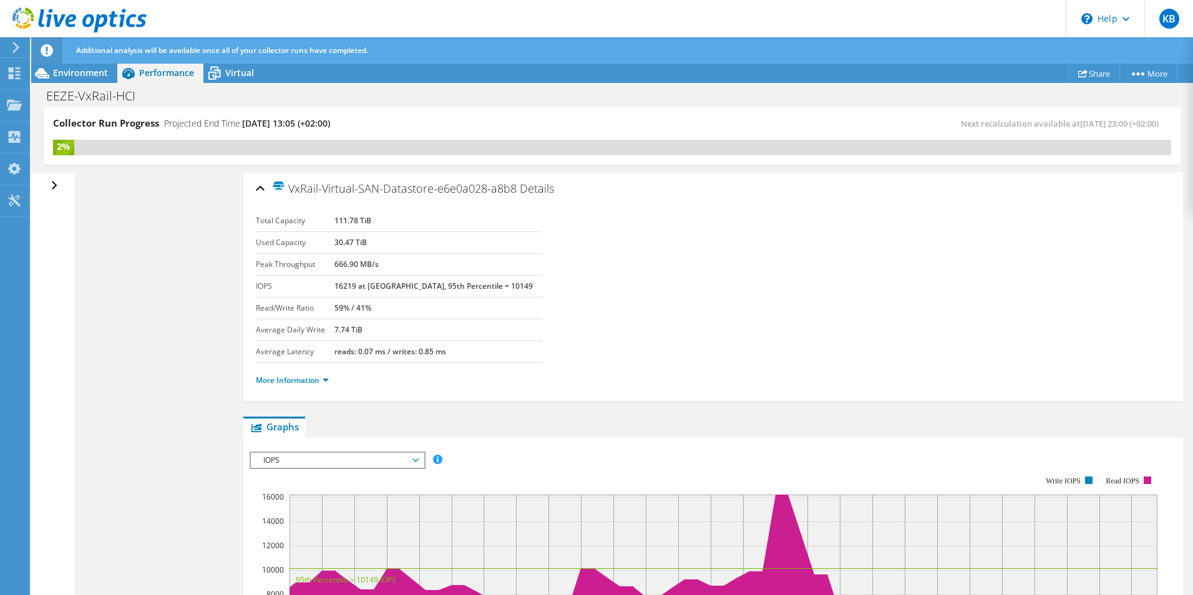
click at [51, 181] on div "Open All Close All Hide Excluded Nodes Project Tree Filter" at bounding box center [56, 186] width 18 height 26
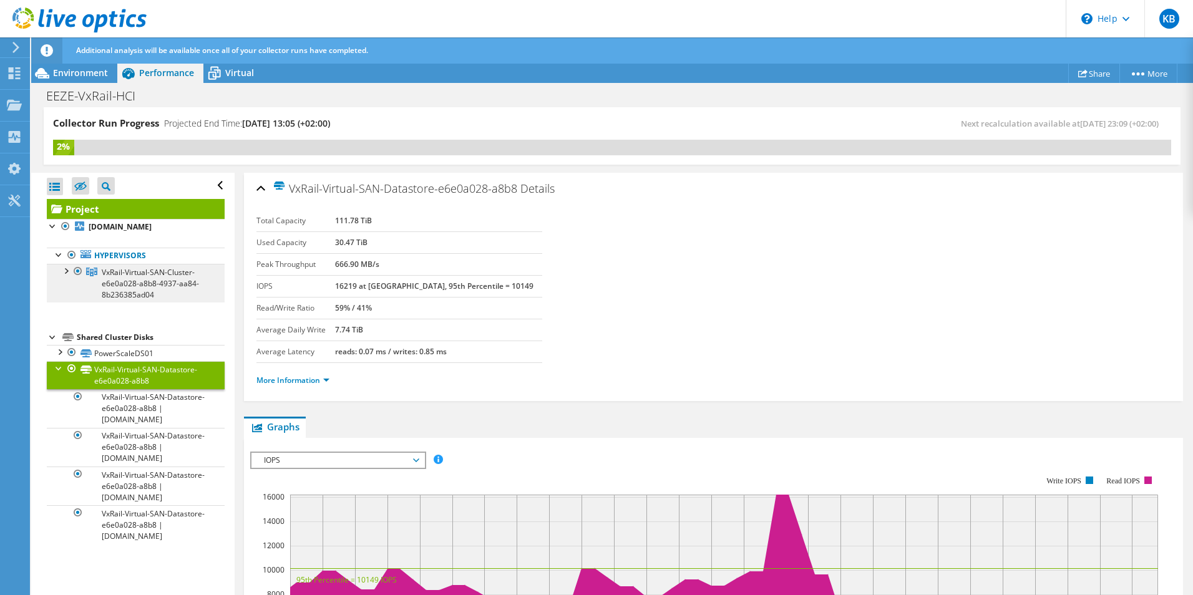
click at [115, 279] on span "VxRail-Virtual-SAN-Cluster-e6e0a028-a8b8-4937-aa84-8b236385ad04" at bounding box center [150, 283] width 97 height 33
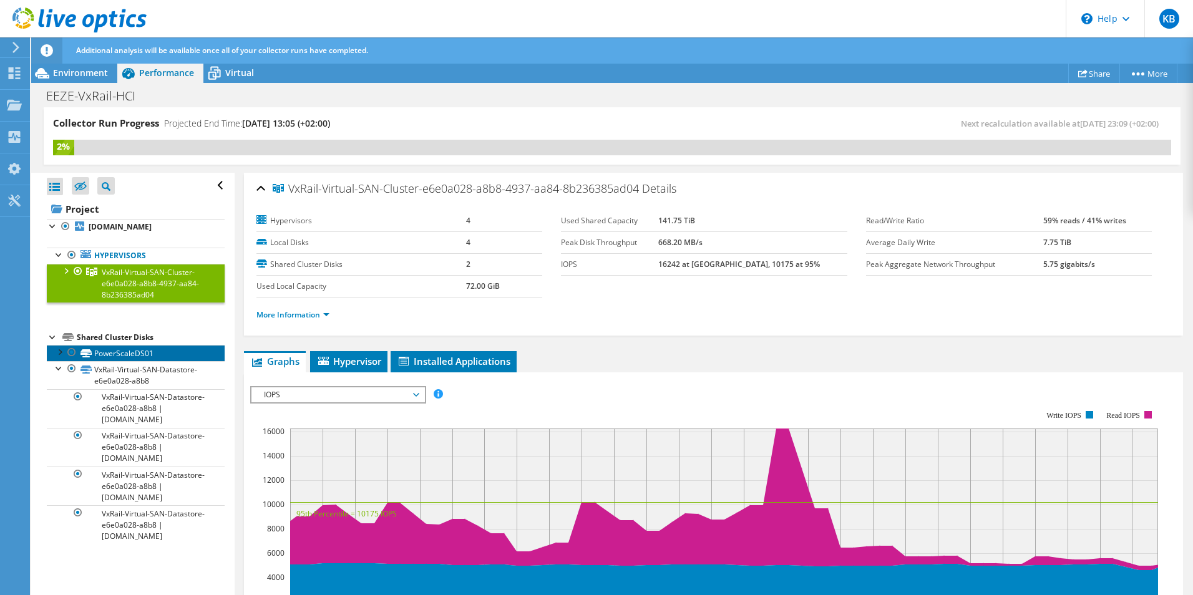
click at [107, 356] on link "PowerScaleDS01" at bounding box center [136, 353] width 178 height 16
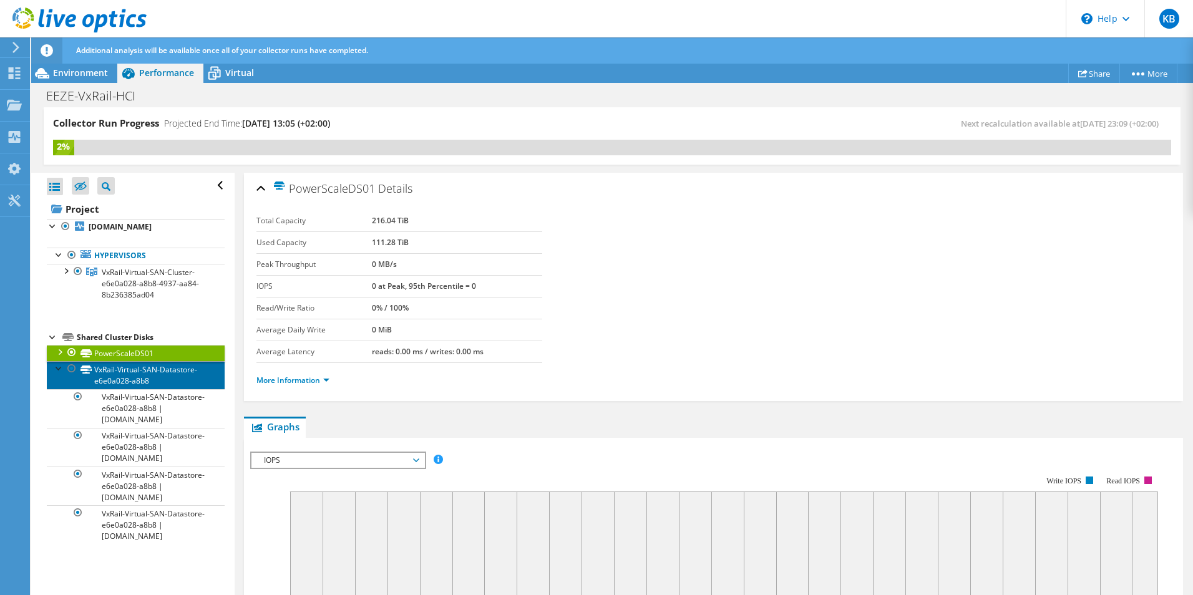
click at [112, 371] on link "VxRail-Virtual-SAN-Datastore-e6e0a028-a8b8" at bounding box center [136, 374] width 178 height 27
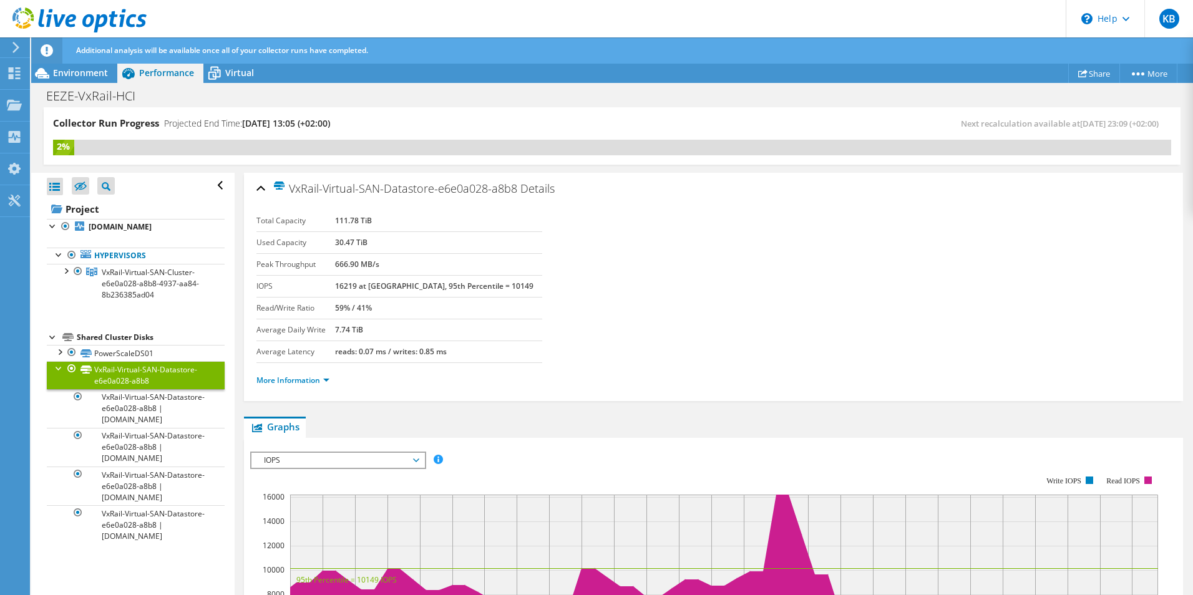
drag, startPoint x: 342, startPoint y: 218, endPoint x: 414, endPoint y: 222, distance: 71.9
click at [414, 222] on tr "Total Capacity 111.78 TiB" at bounding box center [399, 221] width 286 height 22
drag, startPoint x: 414, startPoint y: 222, endPoint x: 350, endPoint y: 238, distance: 65.5
click at [350, 238] on tr "Used Capacity 30.47 TiB" at bounding box center [399, 243] width 286 height 22
drag, startPoint x: 350, startPoint y: 238, endPoint x: 398, endPoint y: 240, distance: 47.5
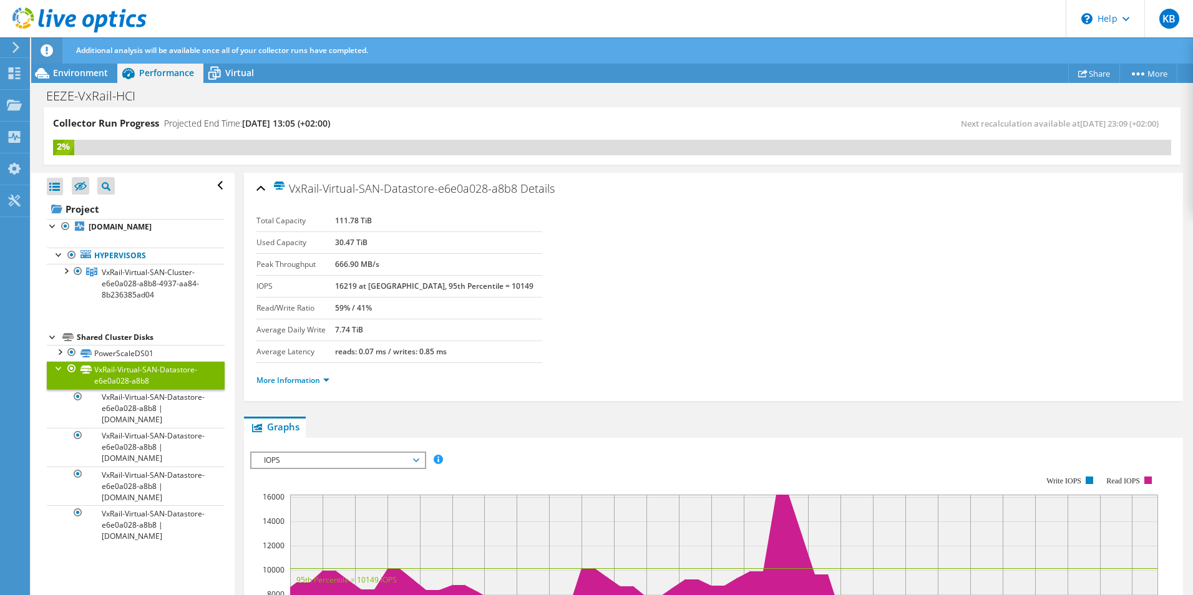
click at [398, 240] on td "30.47 TiB" at bounding box center [438, 243] width 207 height 22
drag, startPoint x: 339, startPoint y: 216, endPoint x: 422, endPoint y: 217, distance: 83.6
click at [422, 217] on tr "Total Capacity 111.78 TiB" at bounding box center [399, 221] width 286 height 22
click at [132, 407] on link "VxRail-Virtual-SAN-Datastore-e6e0a028-a8b8 | [DOMAIN_NAME]" at bounding box center [136, 408] width 178 height 39
